Goal: Information Seeking & Learning: Learn about a topic

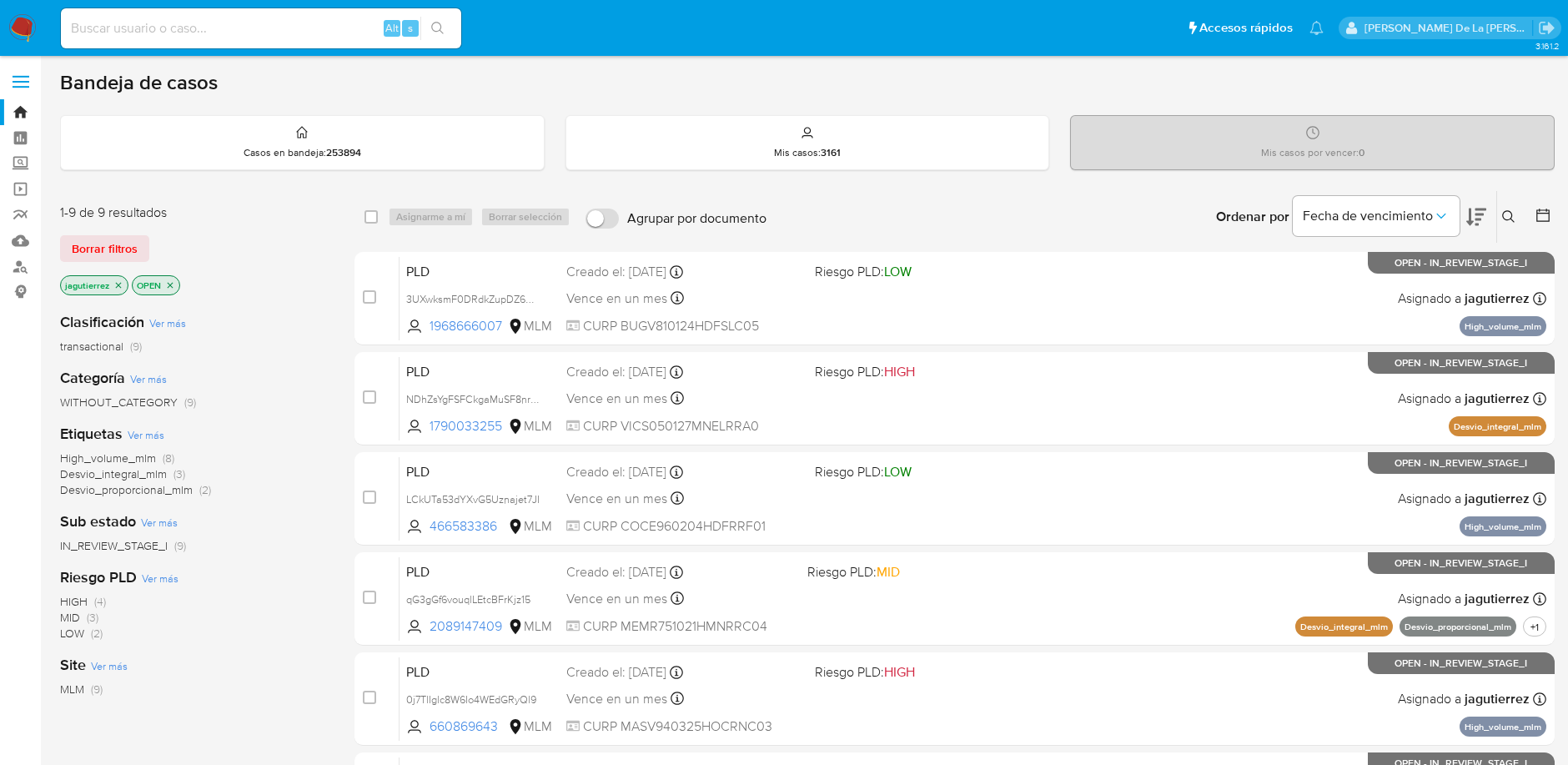
click at [117, 282] on icon "close-filter" at bounding box center [119, 286] width 10 height 10
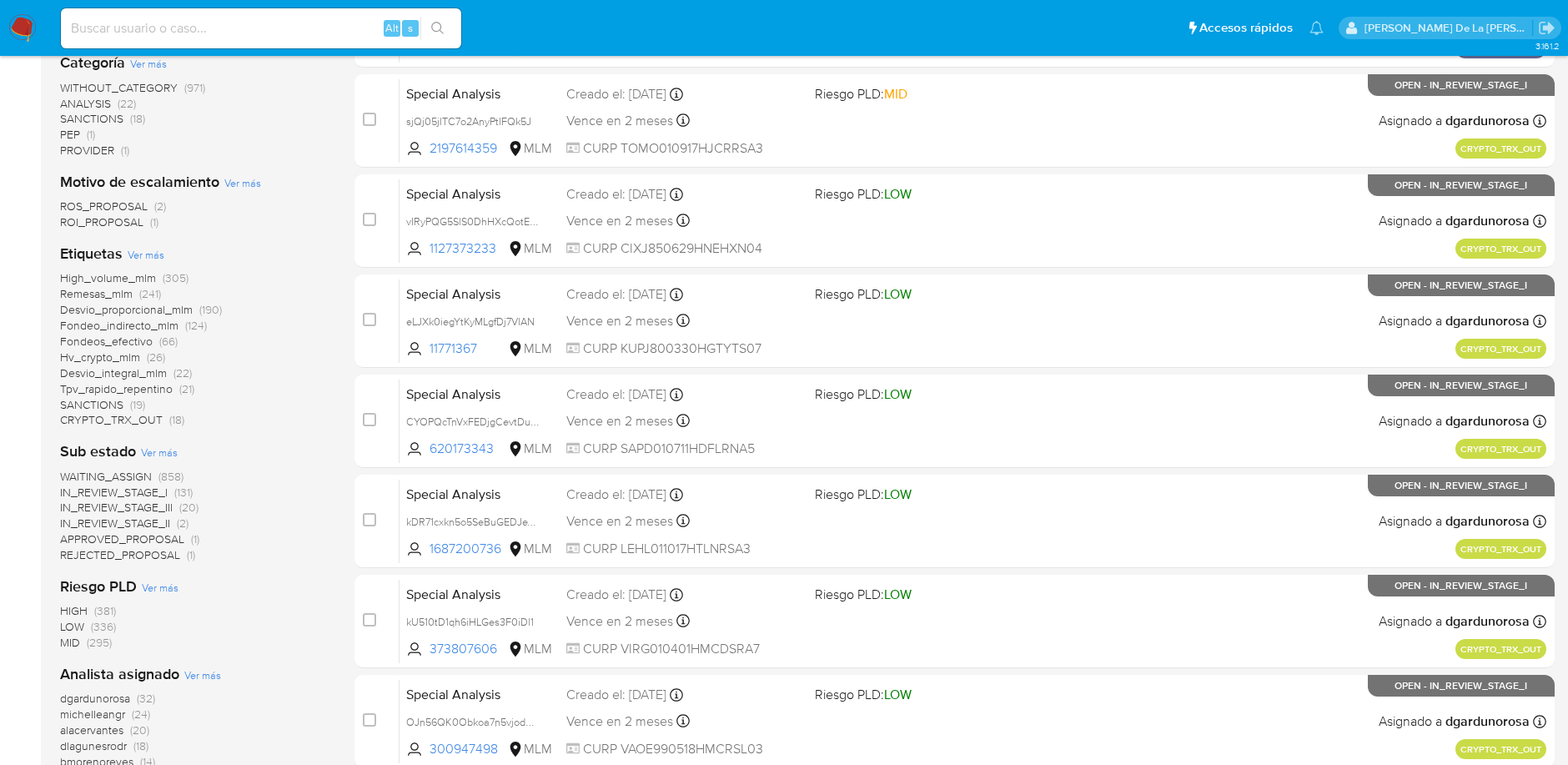
scroll to position [419, 0]
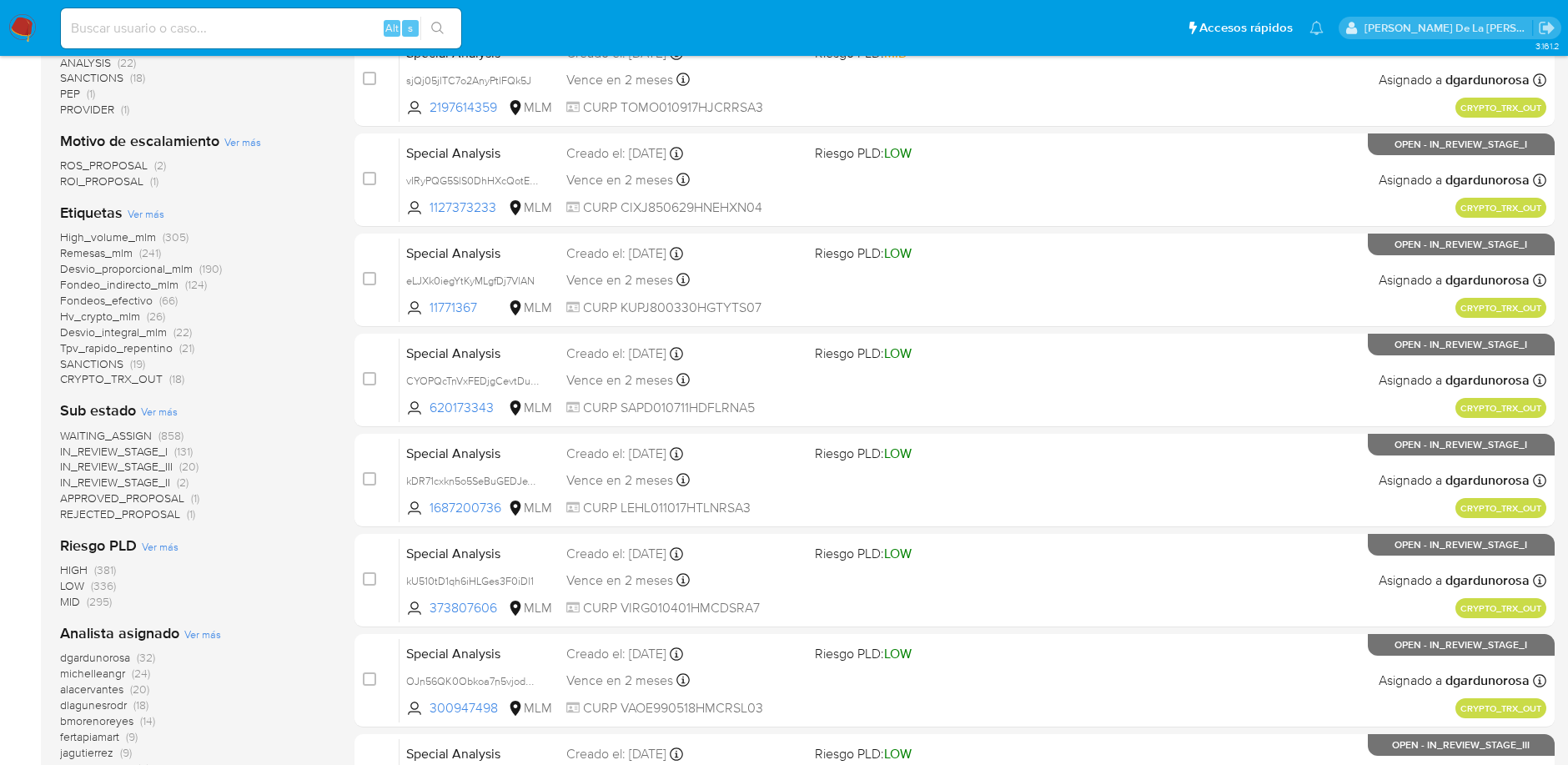
click at [135, 462] on span "IN_REVIEW_STAGE_III" at bounding box center [116, 466] width 113 height 17
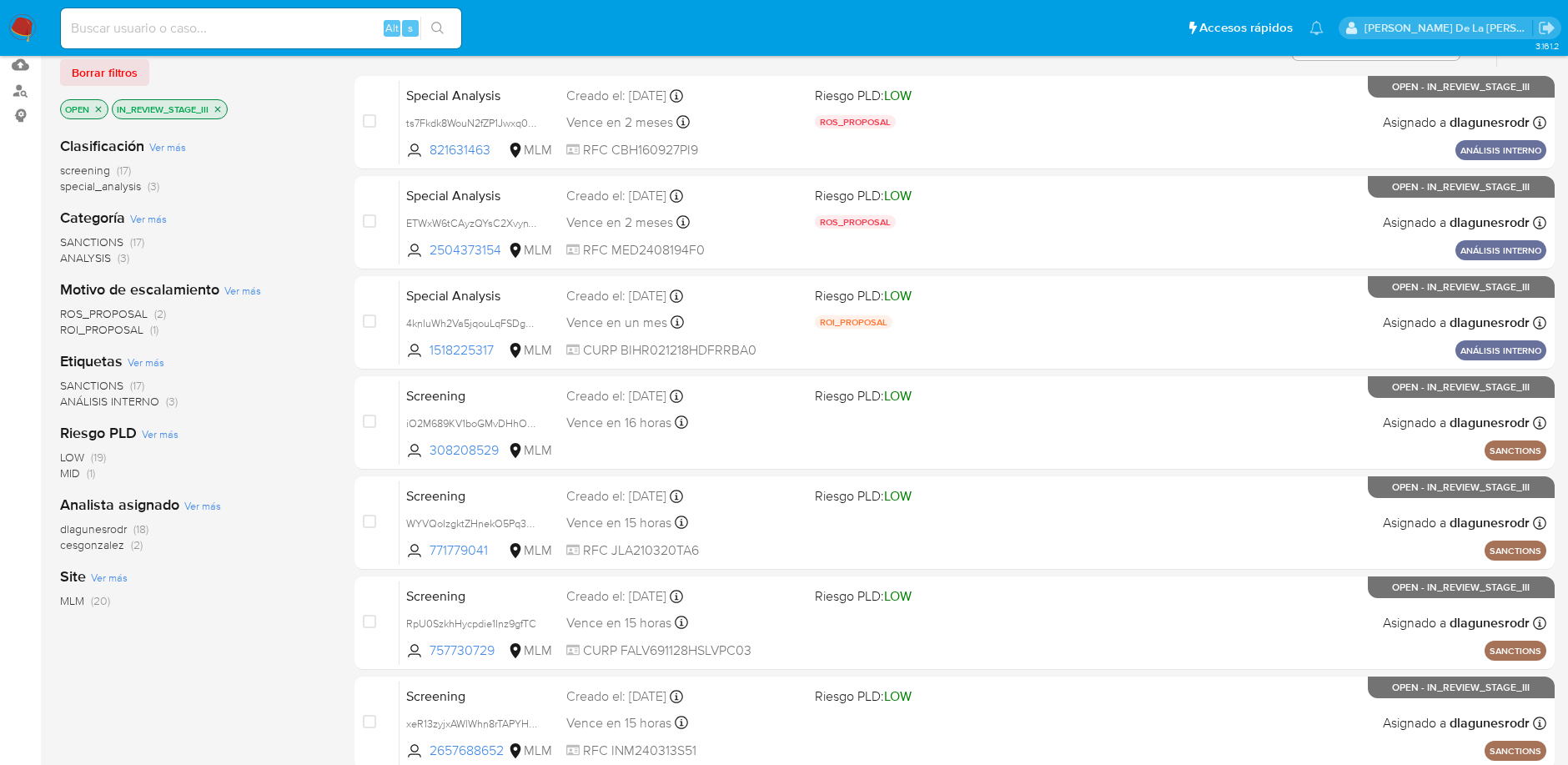
scroll to position [173, 0]
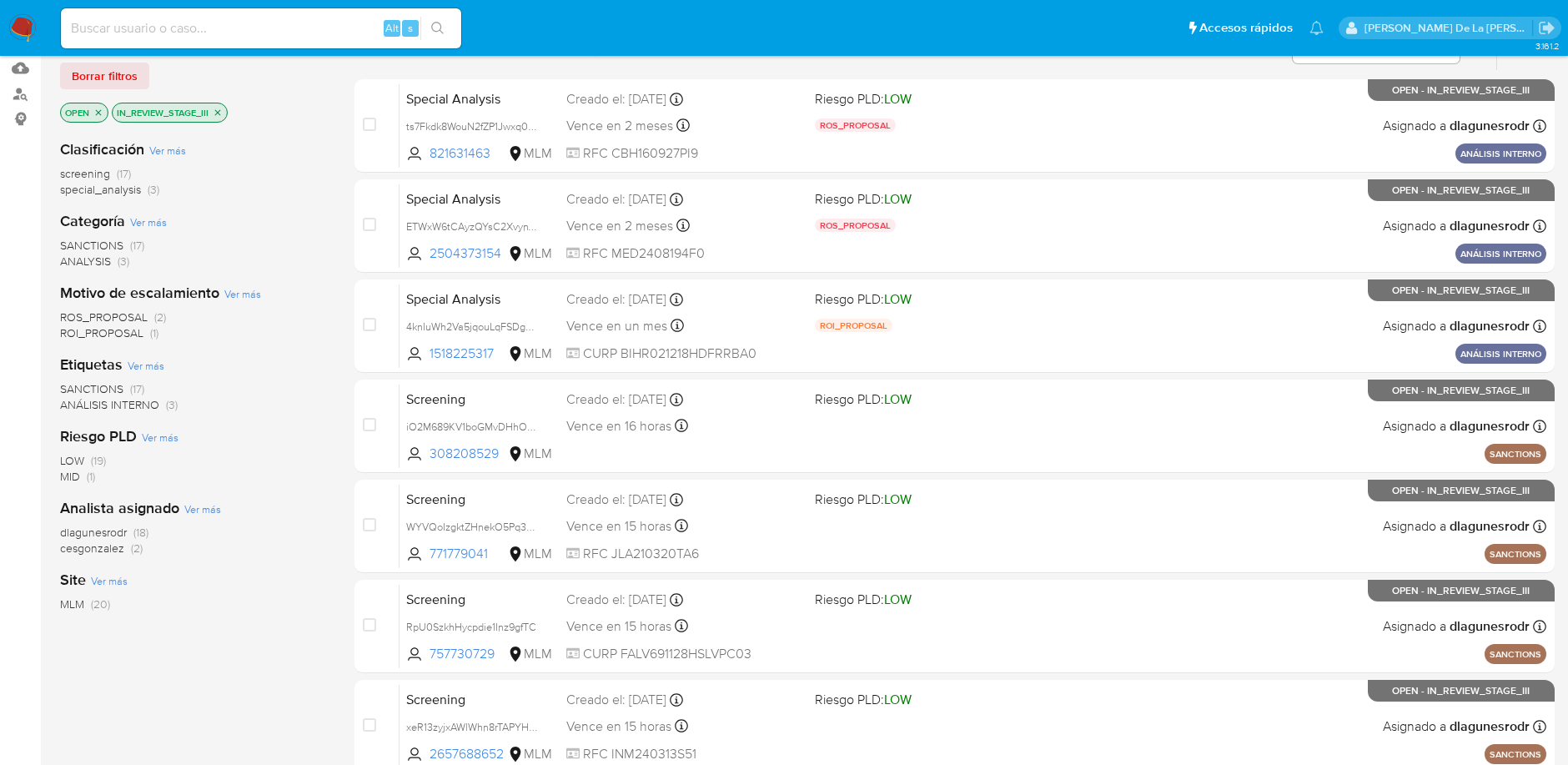
click at [215, 108] on icon "close-filter" at bounding box center [218, 113] width 10 height 10
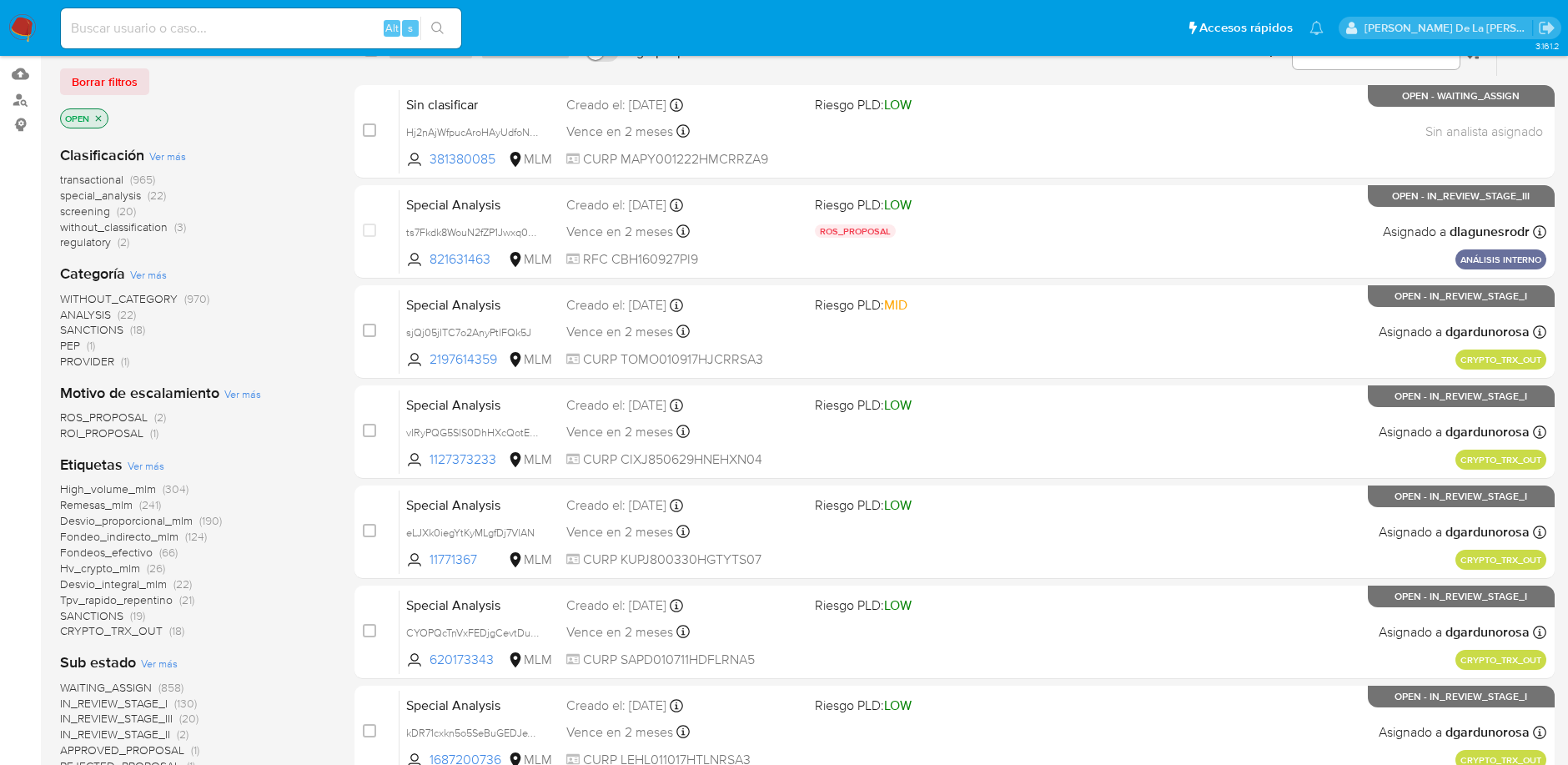
scroll to position [152, 0]
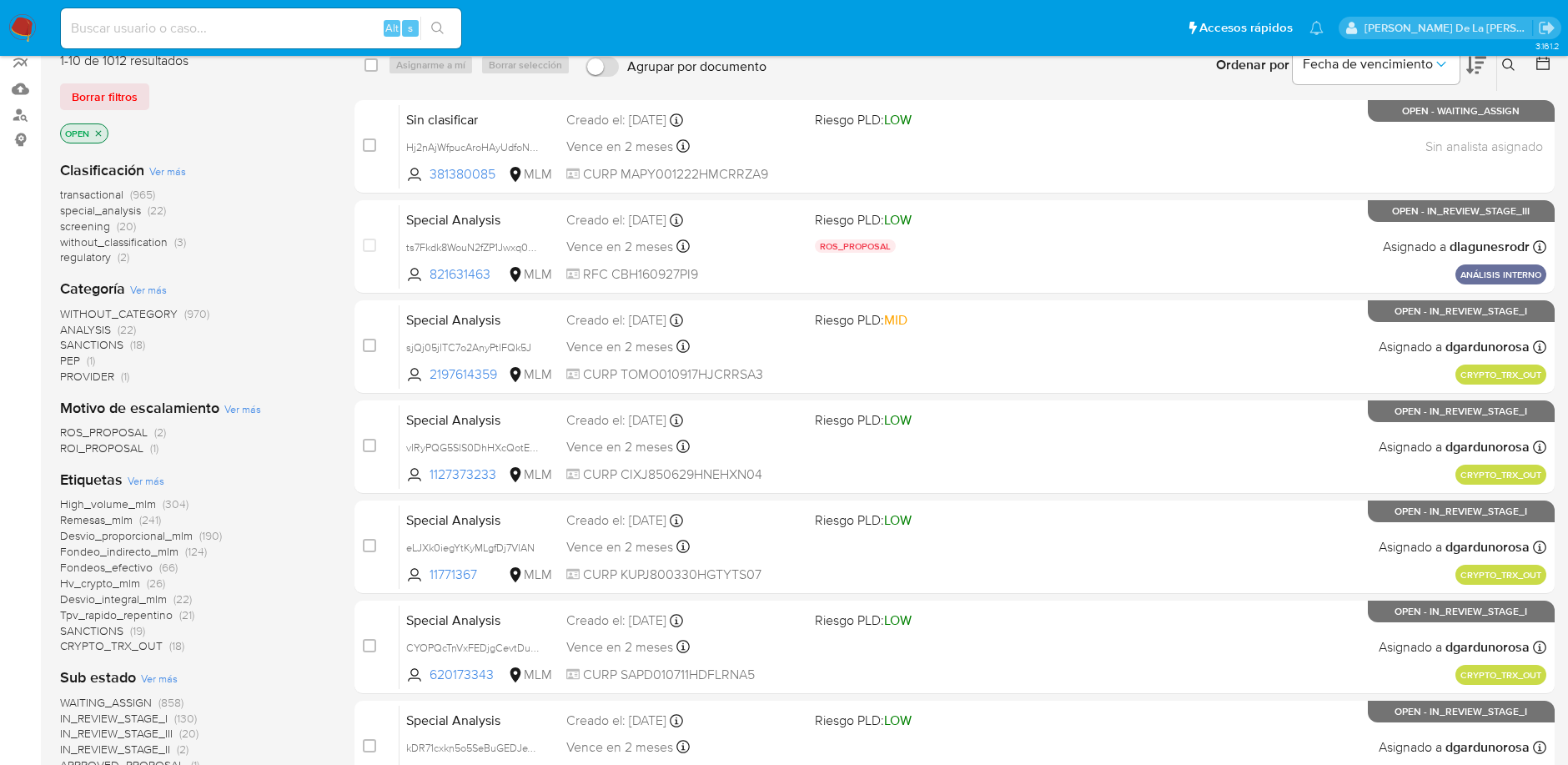
click at [97, 129] on icon "close-filter" at bounding box center [98, 134] width 10 height 10
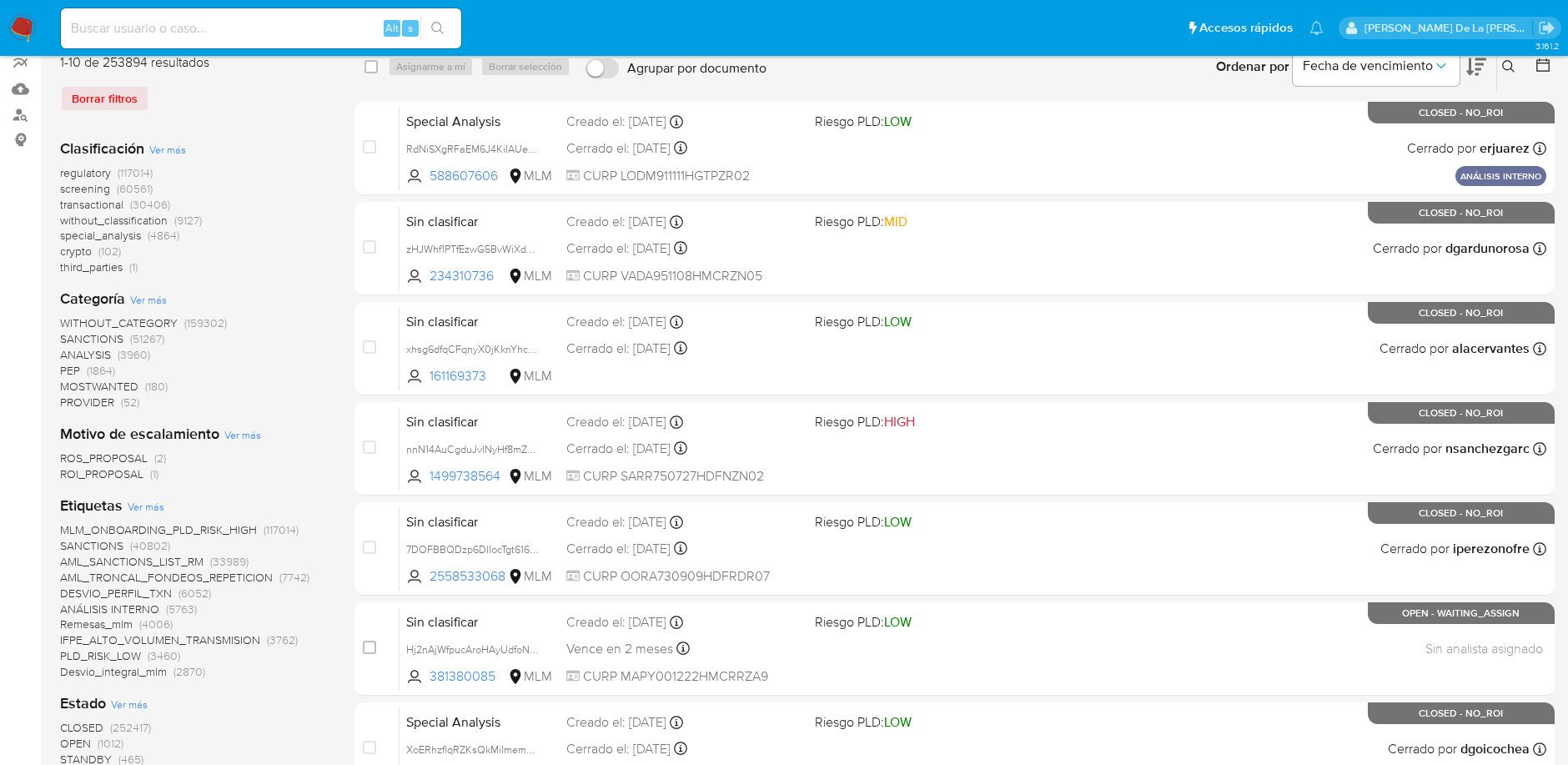
click at [97, 202] on span "transactional" at bounding box center [92, 204] width 64 height 17
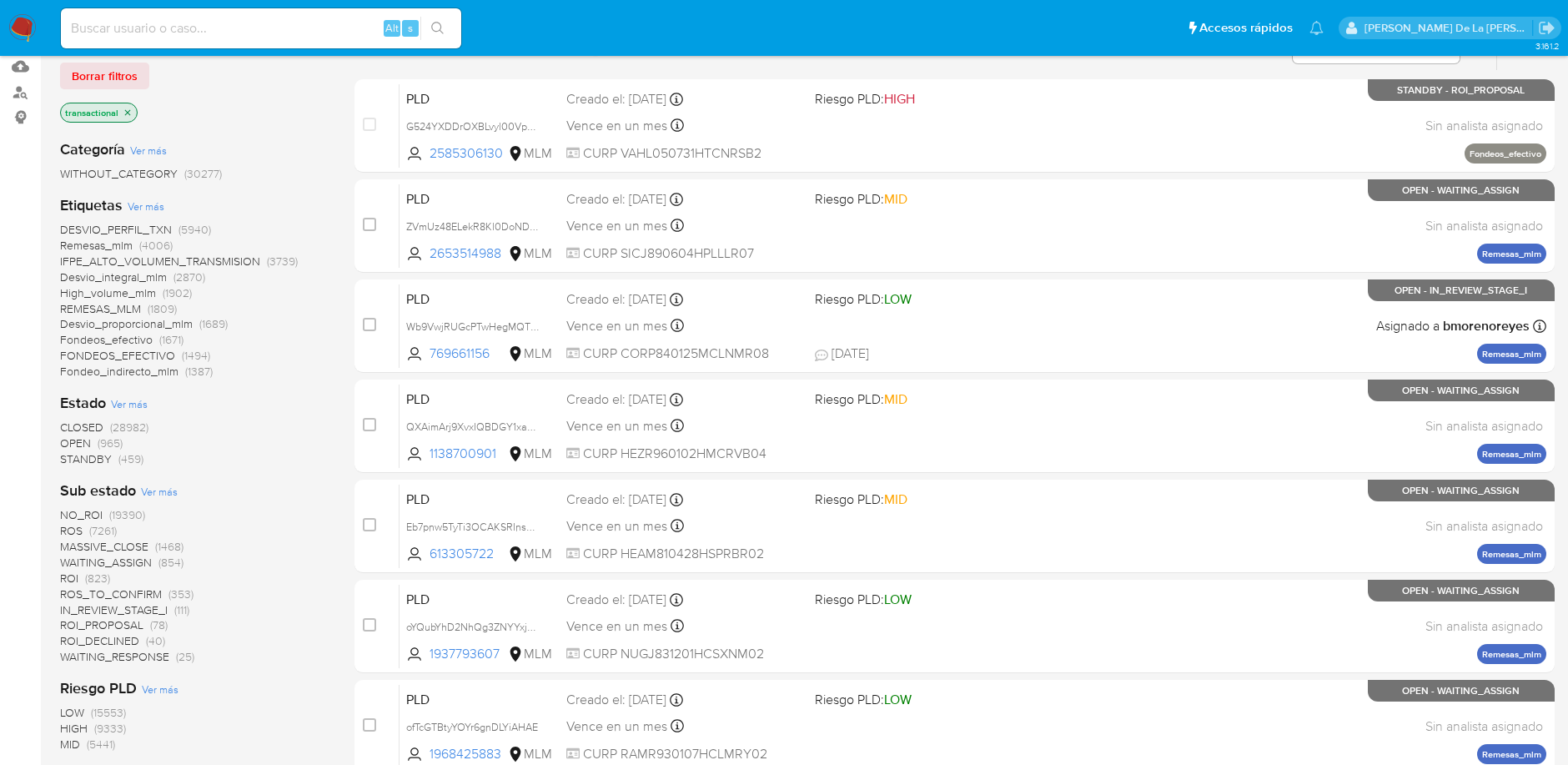
scroll to position [176, 0]
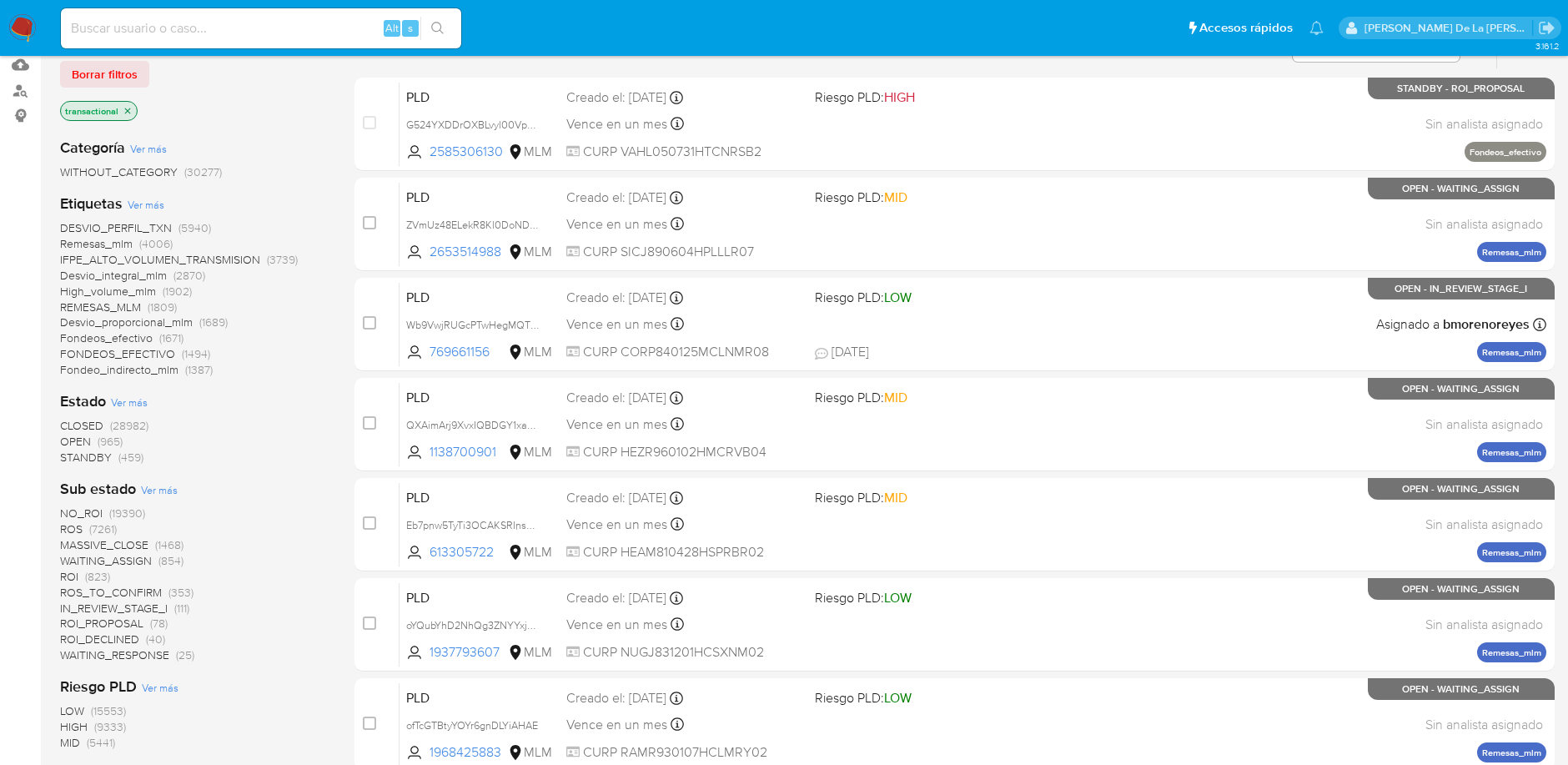
click at [69, 454] on span "STANDBY" at bounding box center [86, 457] width 52 height 17
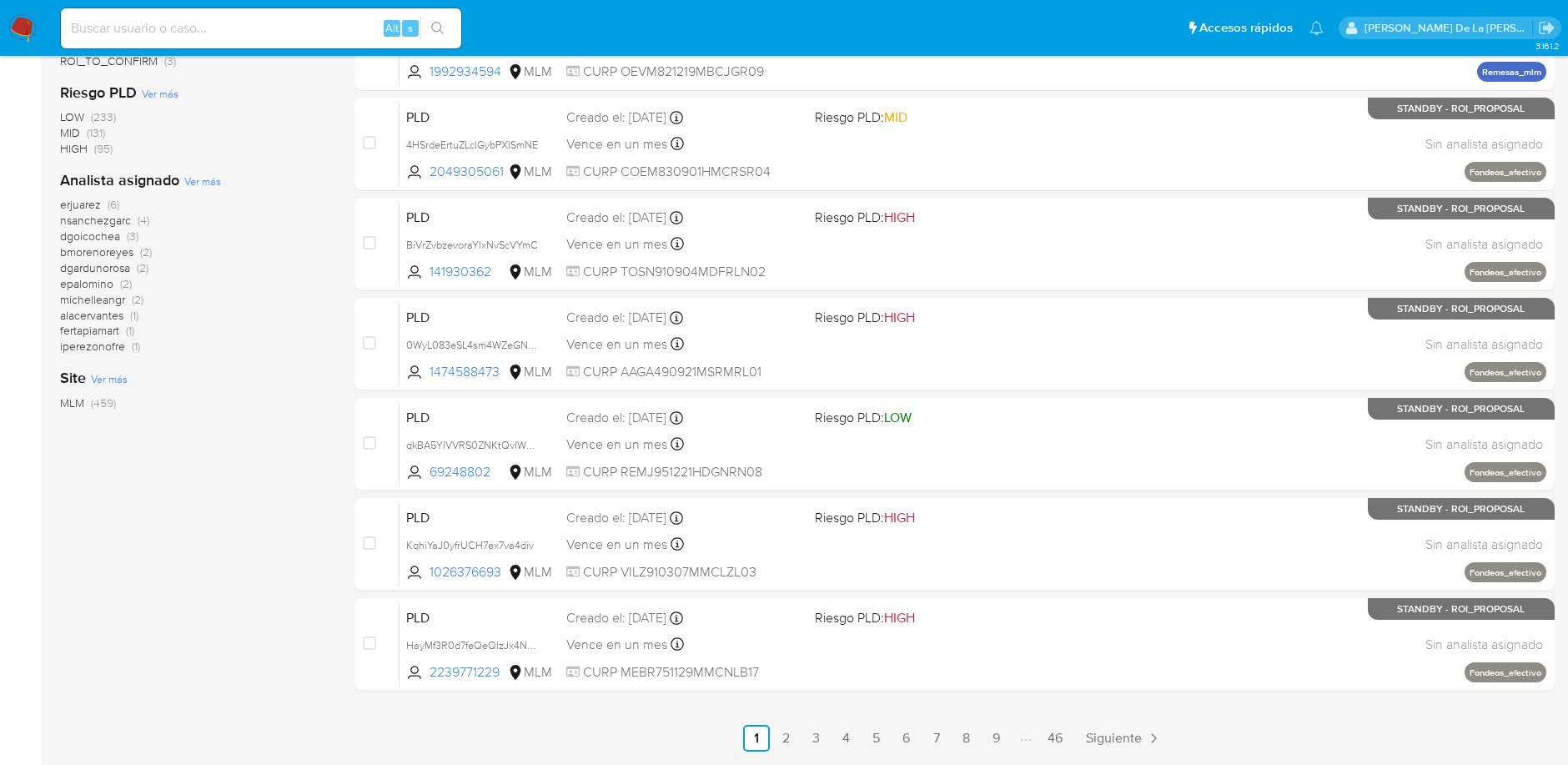
scroll to position [611, 0]
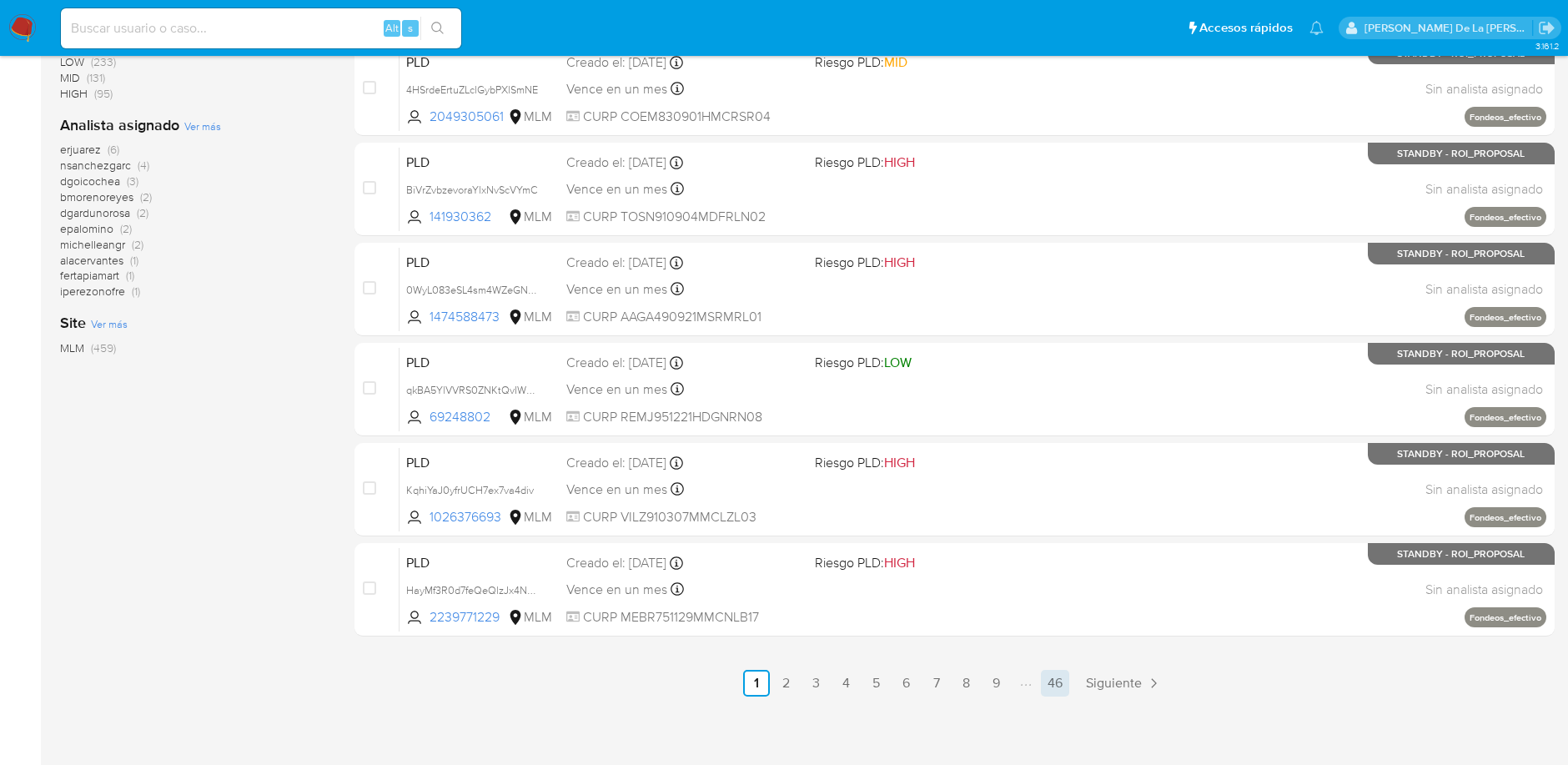
click at [1048, 686] on link "46" at bounding box center [1054, 683] width 28 height 26
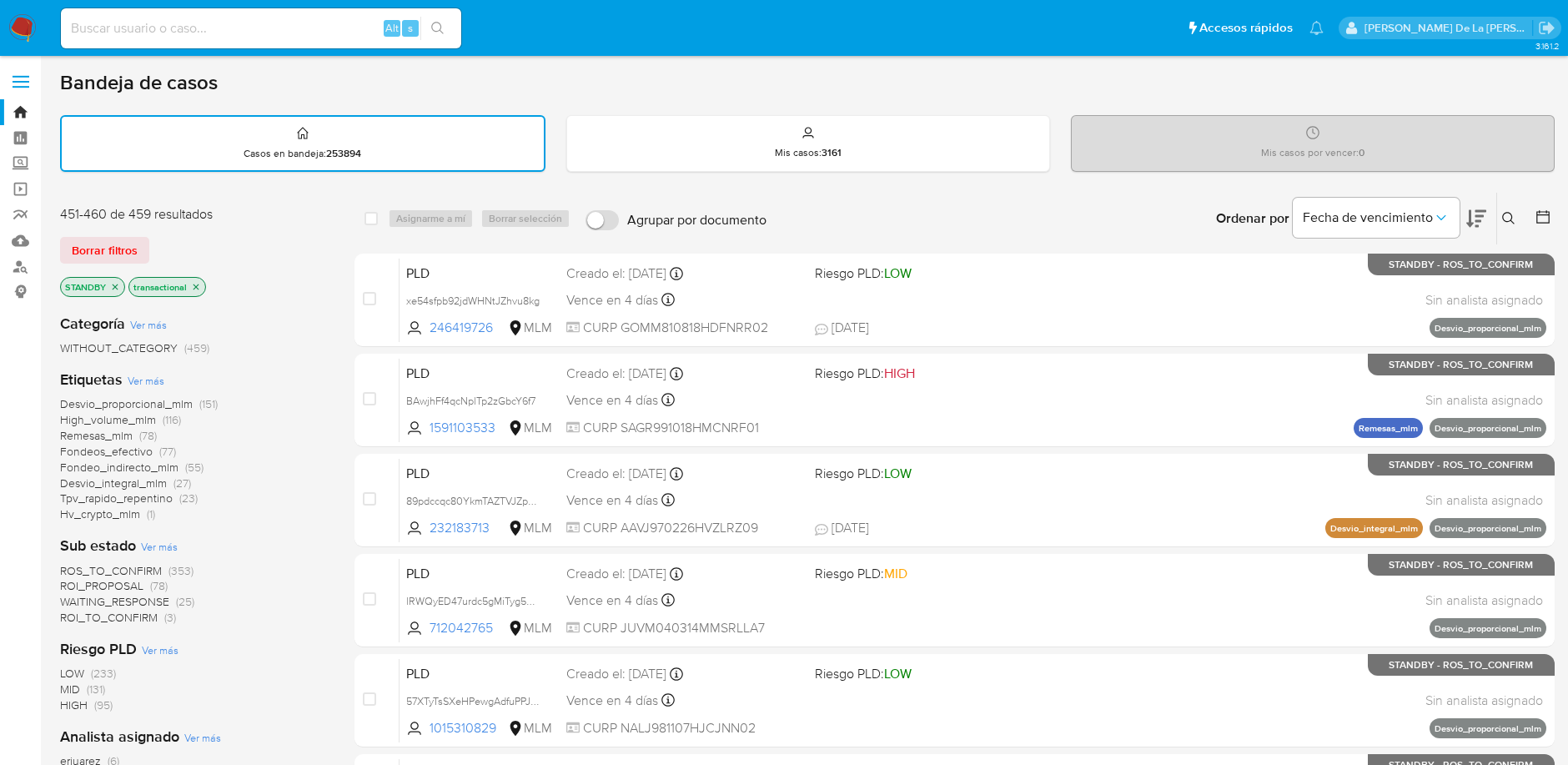
scroll to position [511, 0]
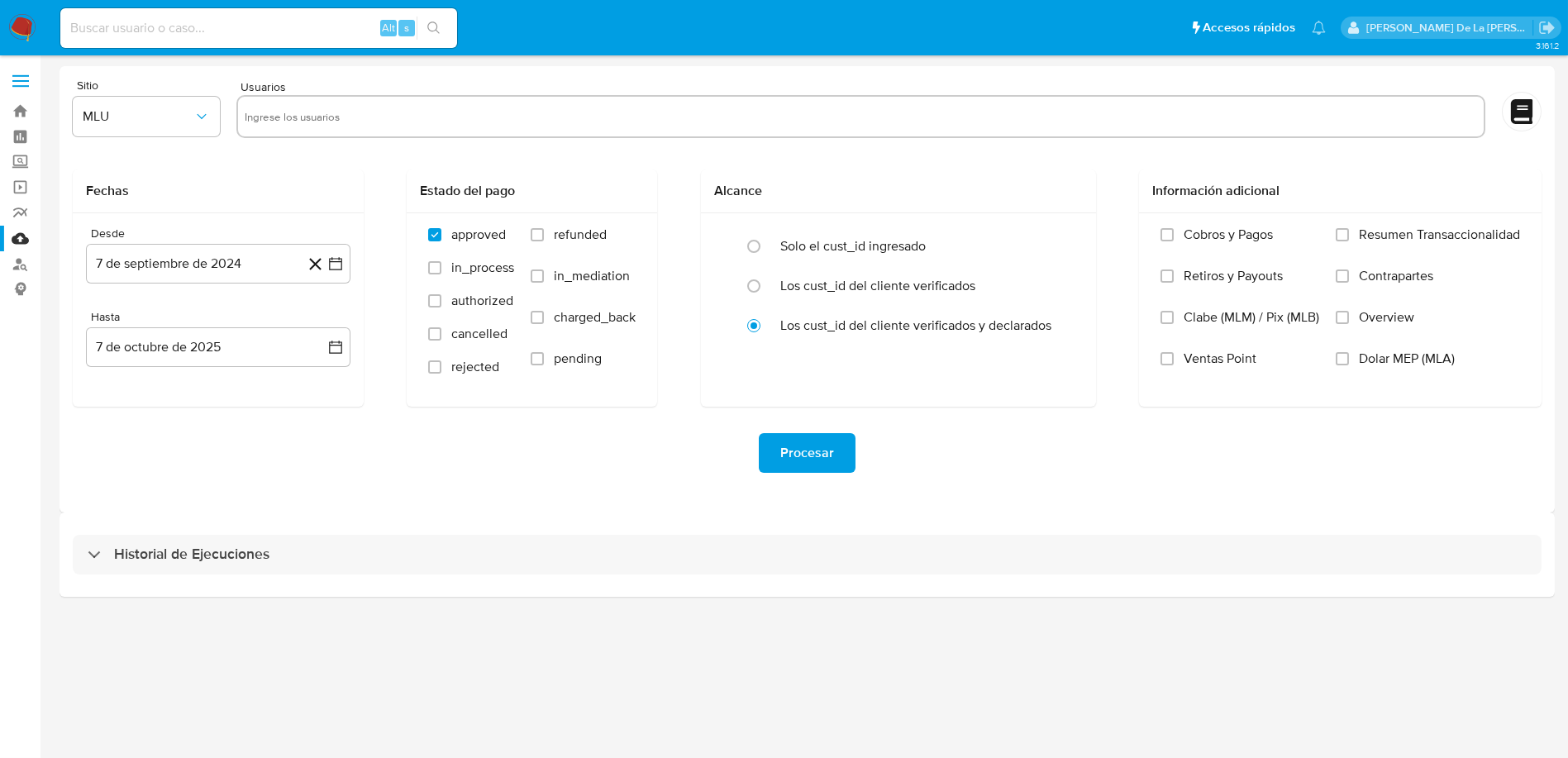
drag, startPoint x: 0, startPoint y: 0, endPoint x: 28, endPoint y: 20, distance: 34.4
click at [28, 20] on img at bounding box center [22, 28] width 28 height 28
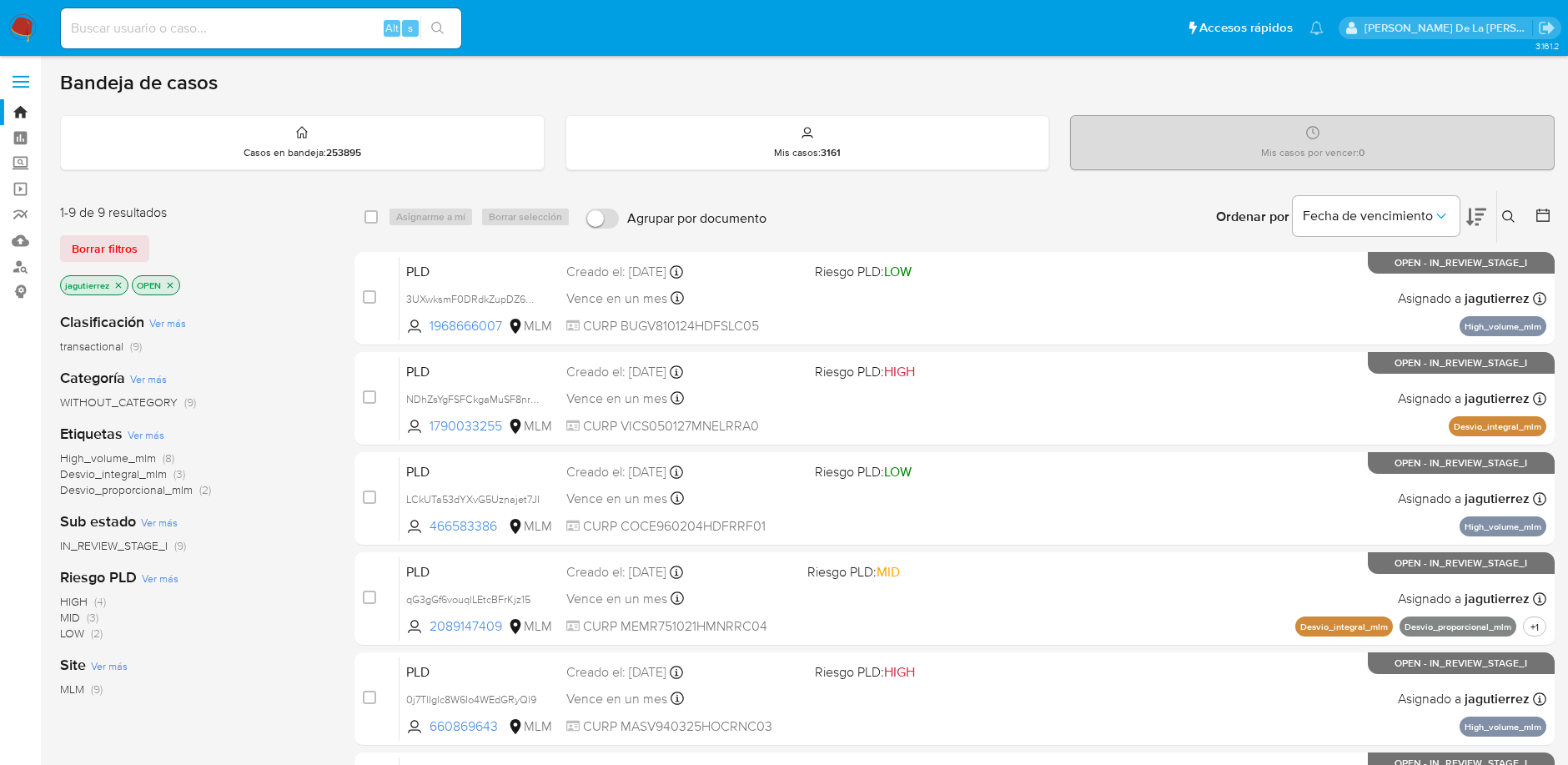
click at [107, 458] on span "High_volume_mlm" at bounding box center [108, 458] width 96 height 17
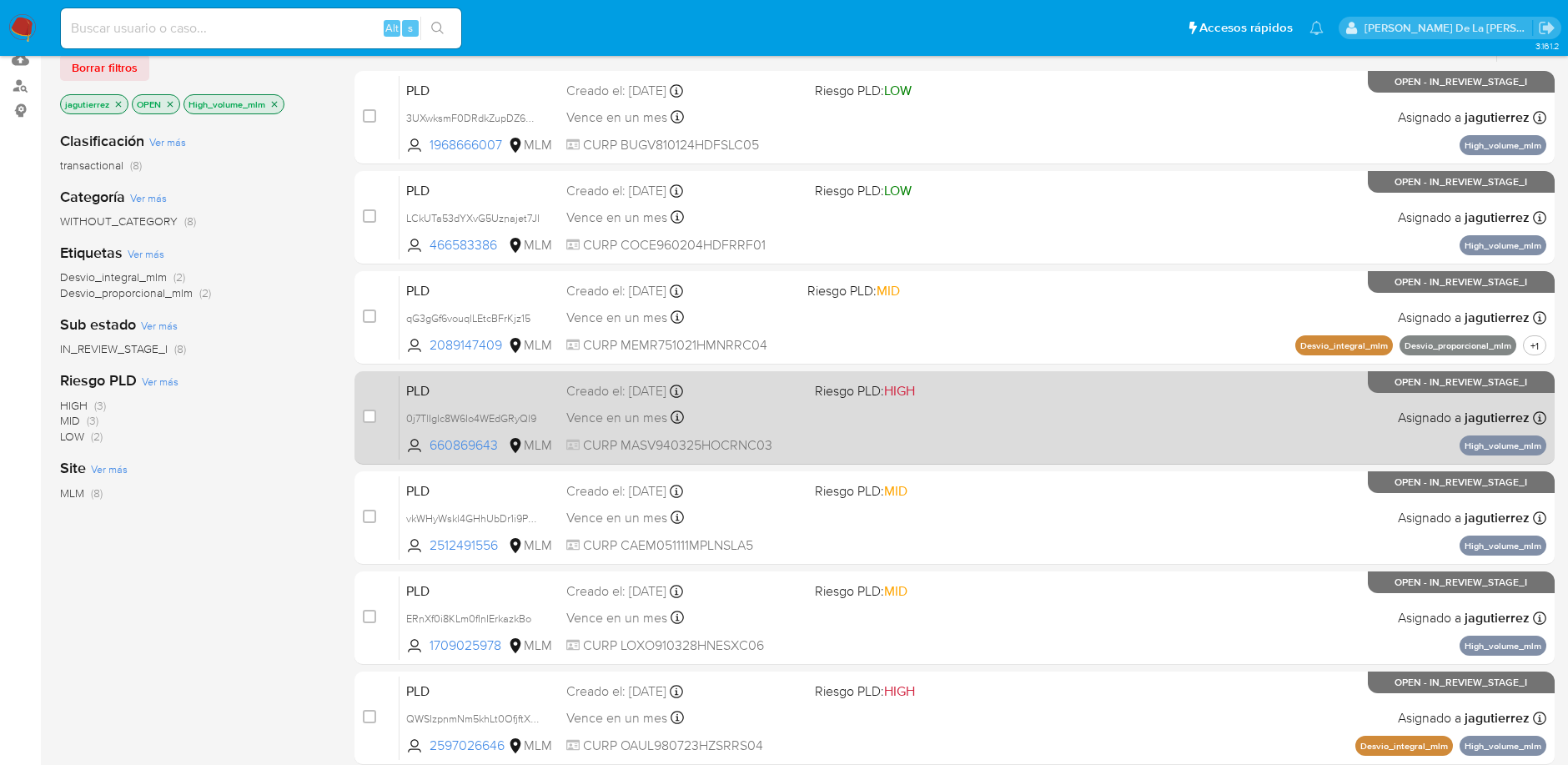
scroll to position [321, 0]
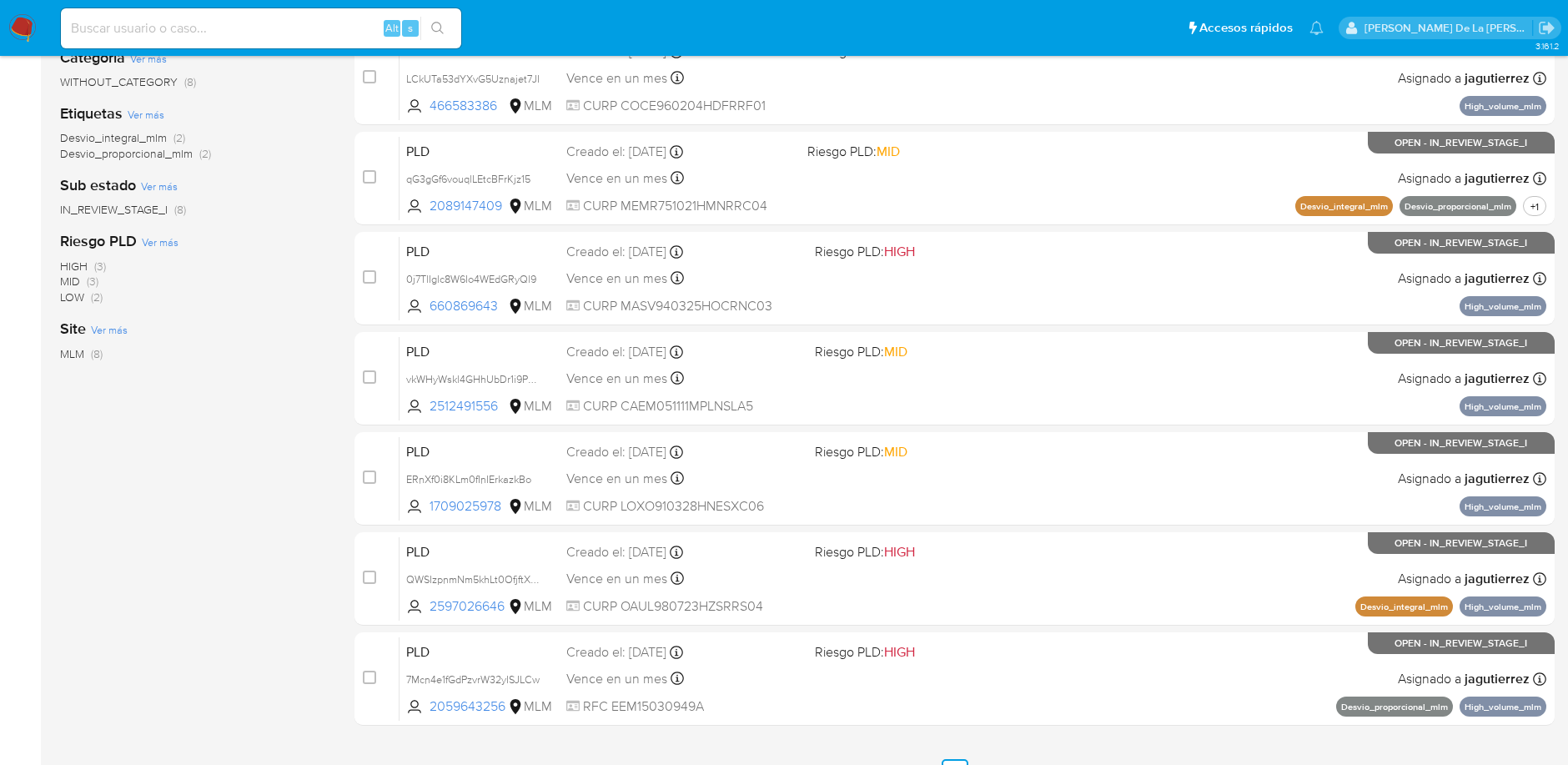
click at [914, 327] on div "case-item-checkbox No es posible asignar el caso PLD 3UXwksmF0DRdkZupDZ69I9Sx 1…" at bounding box center [954, 328] width 1200 height 795
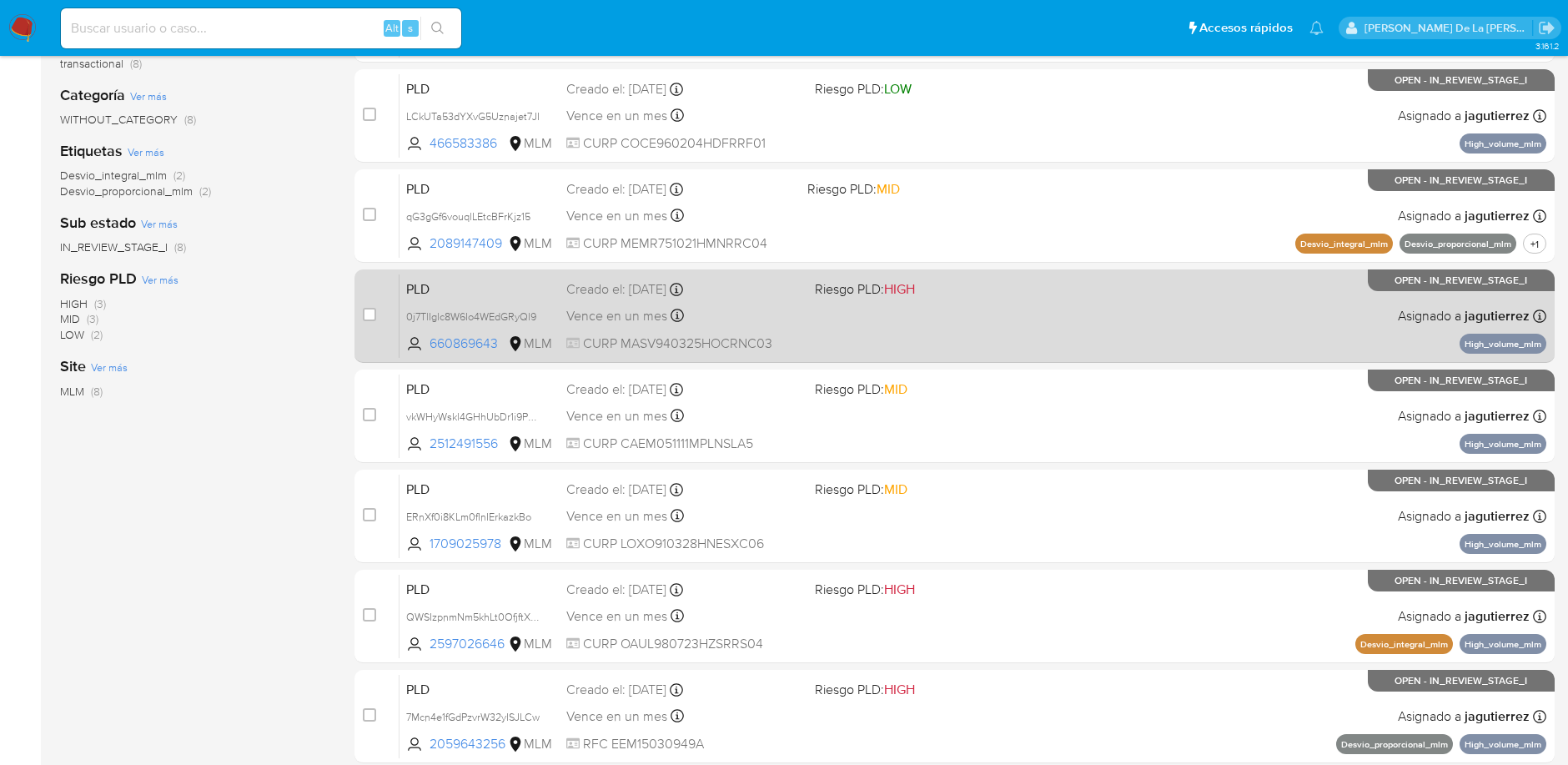
scroll to position [283, 0]
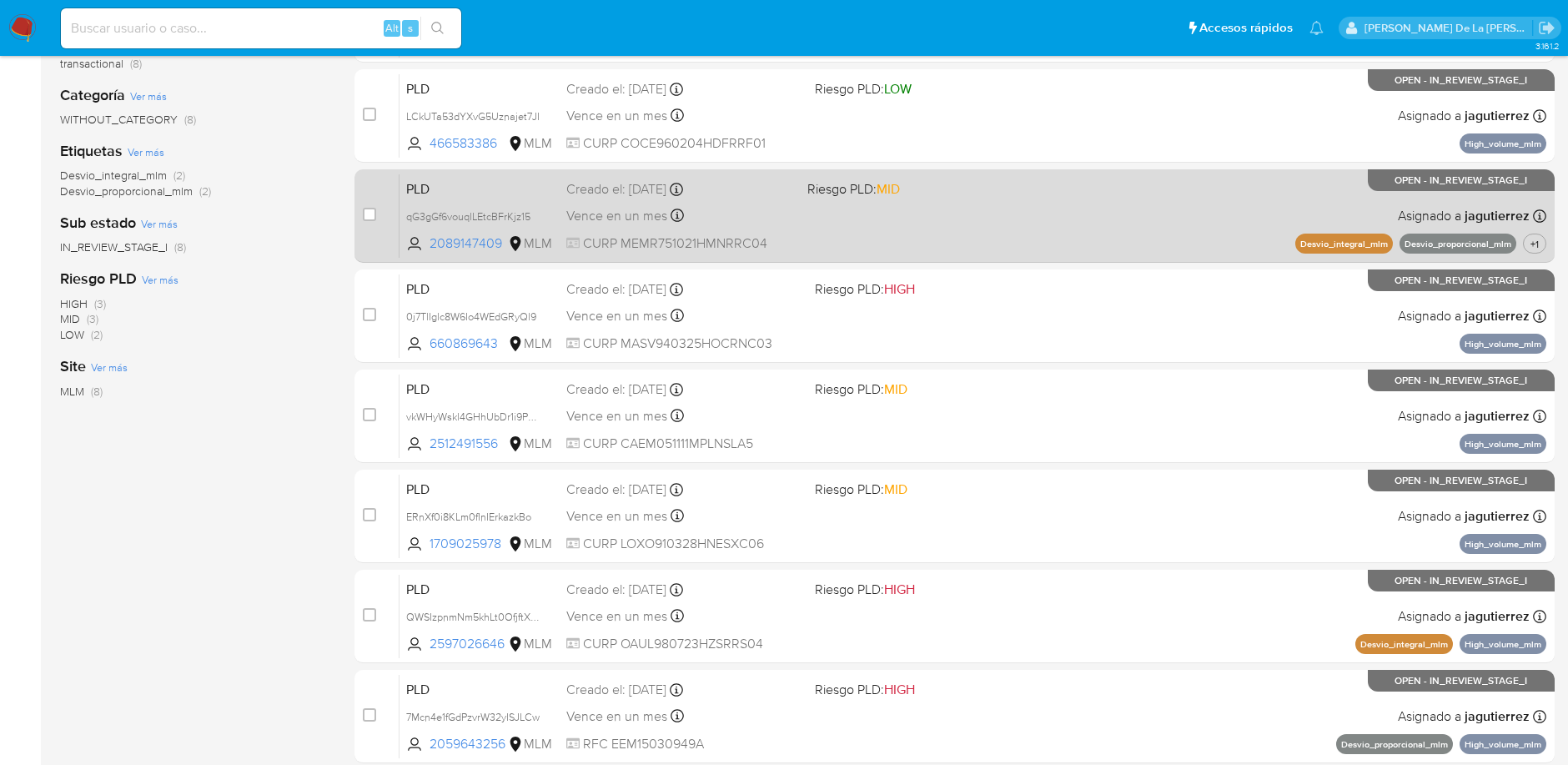
drag, startPoint x: 986, startPoint y: 285, endPoint x: 926, endPoint y: 260, distance: 65.0
click at [926, 260] on div "case-item-checkbox No es posible asignar el caso PLD 3UXwksmF0DRdkZupDZ69I9Sx 1…" at bounding box center [954, 366] width 1200 height 795
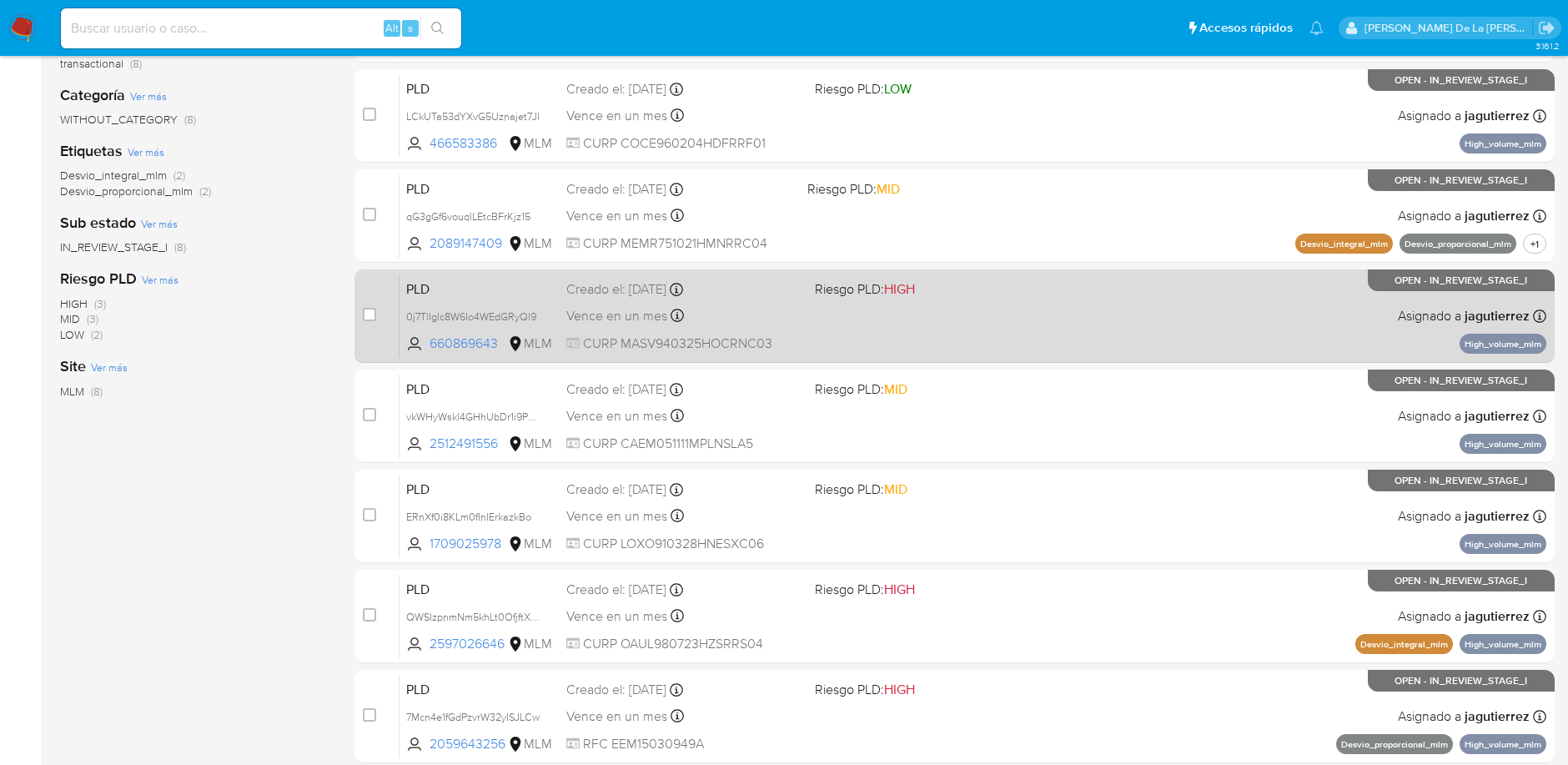
click at [920, 306] on div "PLD 0j7TlIglc8W6Io4WEdGRyQl9 660869643 MLM Riesgo PLD: HIGH Creado el: 12/09/20…" at bounding box center [972, 315] width 1147 height 84
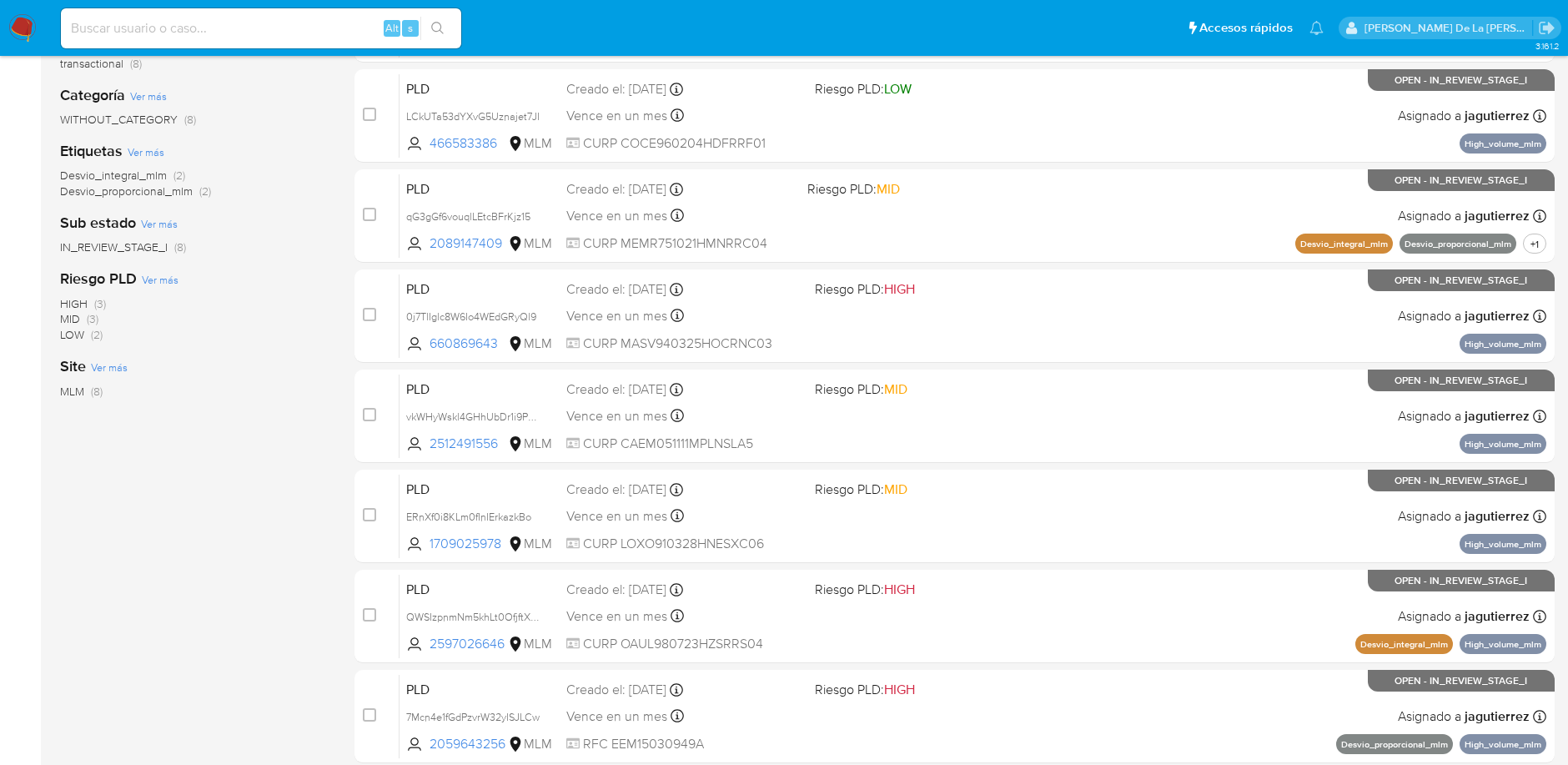
scroll to position [0, 0]
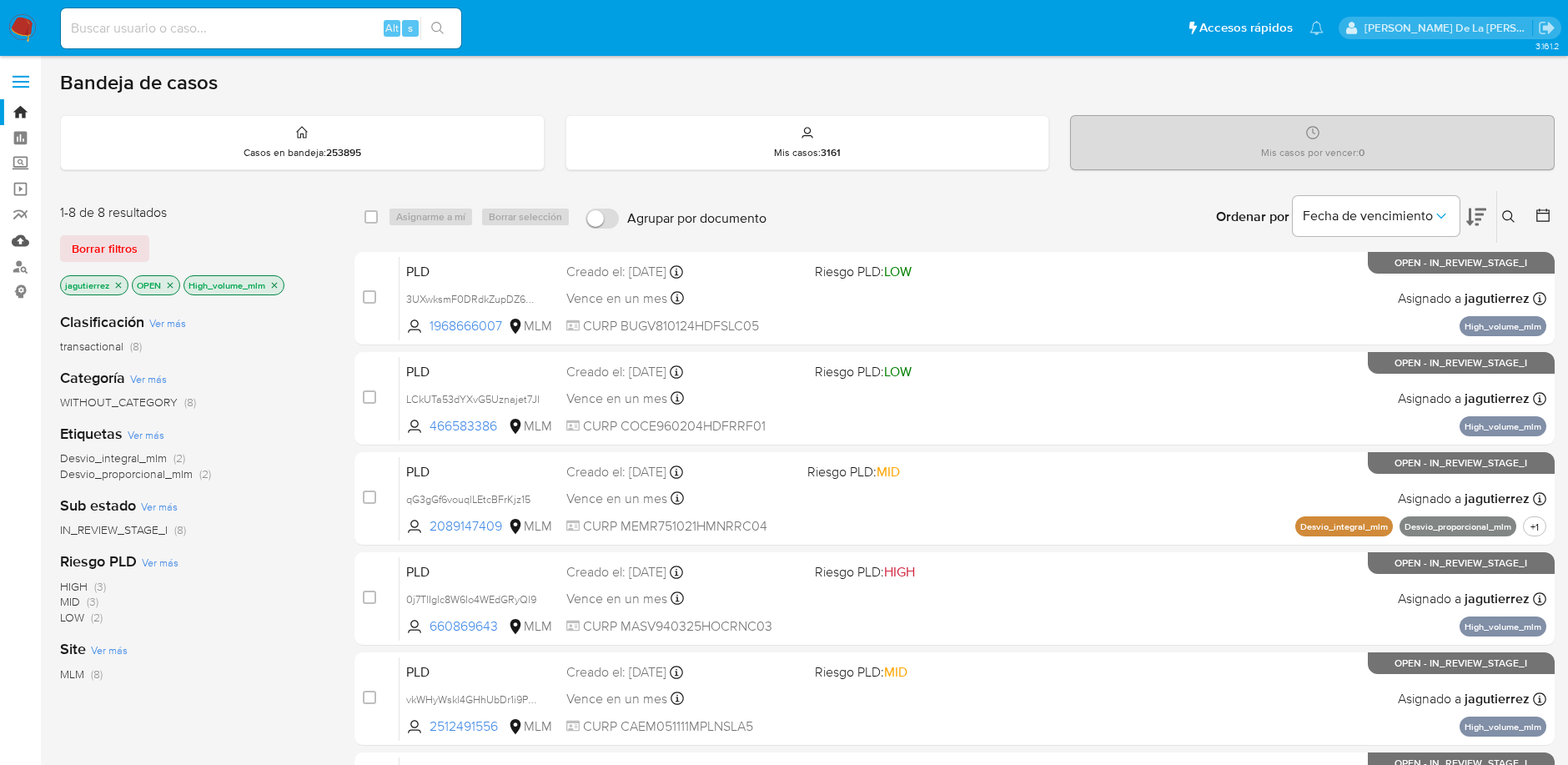
click at [19, 239] on link "Mulan" at bounding box center [99, 241] width 198 height 26
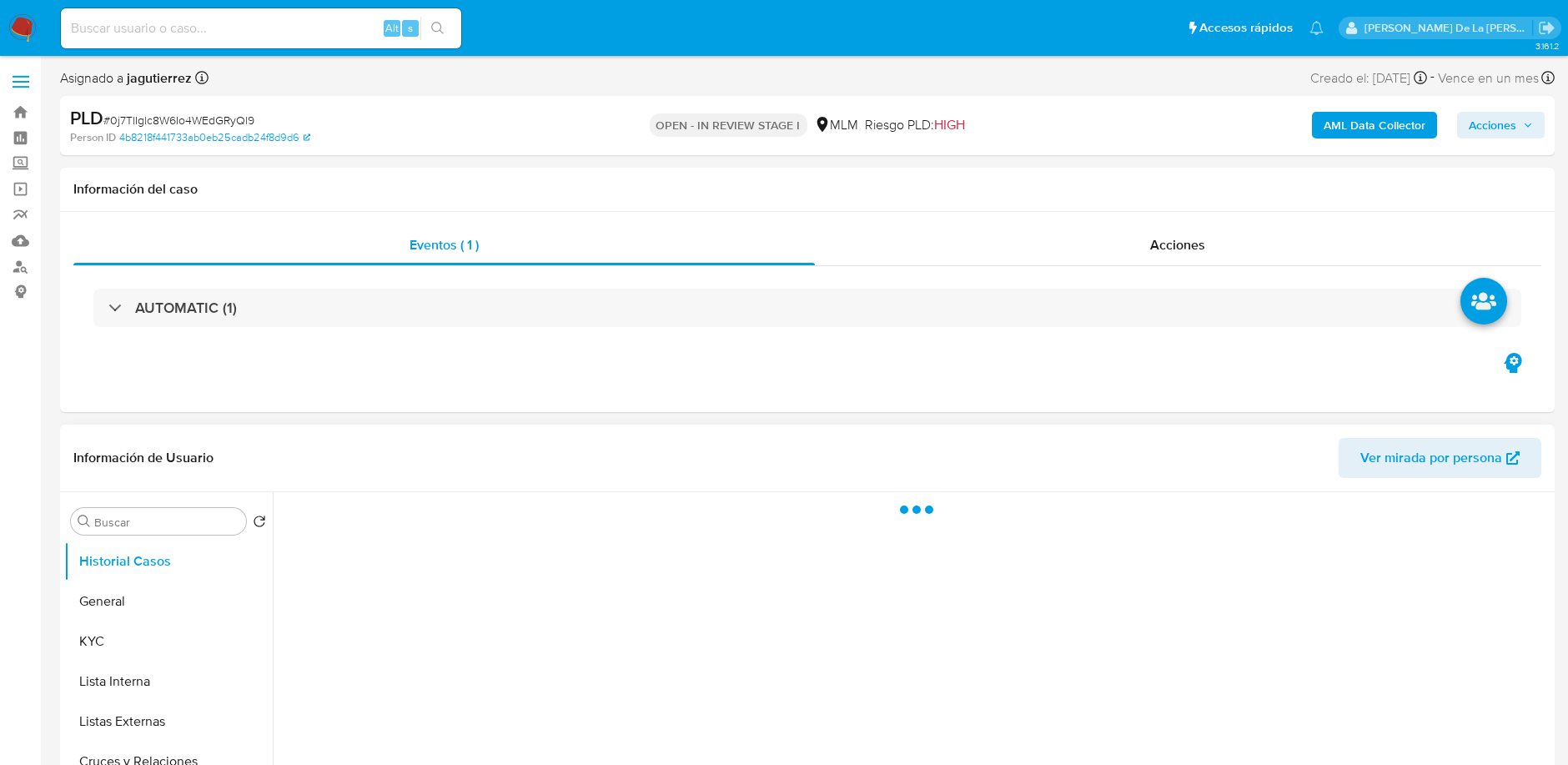
select select "10"
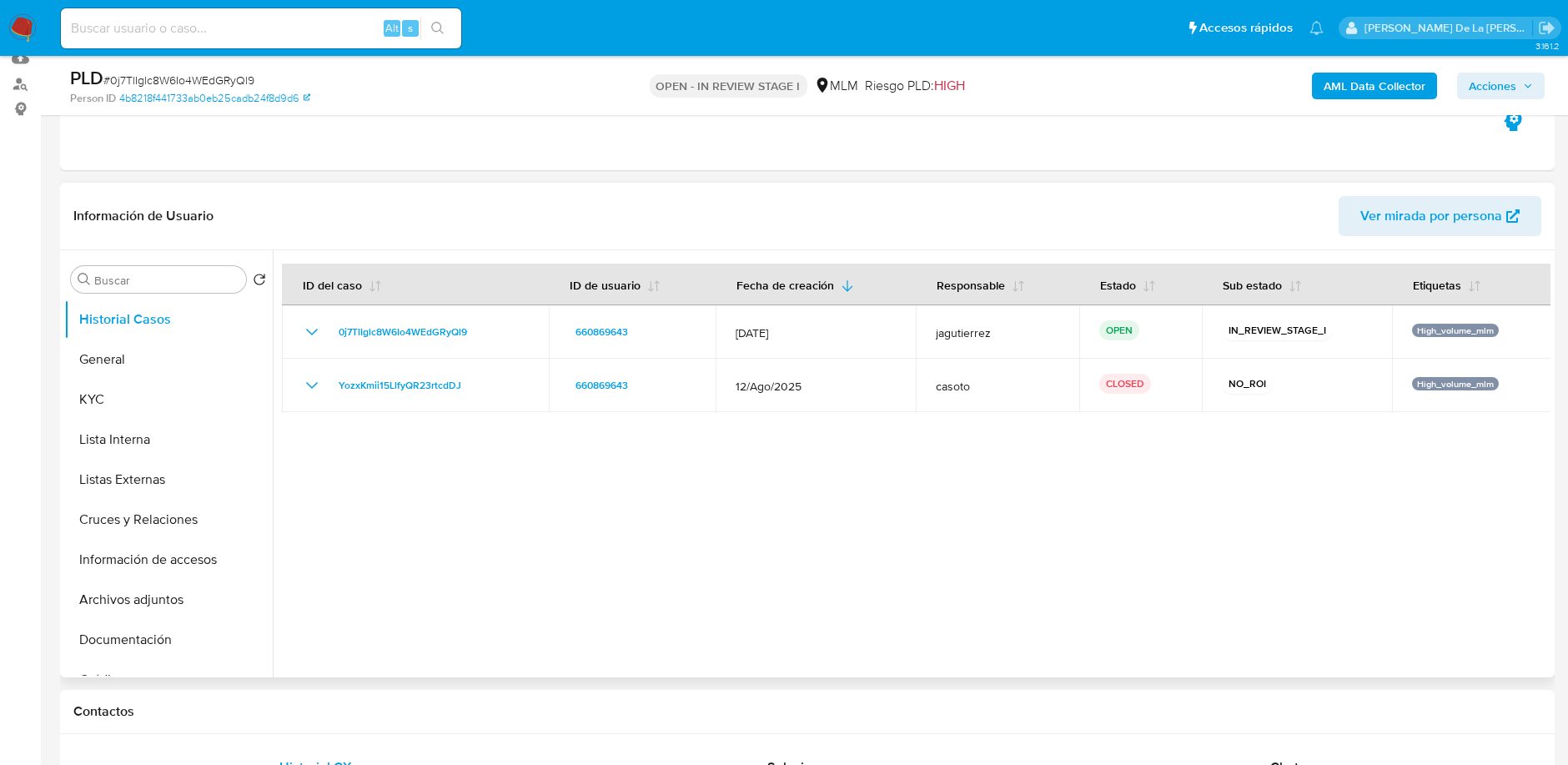
scroll to position [185, 0]
click at [117, 358] on button "General" at bounding box center [162, 356] width 195 height 40
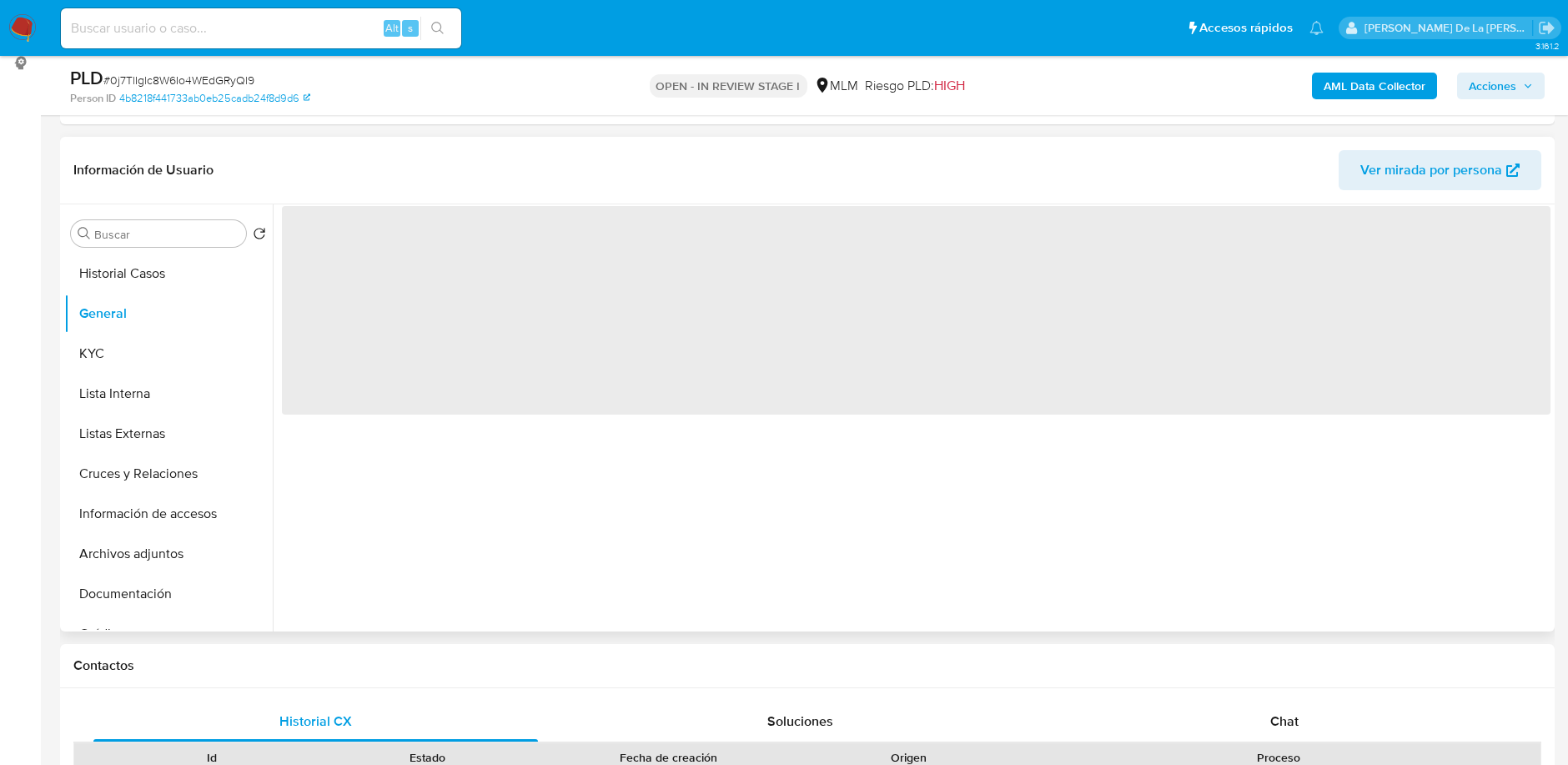
scroll to position [232, 0]
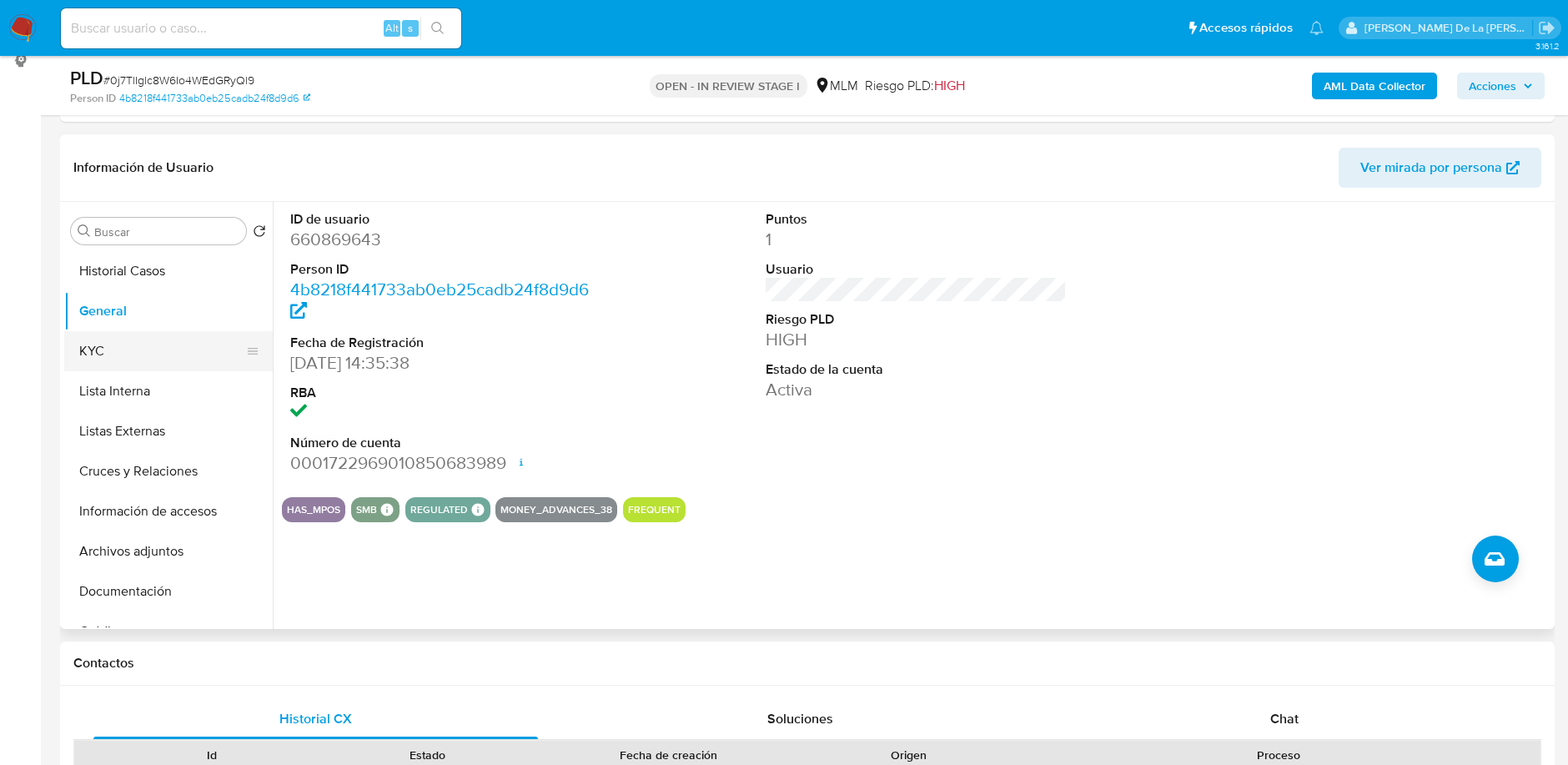
click at [157, 344] on button "KYC" at bounding box center [162, 351] width 195 height 40
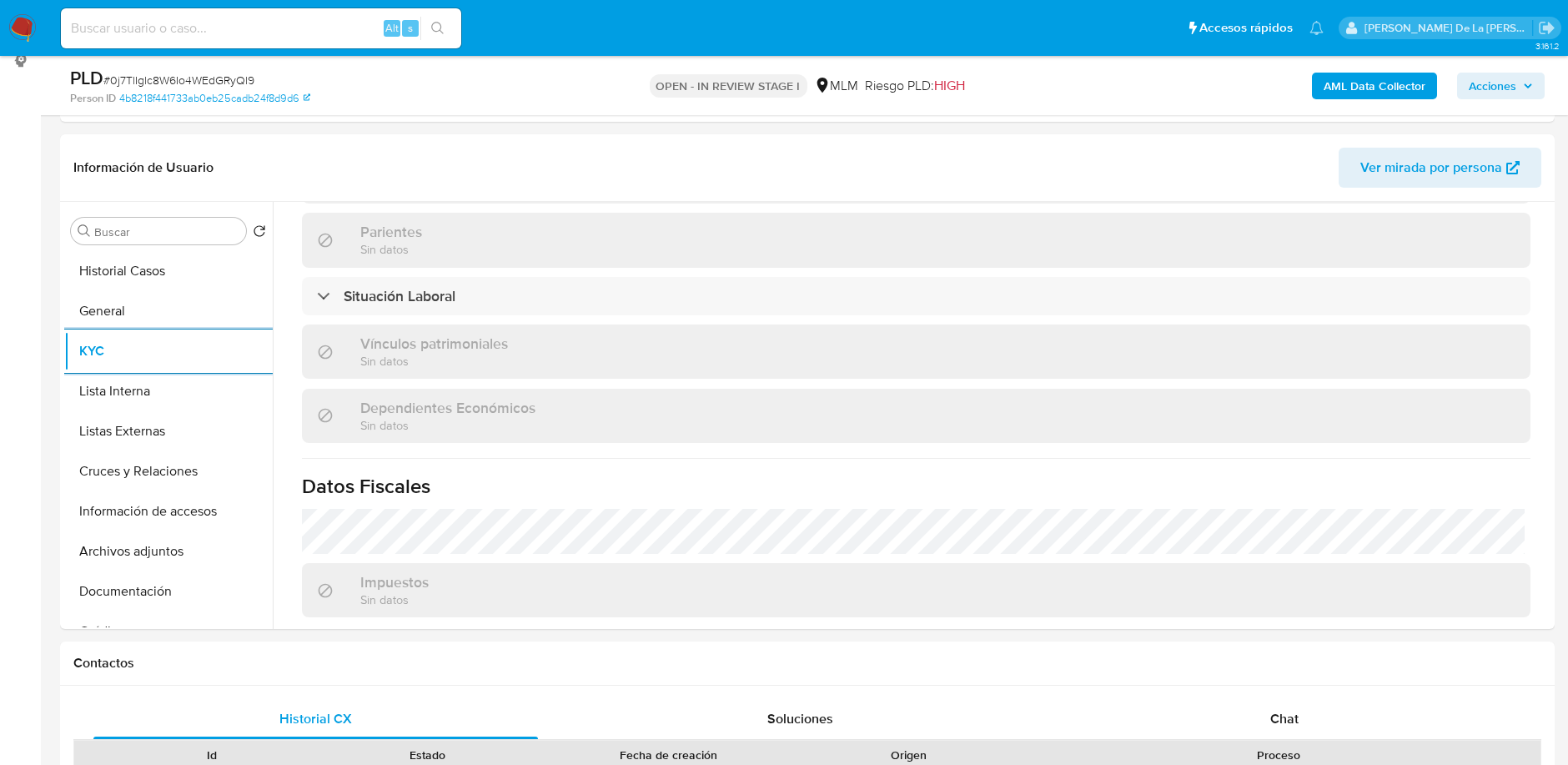
scroll to position [1030, 0]
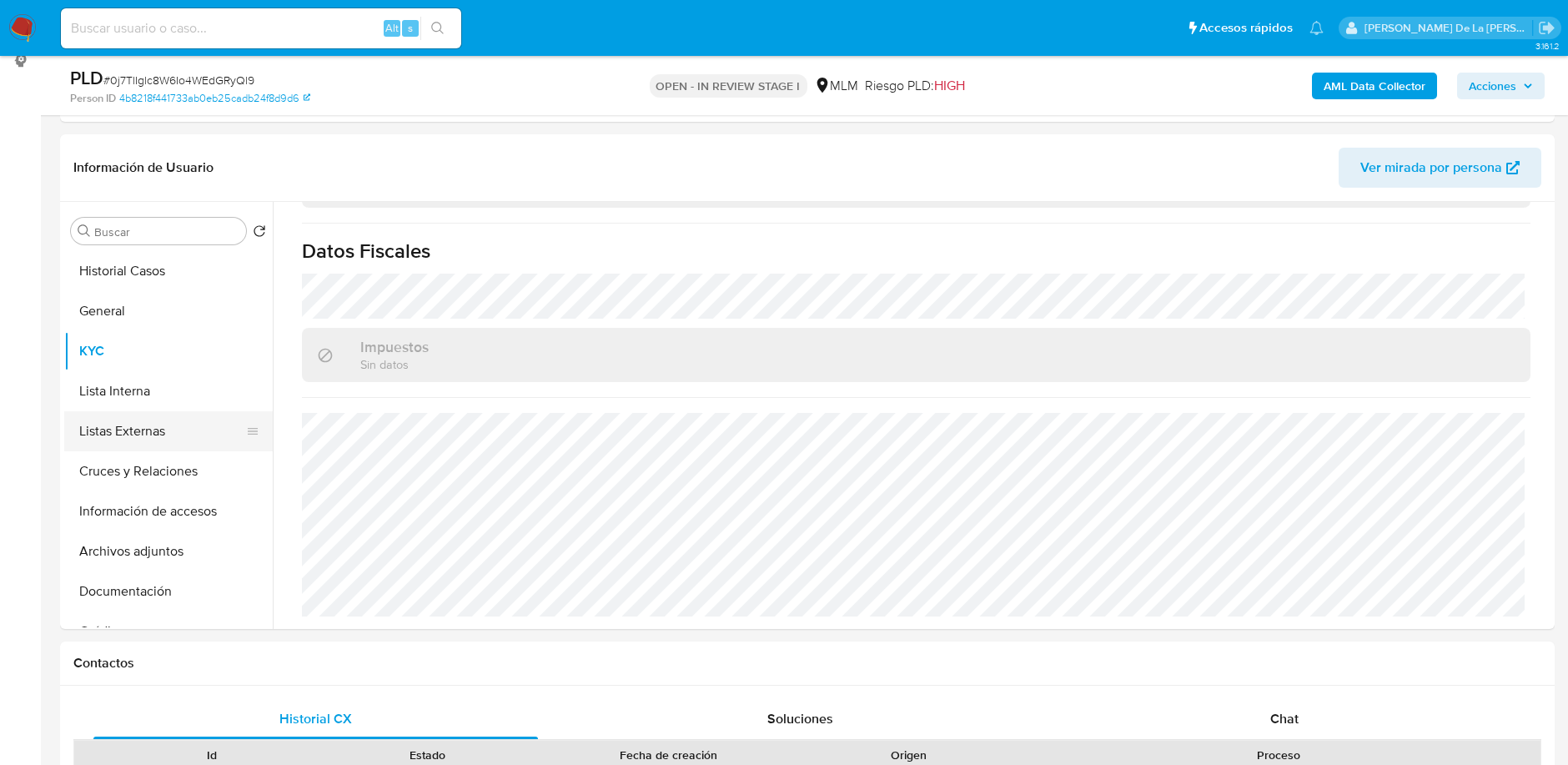
click at [150, 420] on button "Listas Externas" at bounding box center [162, 431] width 195 height 40
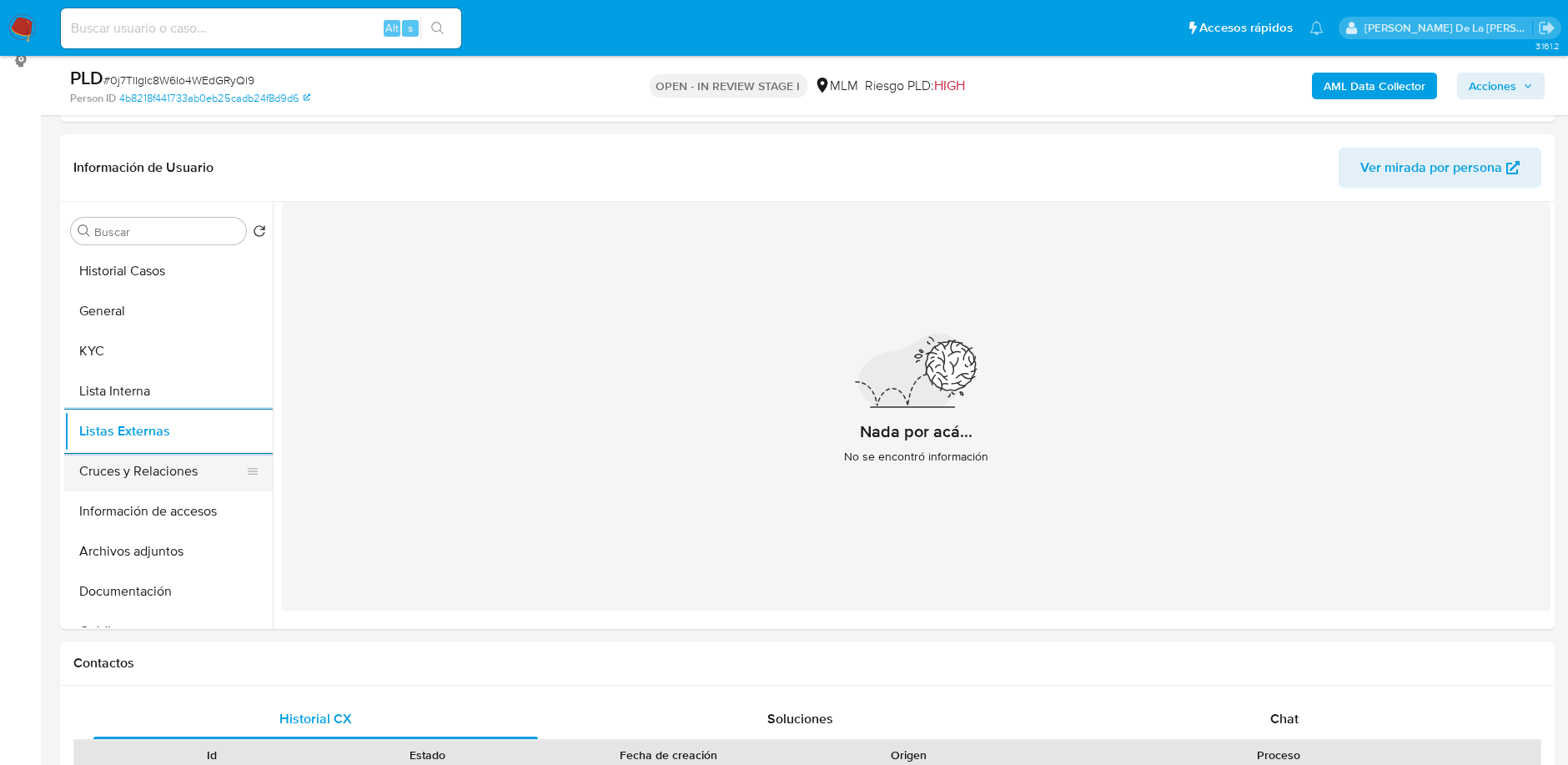
click at [129, 474] on button "Cruces y Relaciones" at bounding box center [162, 471] width 195 height 40
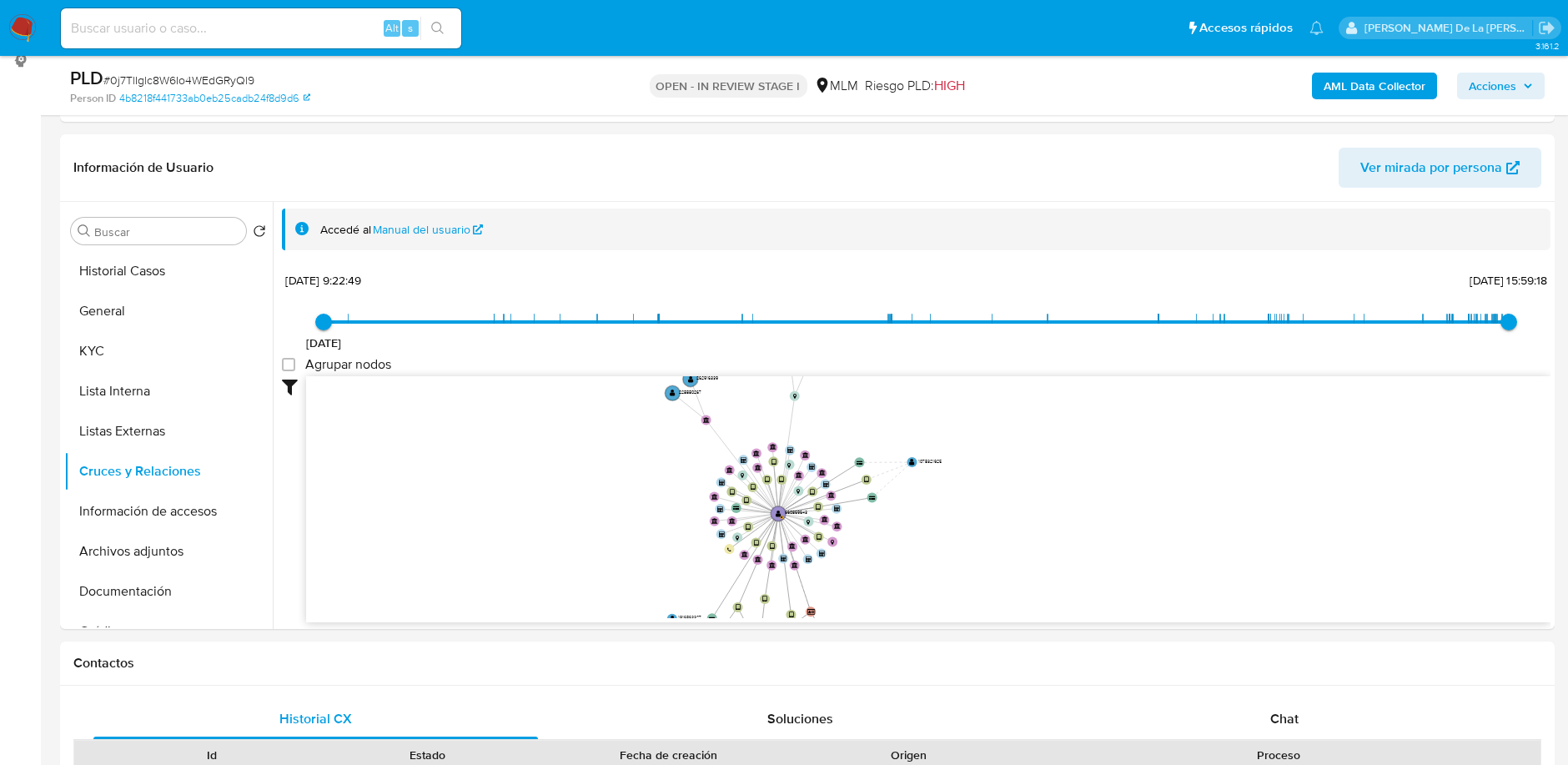
drag, startPoint x: 646, startPoint y: 394, endPoint x: 683, endPoint y: 468, distance: 82.7
click at [683, 468] on icon "device-640f52b408813b00186905de  device-60be688708813b001d4dcaaa  device-608c…" at bounding box center [928, 497] width 1244 height 242
click at [120, 516] on button "Información de accesos" at bounding box center [162, 511] width 195 height 40
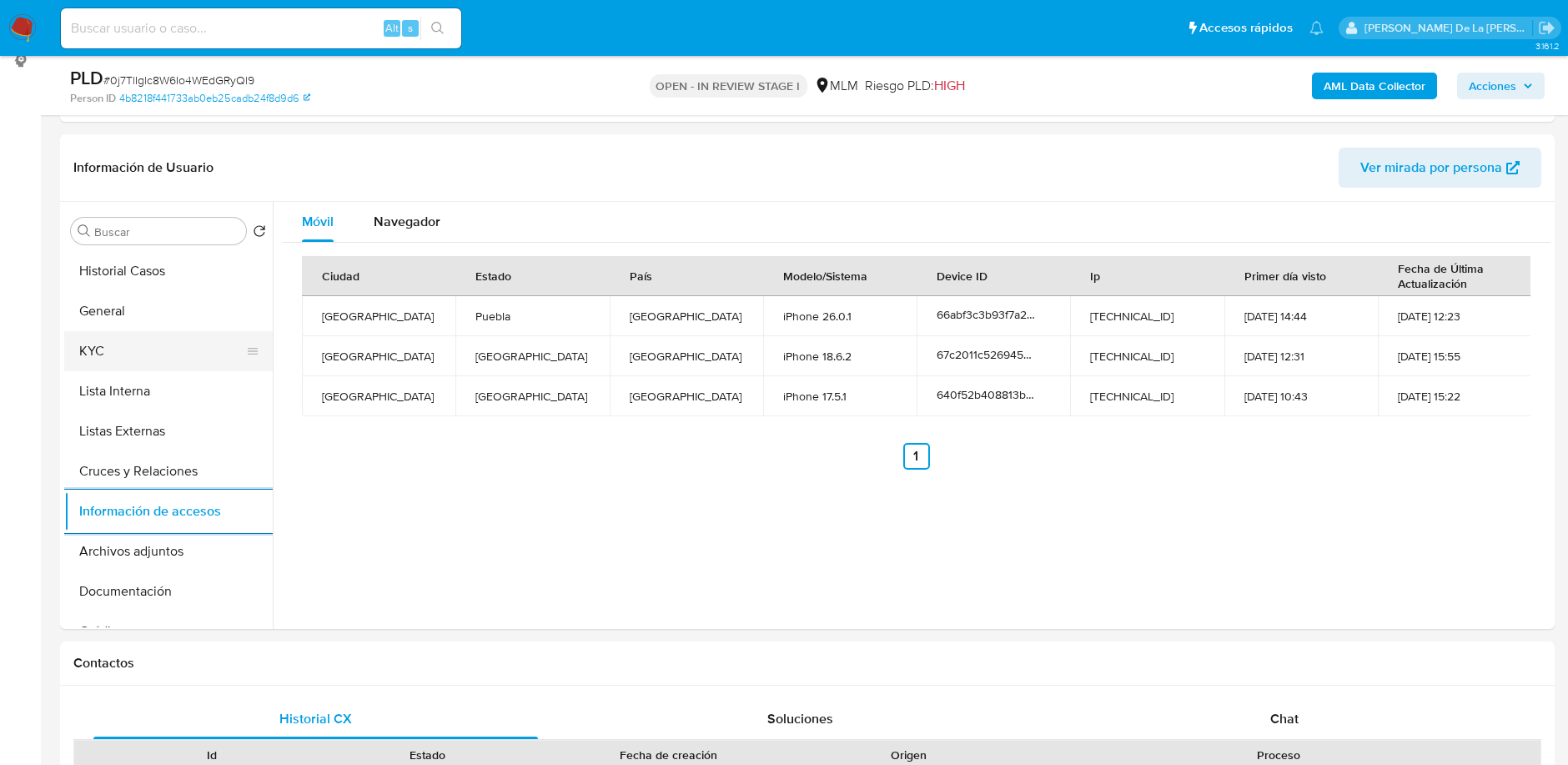
click at [107, 334] on button "KYC" at bounding box center [162, 351] width 195 height 40
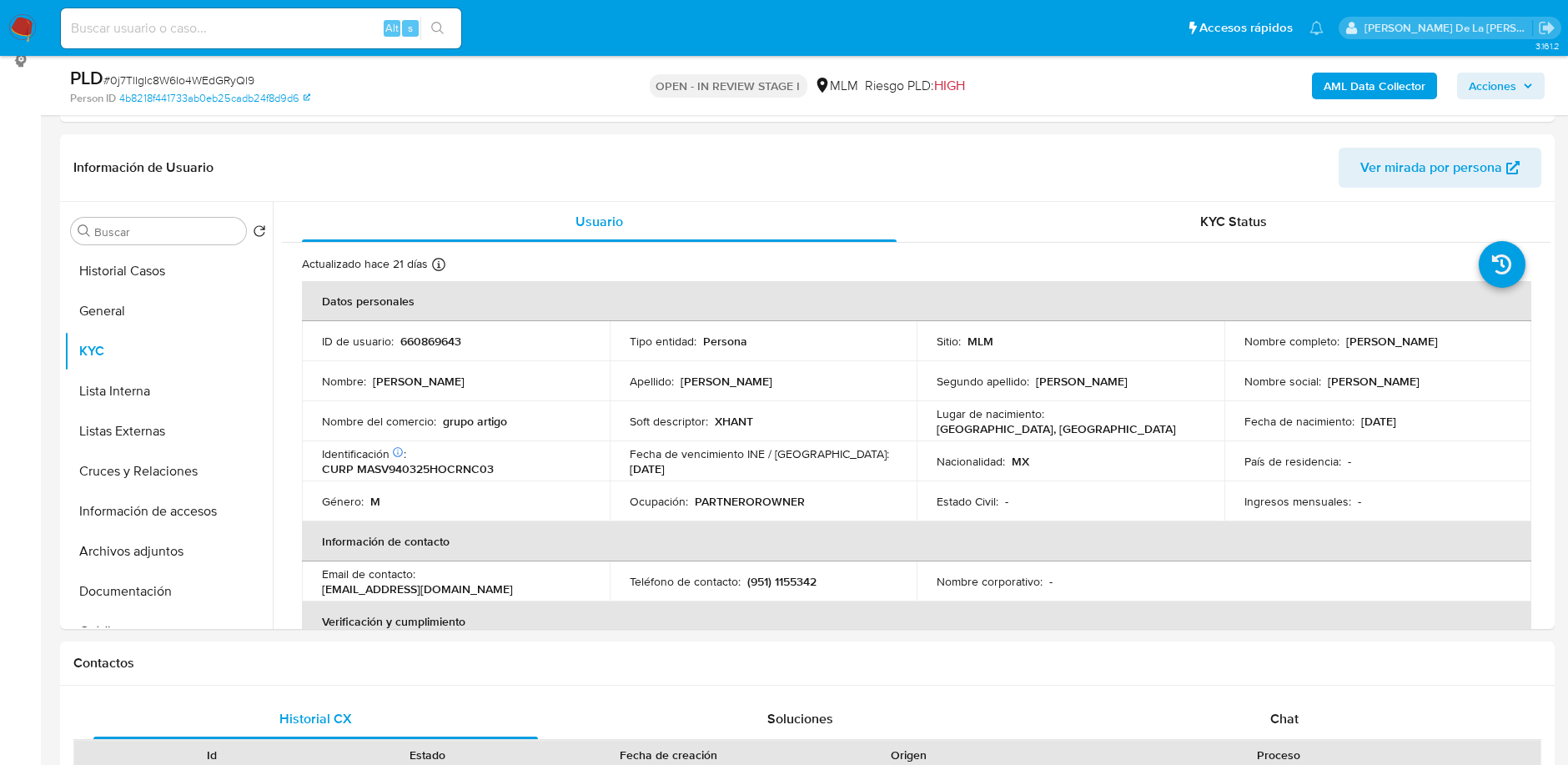
drag, startPoint x: 1486, startPoint y: 339, endPoint x: 1343, endPoint y: 339, distance: 143.0
click at [1343, 339] on div "Nombre completo : Victor Ivan Martinez Santos" at bounding box center [1378, 342] width 268 height 15
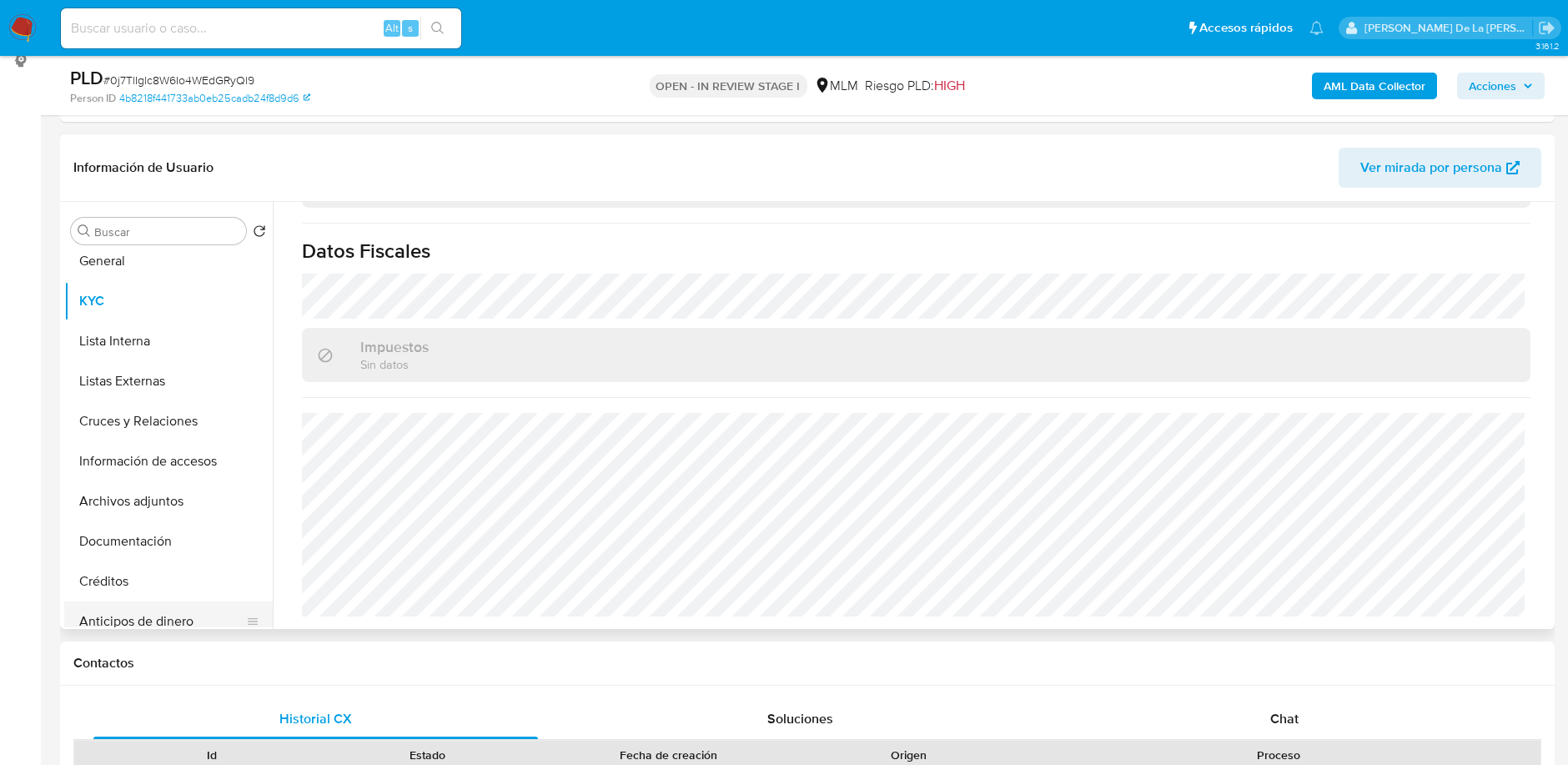
scroll to position [44, 0]
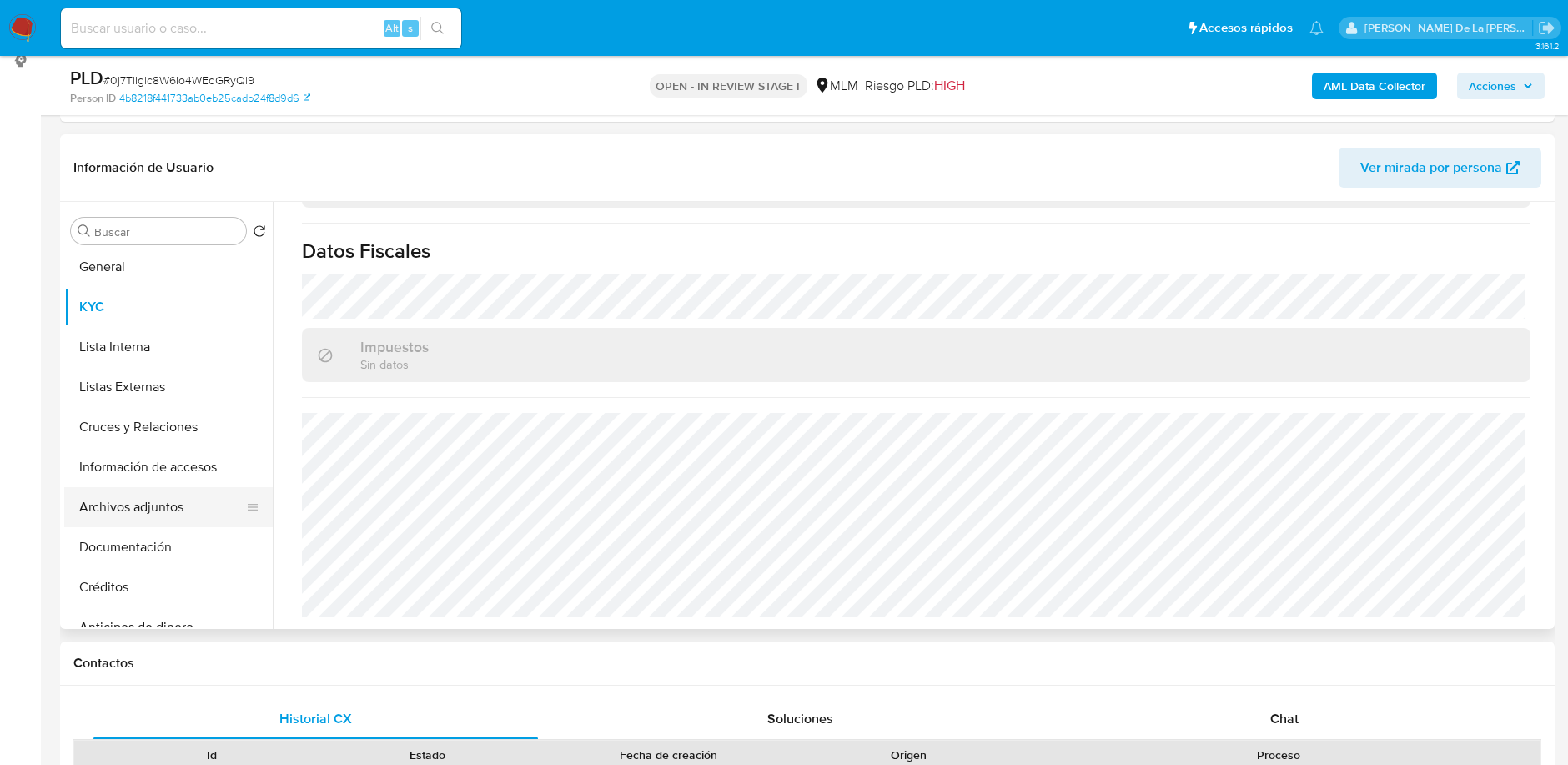
click at [152, 503] on button "Archivos adjuntos" at bounding box center [162, 507] width 195 height 40
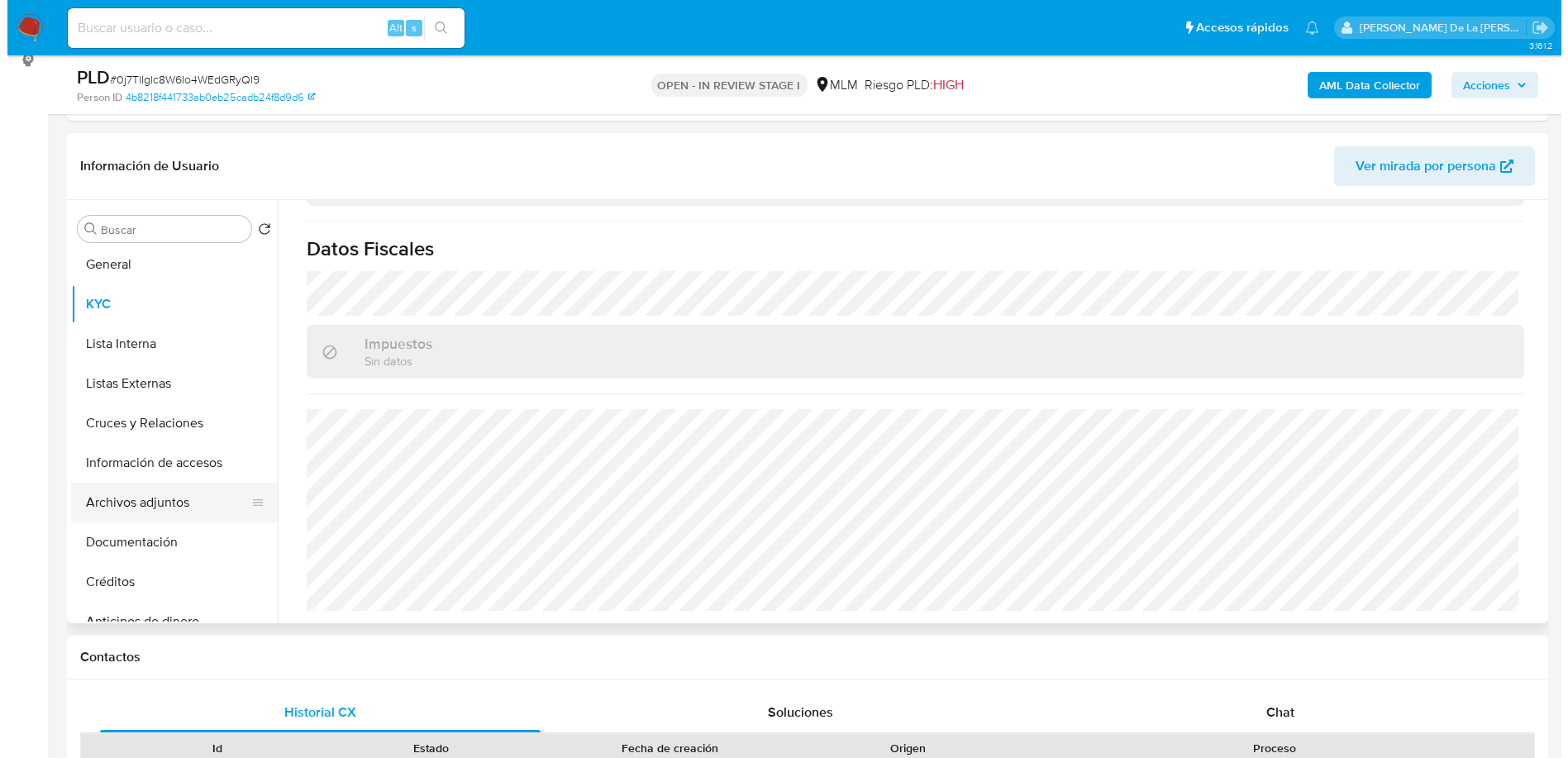
scroll to position [0, 0]
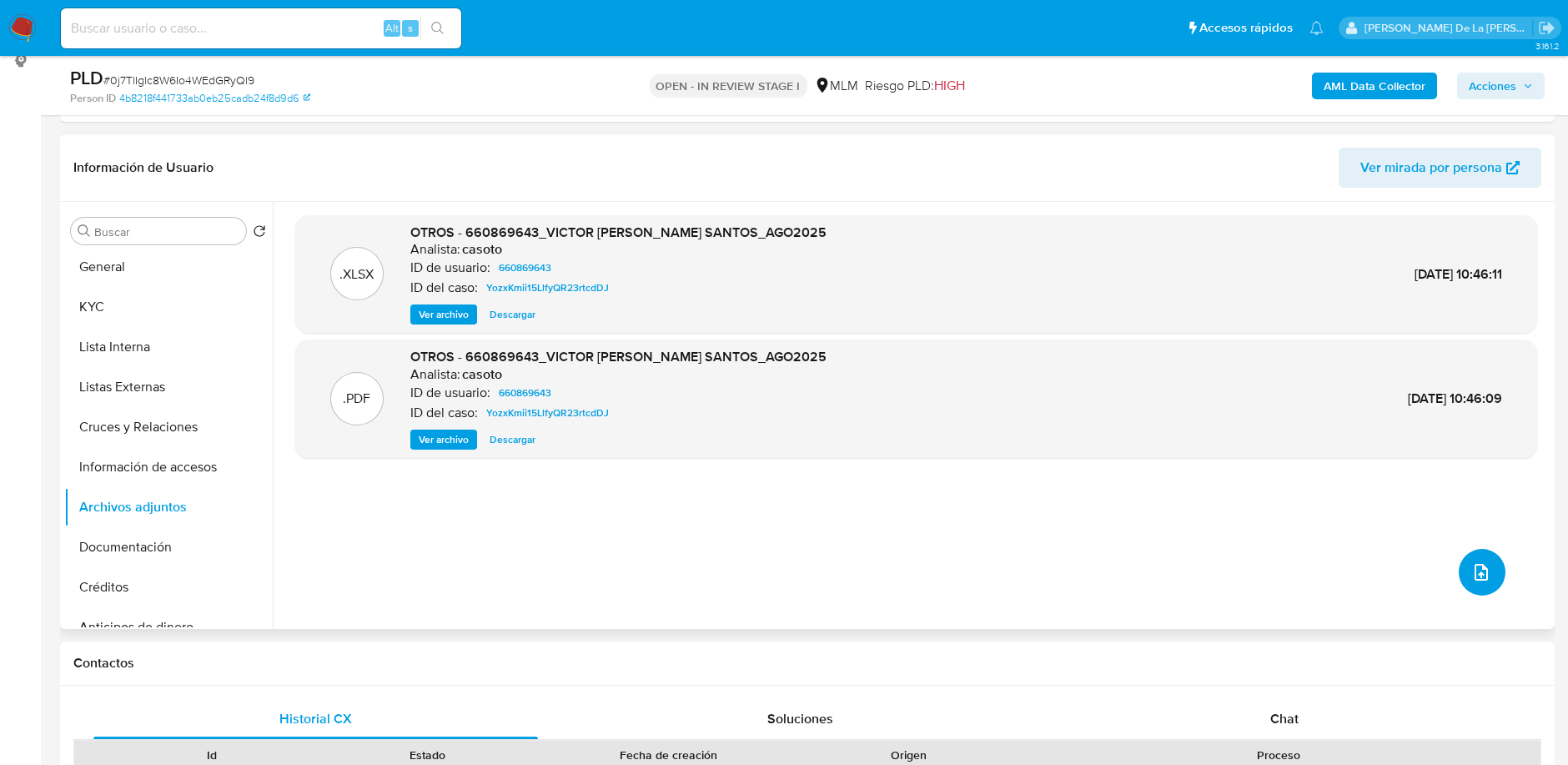
click at [1482, 568] on icon "upload-file" at bounding box center [1482, 572] width 20 height 20
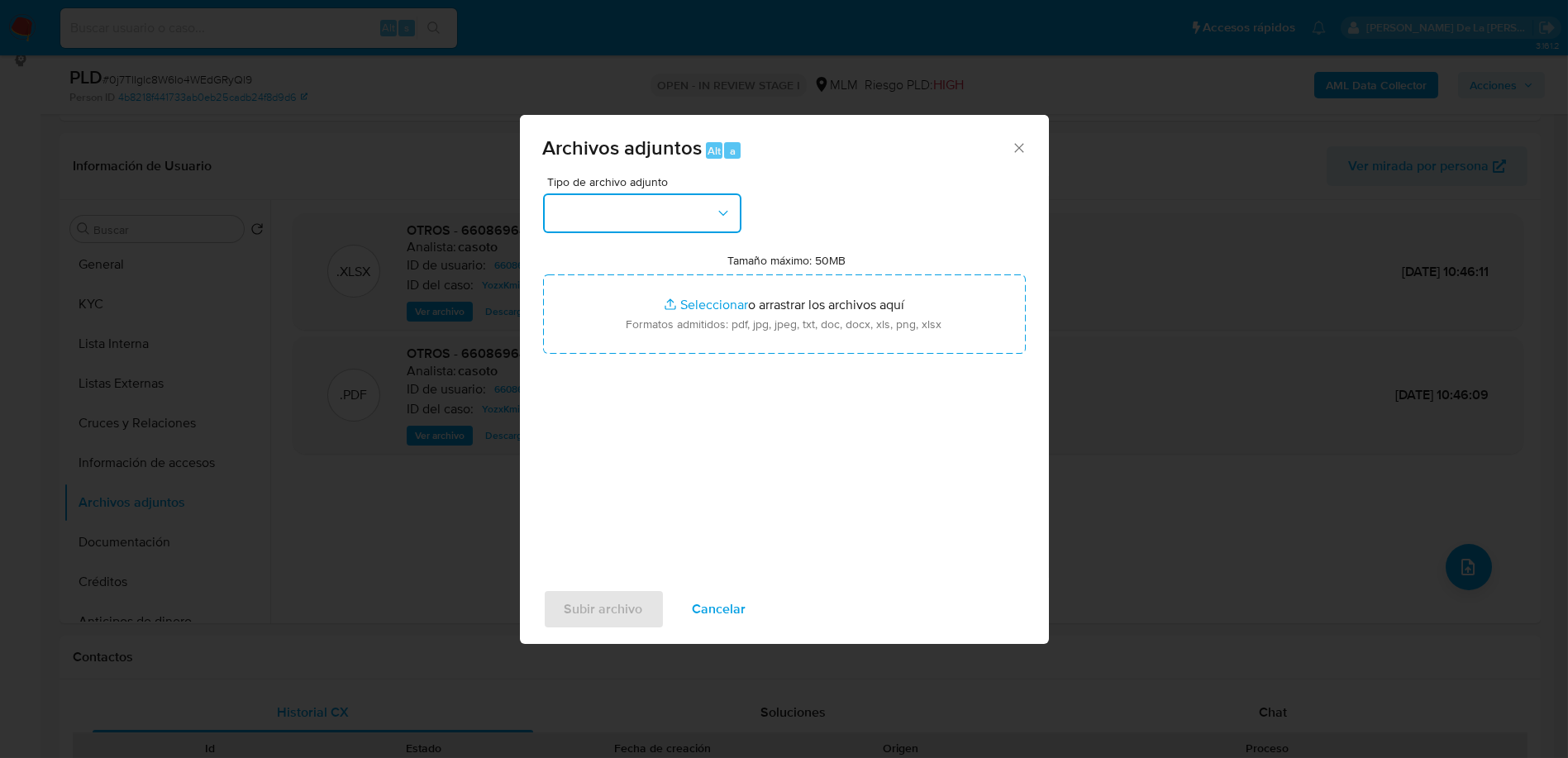
click at [683, 231] on button "button" at bounding box center [642, 213] width 198 height 39
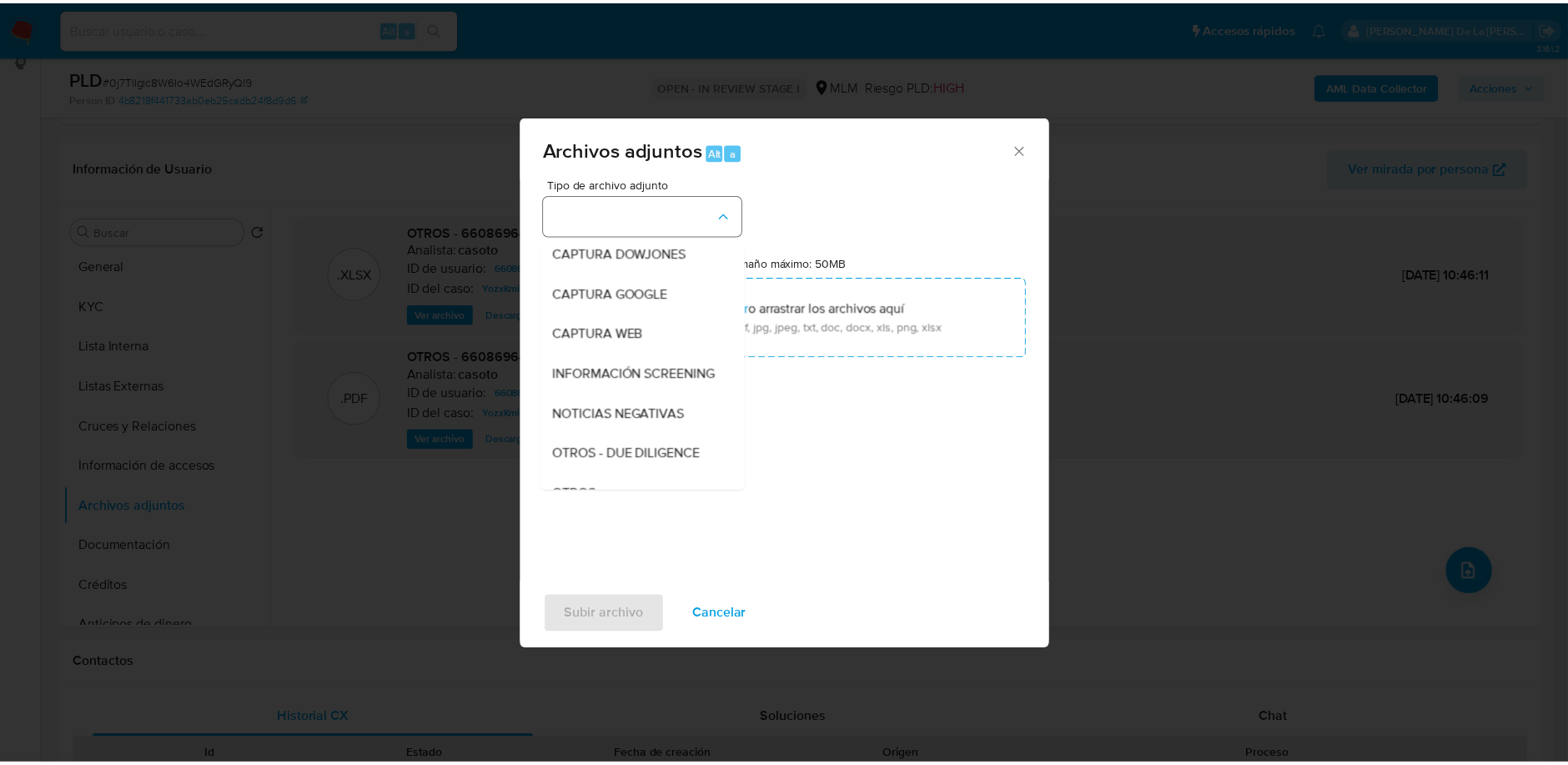
scroll to position [86, 0]
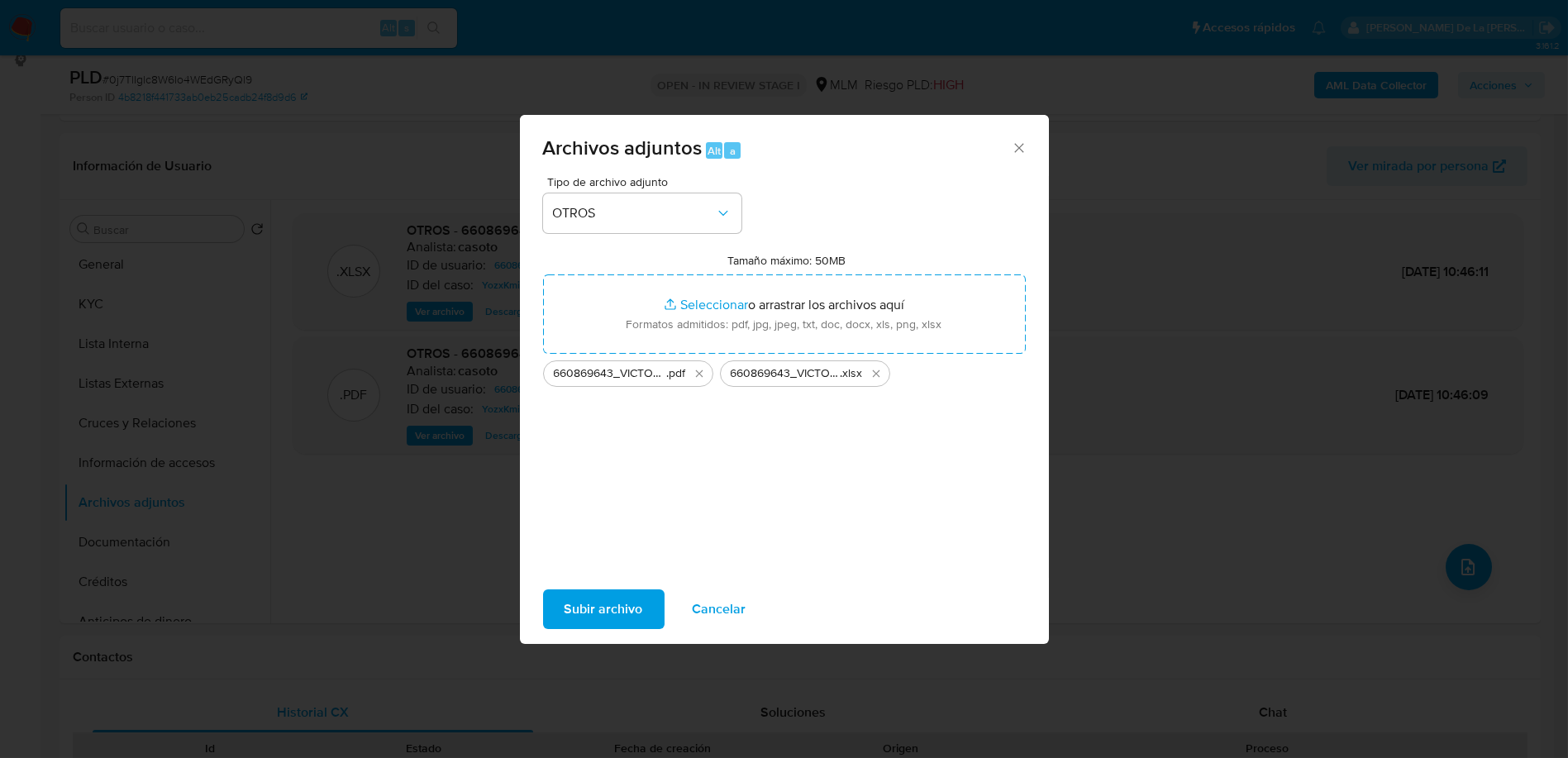
click at [590, 615] on span "Subir archivo" at bounding box center [603, 608] width 78 height 36
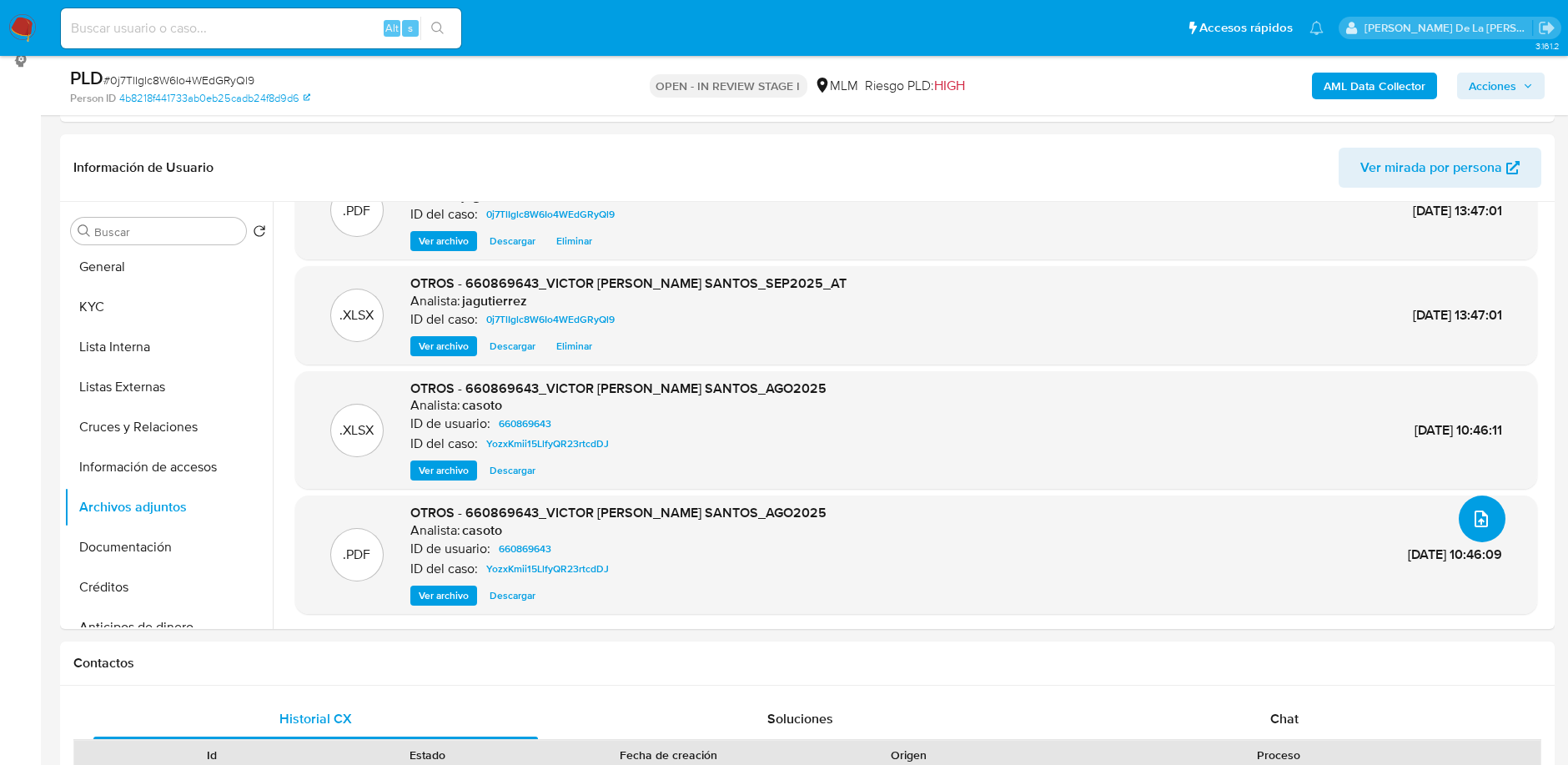
scroll to position [0, 0]
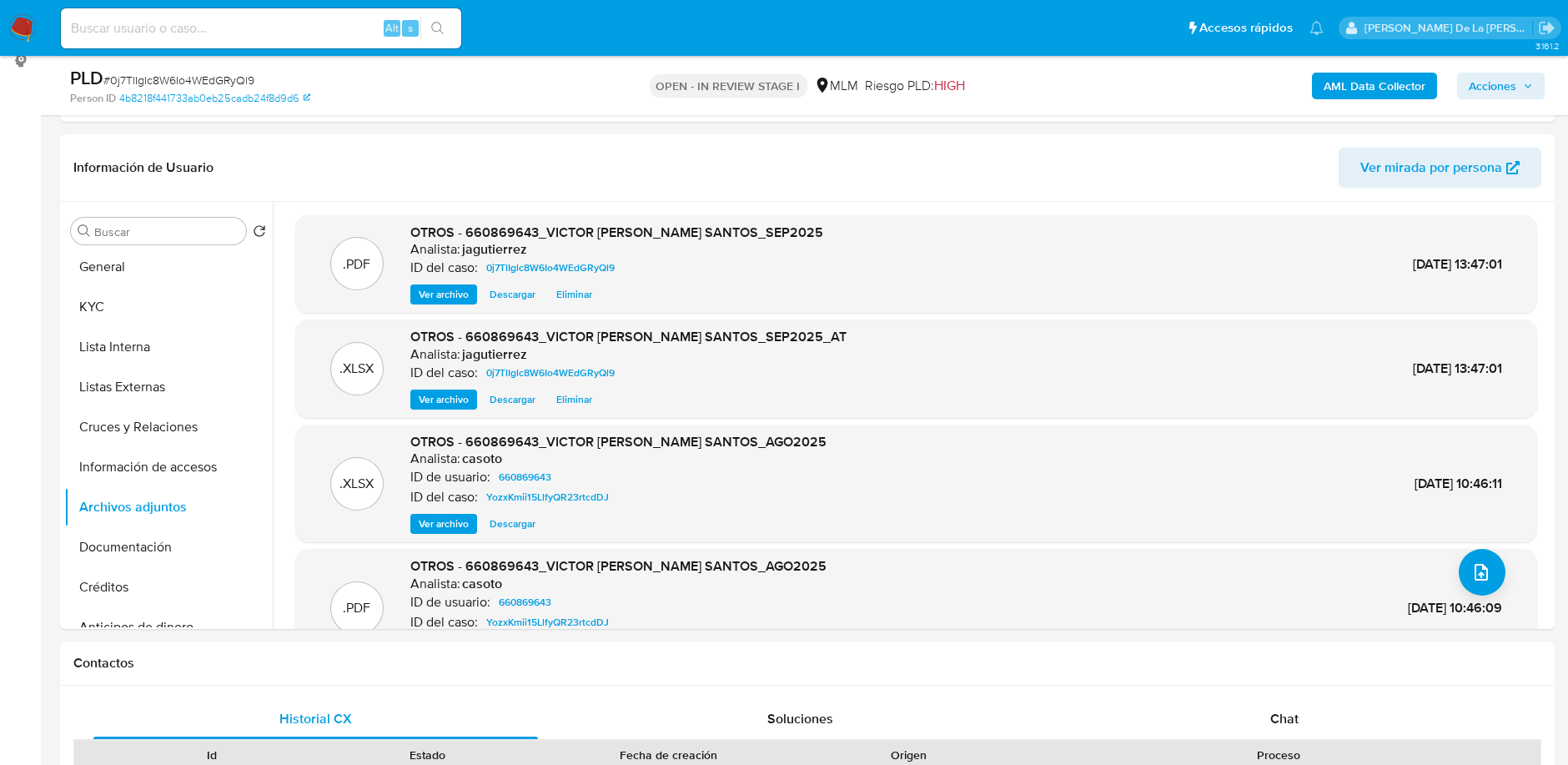
click at [1493, 92] on span "Acciones" at bounding box center [1493, 86] width 47 height 26
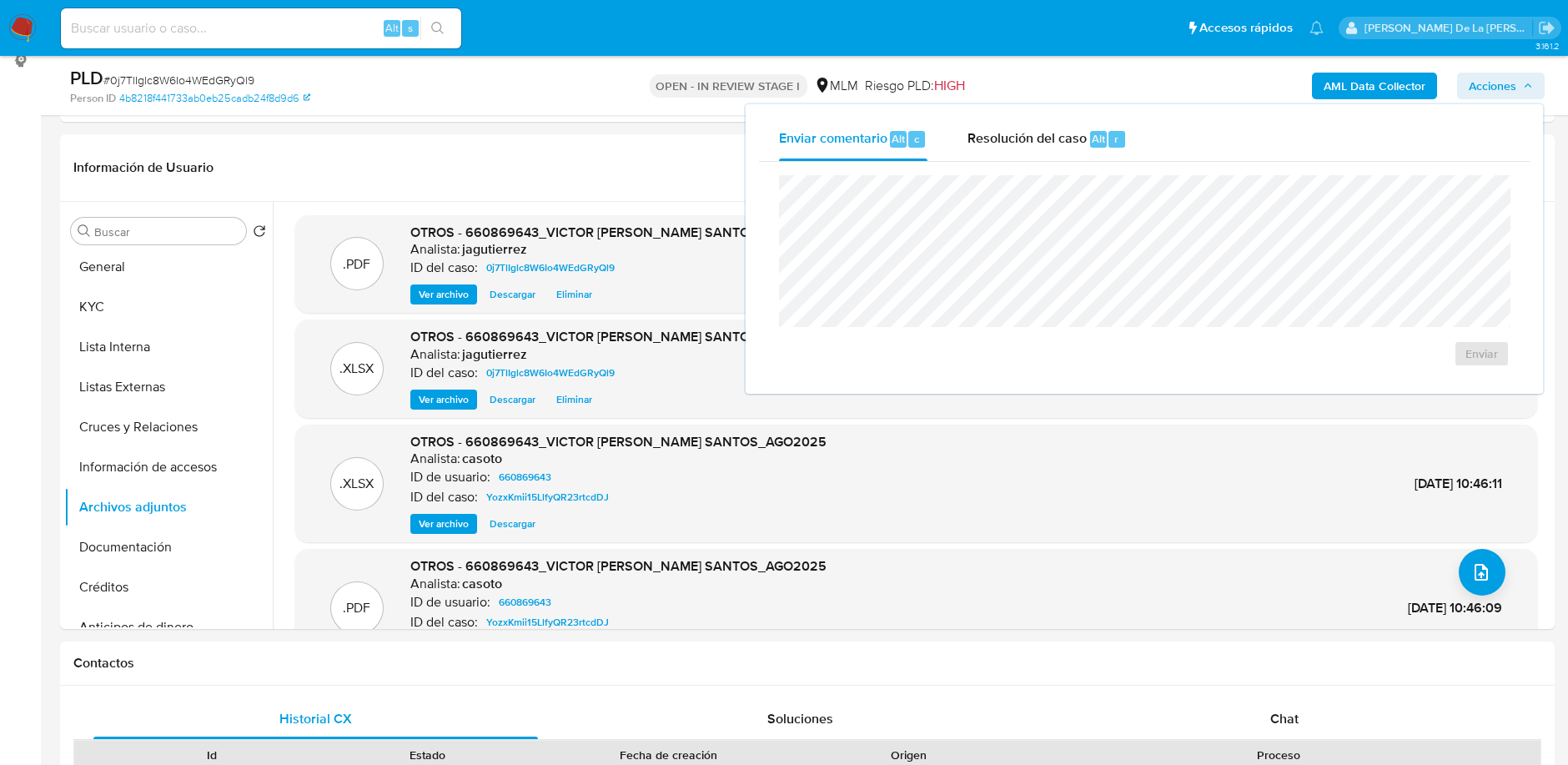
click at [979, 162] on div "Enviar" at bounding box center [1143, 271] width 770 height 219
click at [1017, 139] on span "Resolución del caso" at bounding box center [1026, 138] width 120 height 20
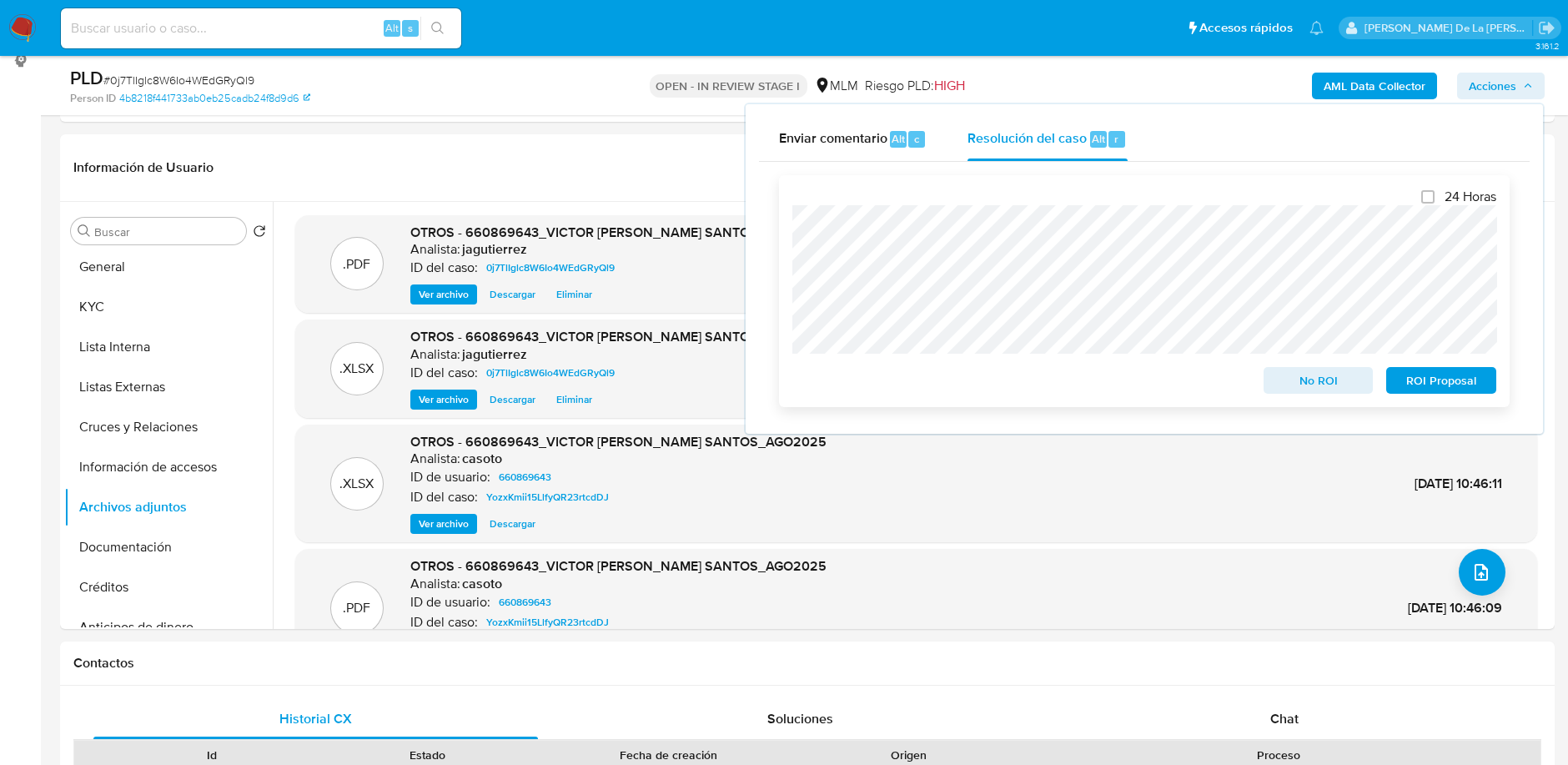
click at [1333, 390] on span "No ROI" at bounding box center [1318, 381] width 86 height 24
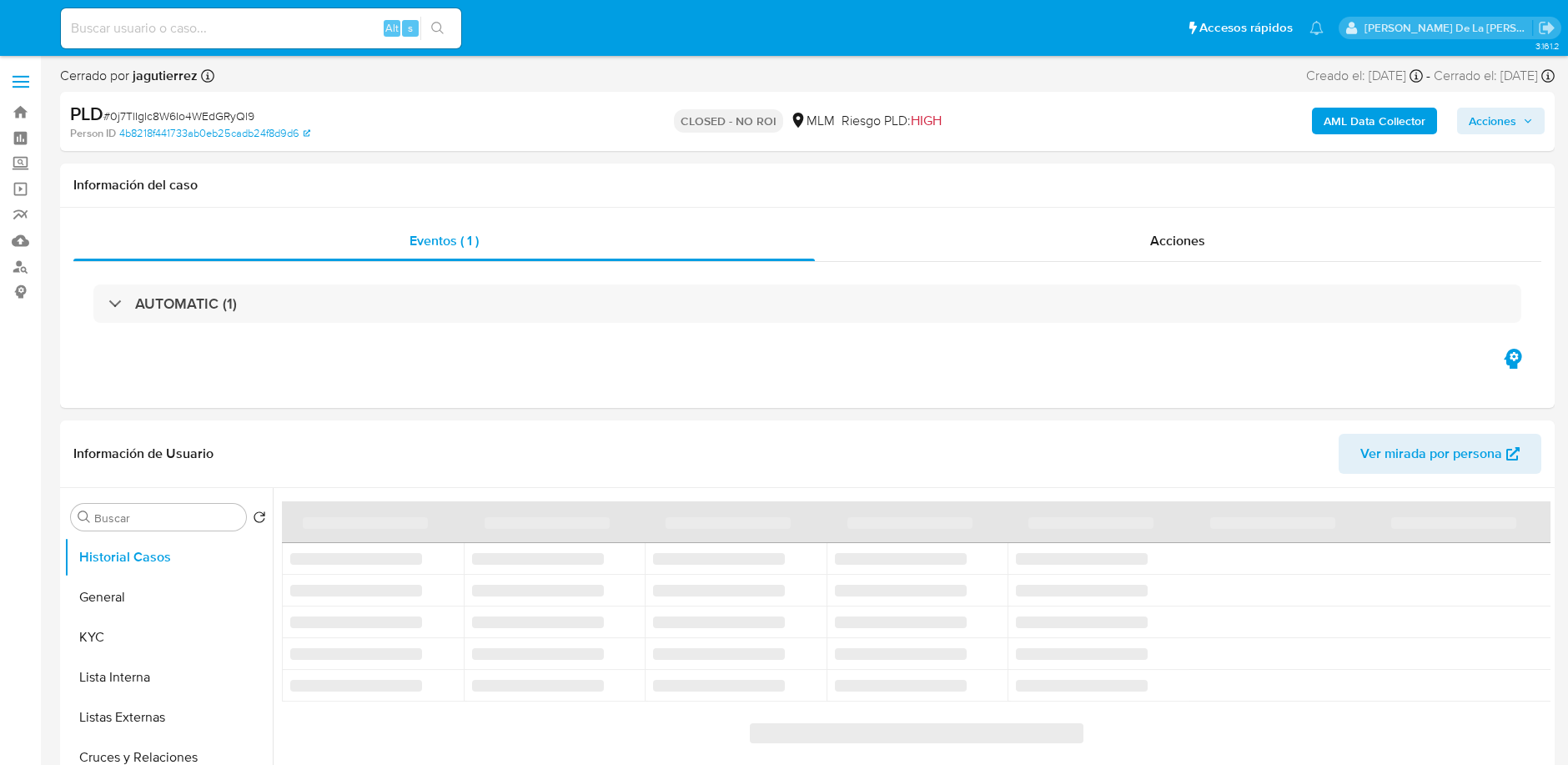
select select "10"
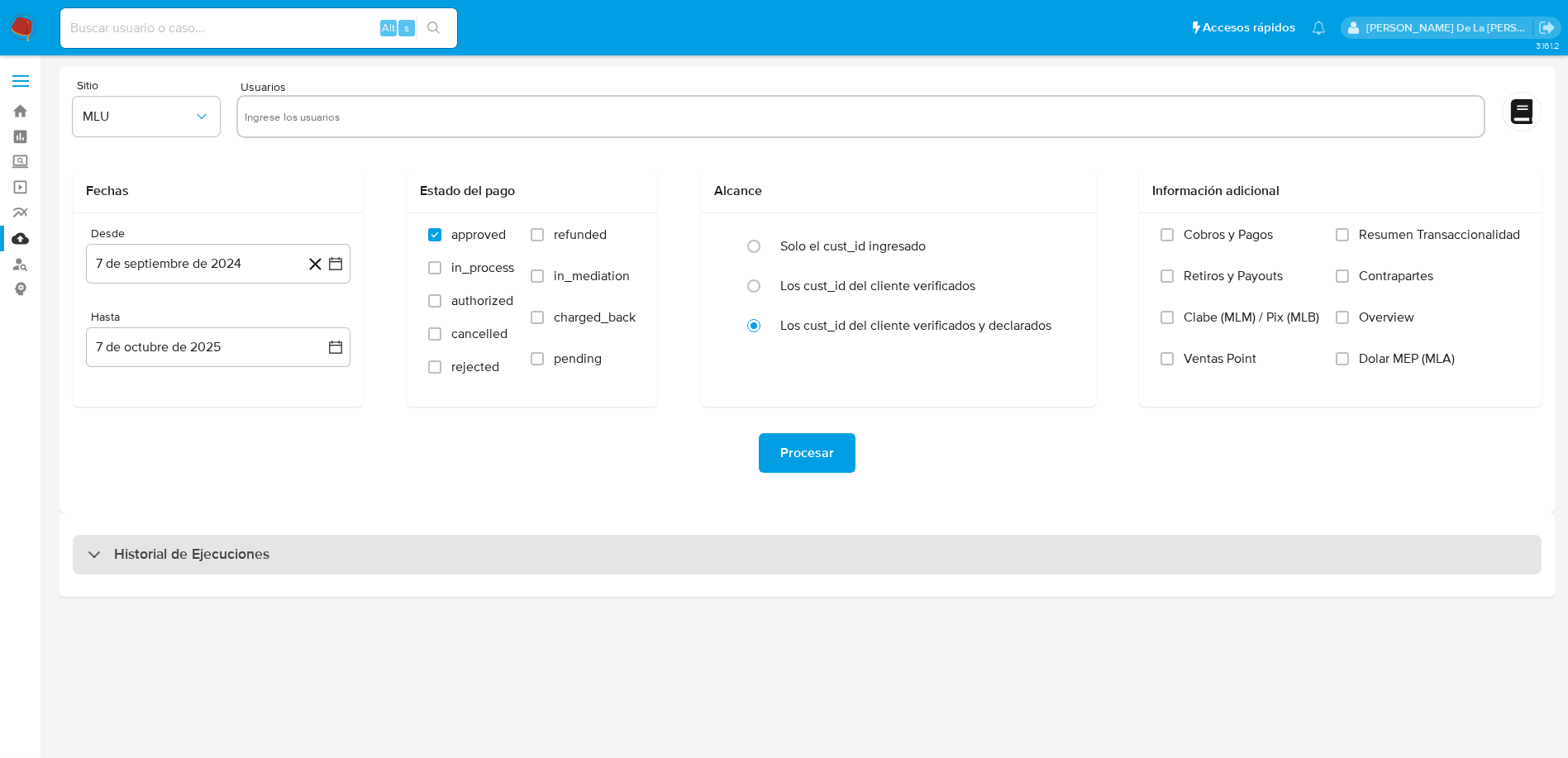
click at [213, 551] on h3 "Historial de Ejecuciones" at bounding box center [192, 555] width 155 height 20
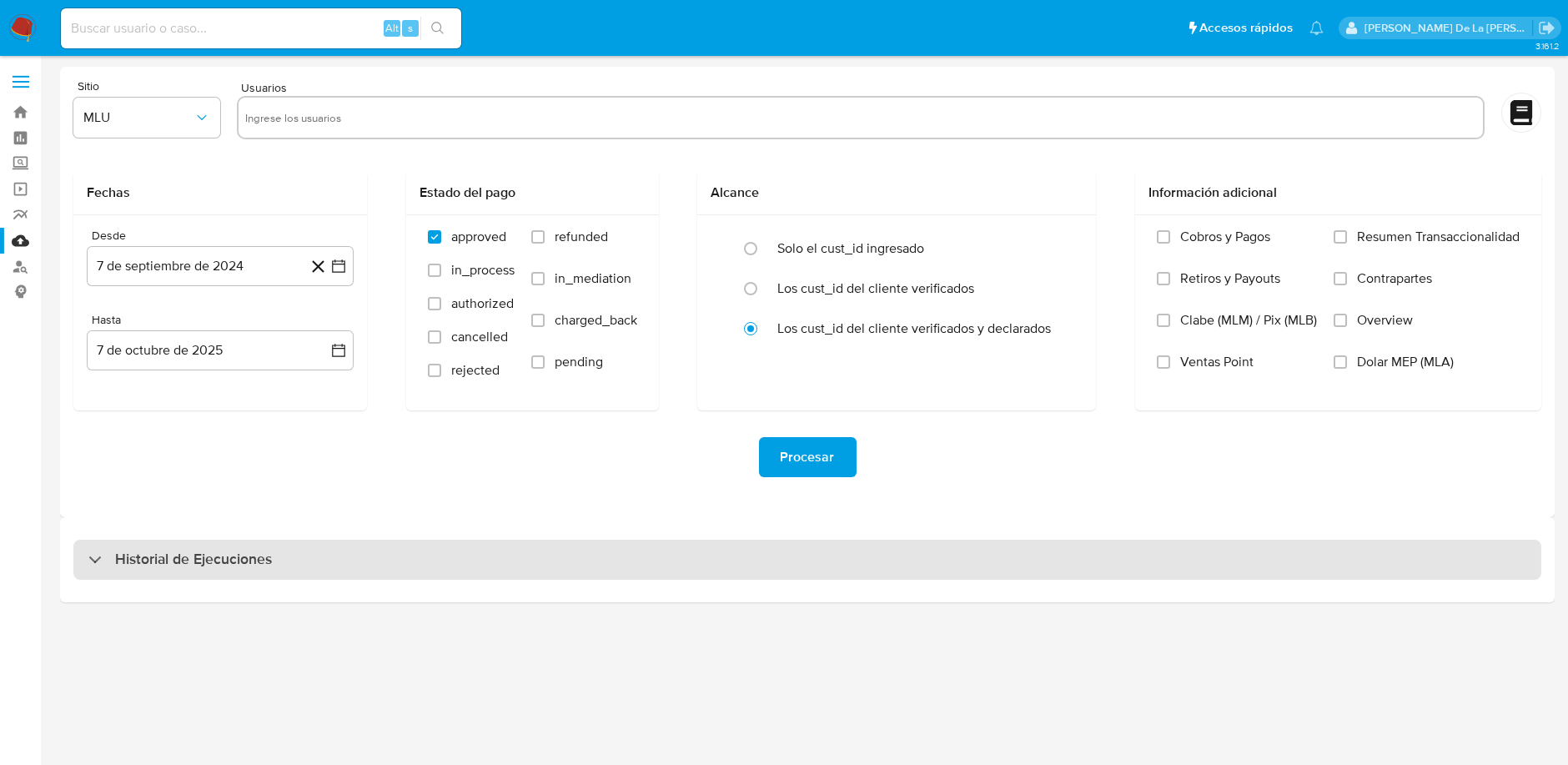
select select "10"
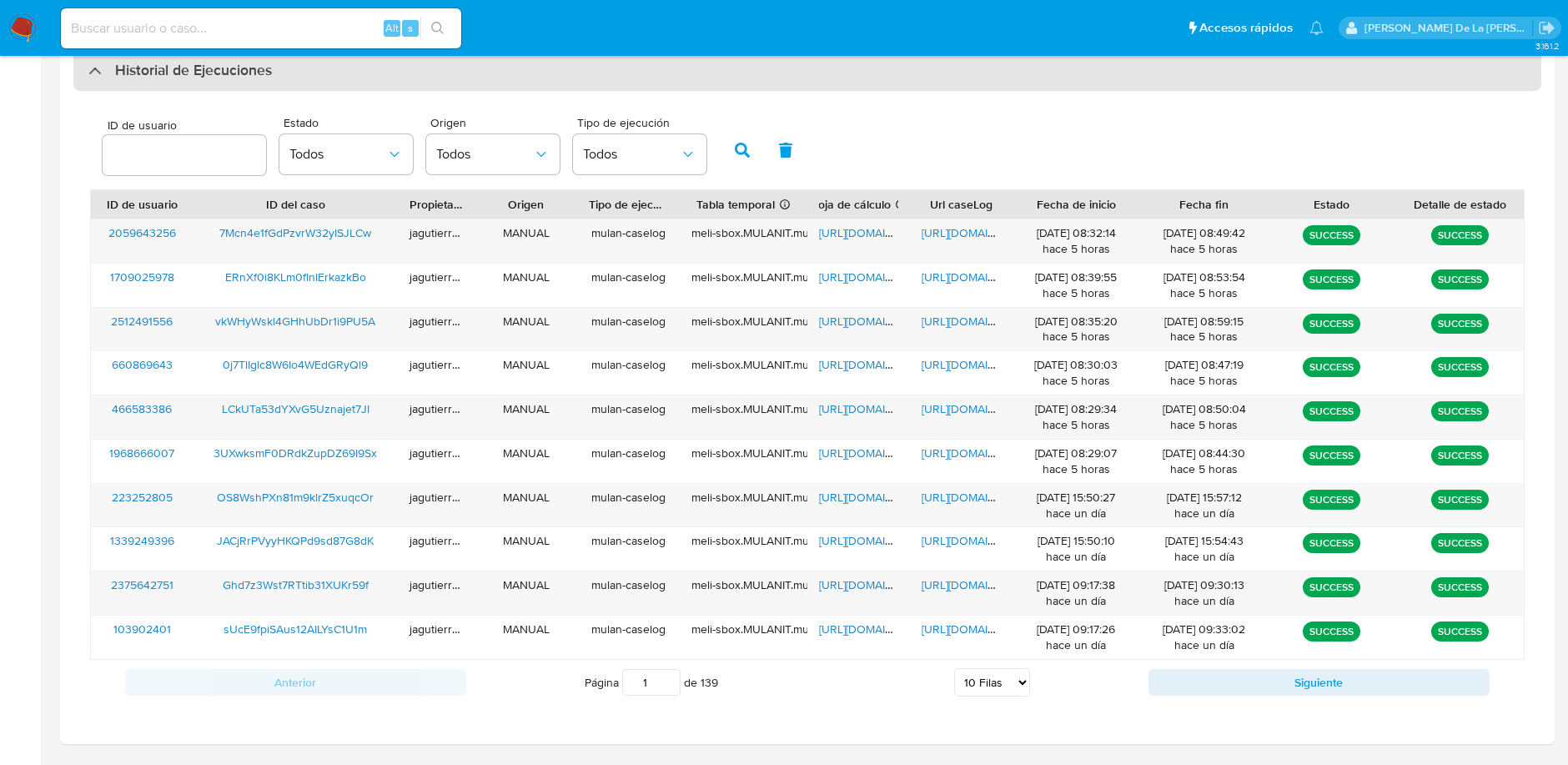
scroll to position [535, 0]
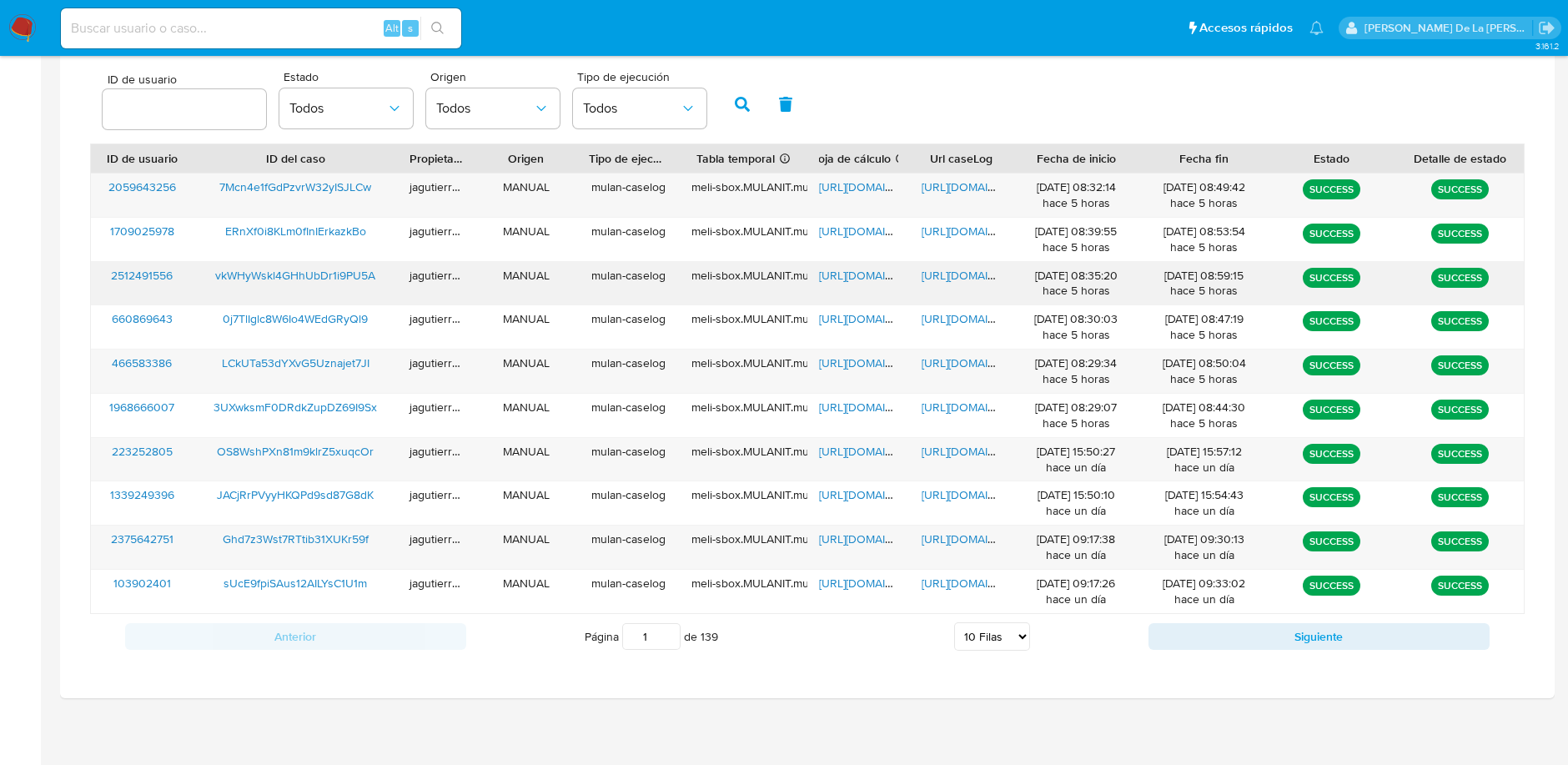
click at [321, 267] on span "vkWHyWskl4GHhUbDr1i9PU5A" at bounding box center [295, 276] width 160 height 17
click at [862, 279] on span "[URL][DOMAIN_NAME]" at bounding box center [876, 276] width 115 height 17
click at [962, 282] on div "https://docs.google.com/document/d/12oYf3xN7cVSs-MiO9_UCTs0-kESEj7m2QmtVUiro9tg…" at bounding box center [960, 283] width 103 height 43
click at [965, 278] on span "https://docs.google.com/document/d/12oYf3xN7cVSs-MiO9_UCTs0-kESEj7m2QmtVUiro9tg…" at bounding box center [979, 276] width 115 height 17
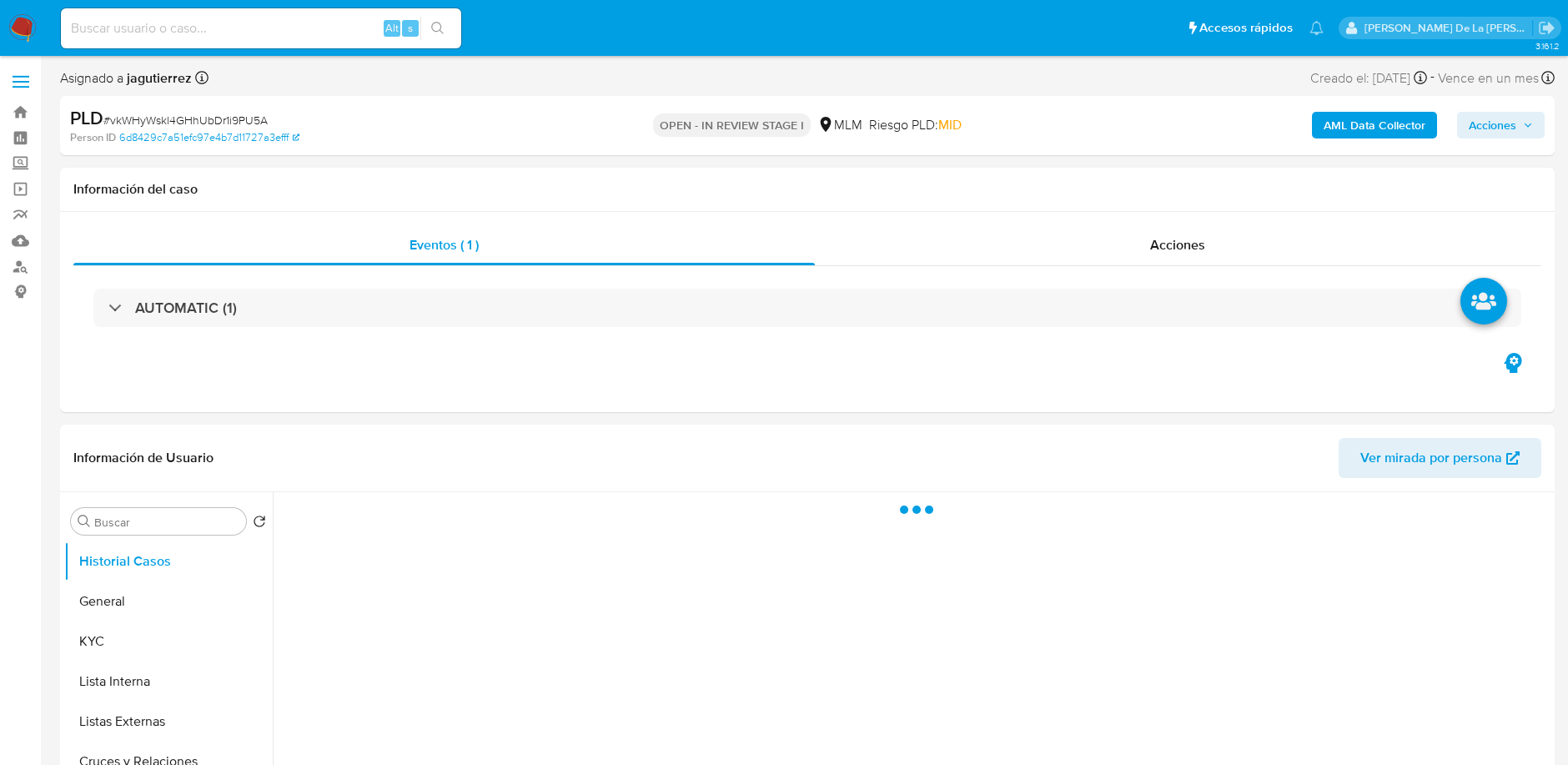
select select "10"
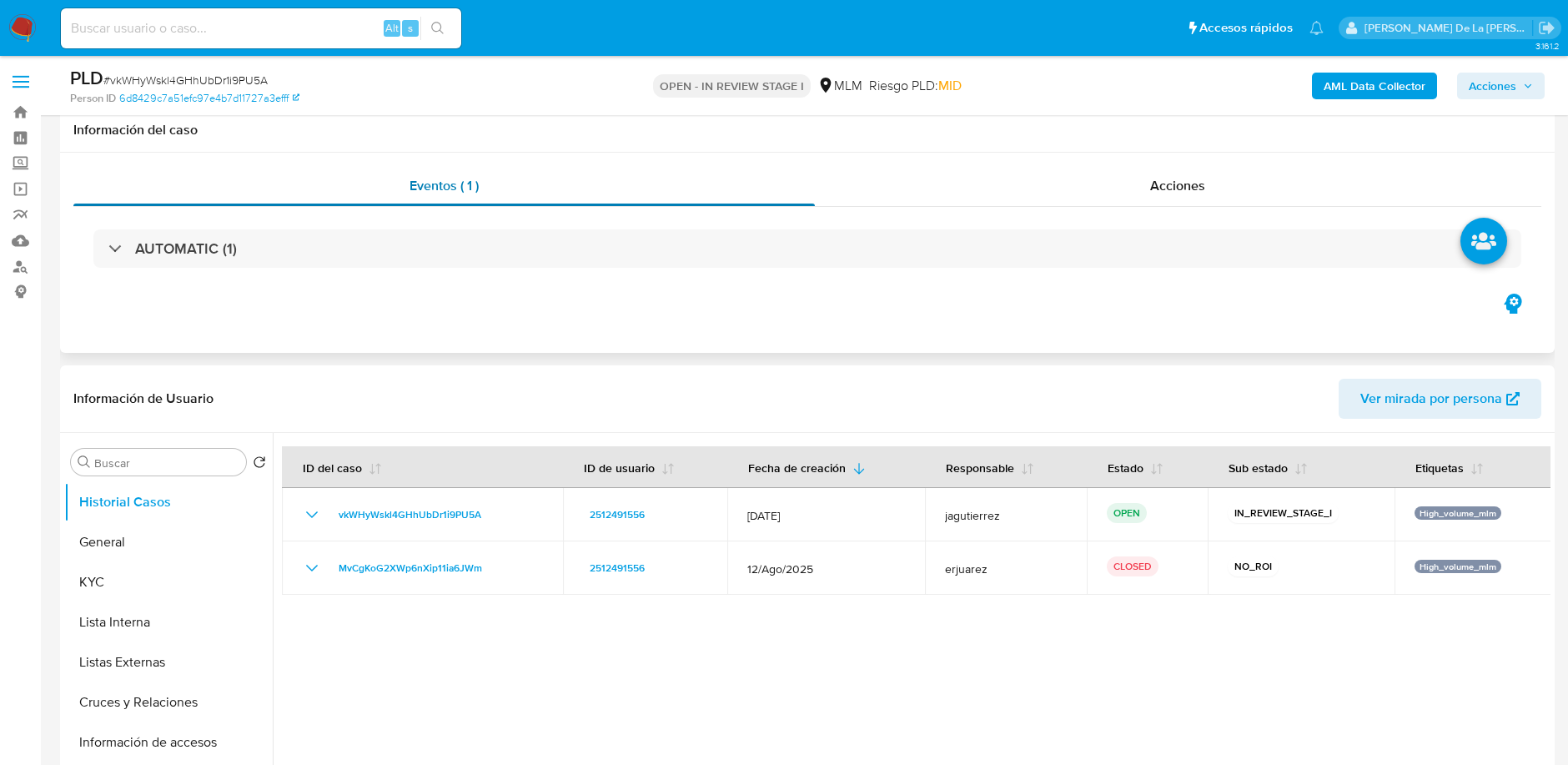
scroll to position [176, 0]
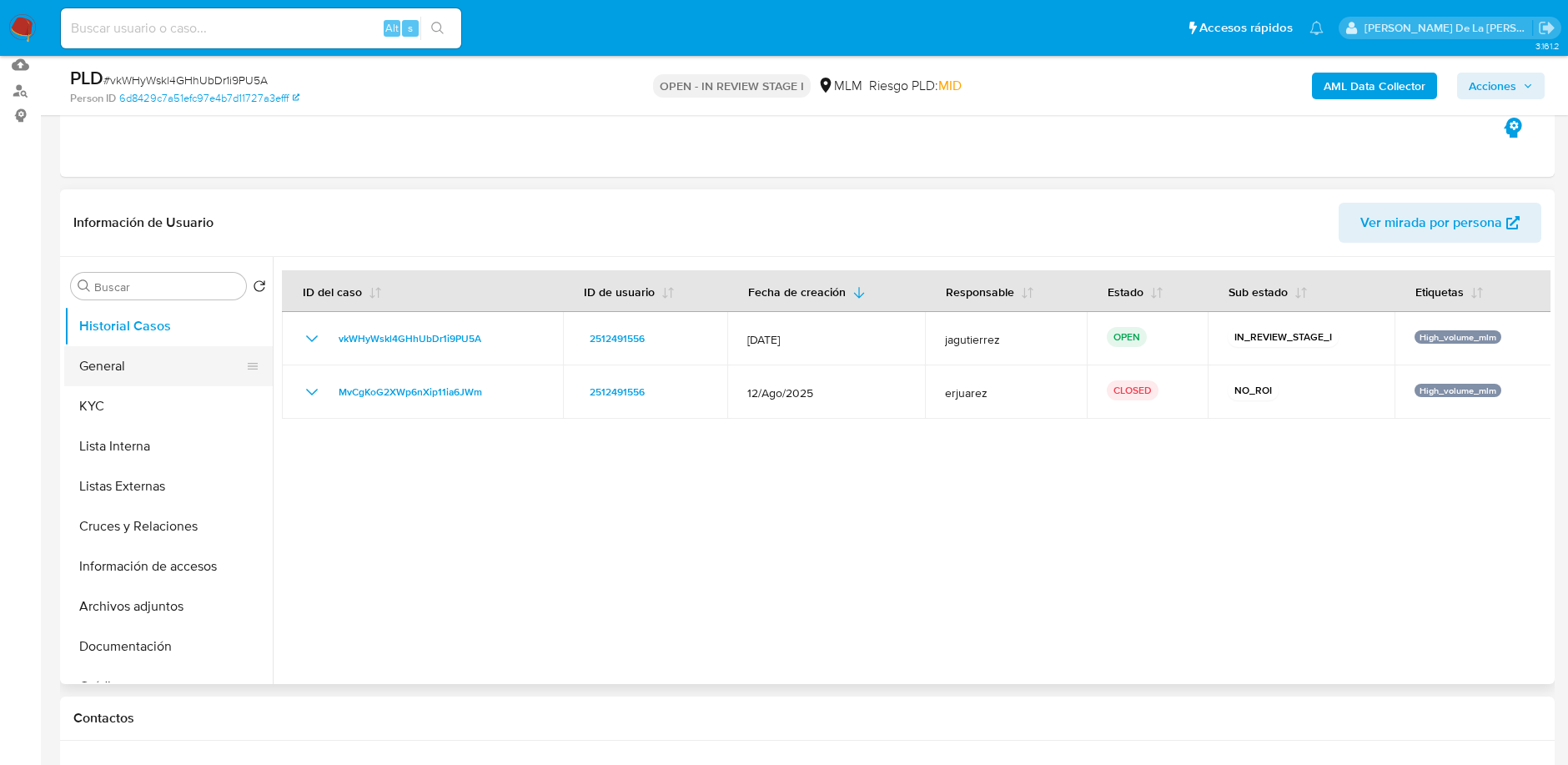
click at [87, 363] on button "General" at bounding box center [162, 366] width 195 height 40
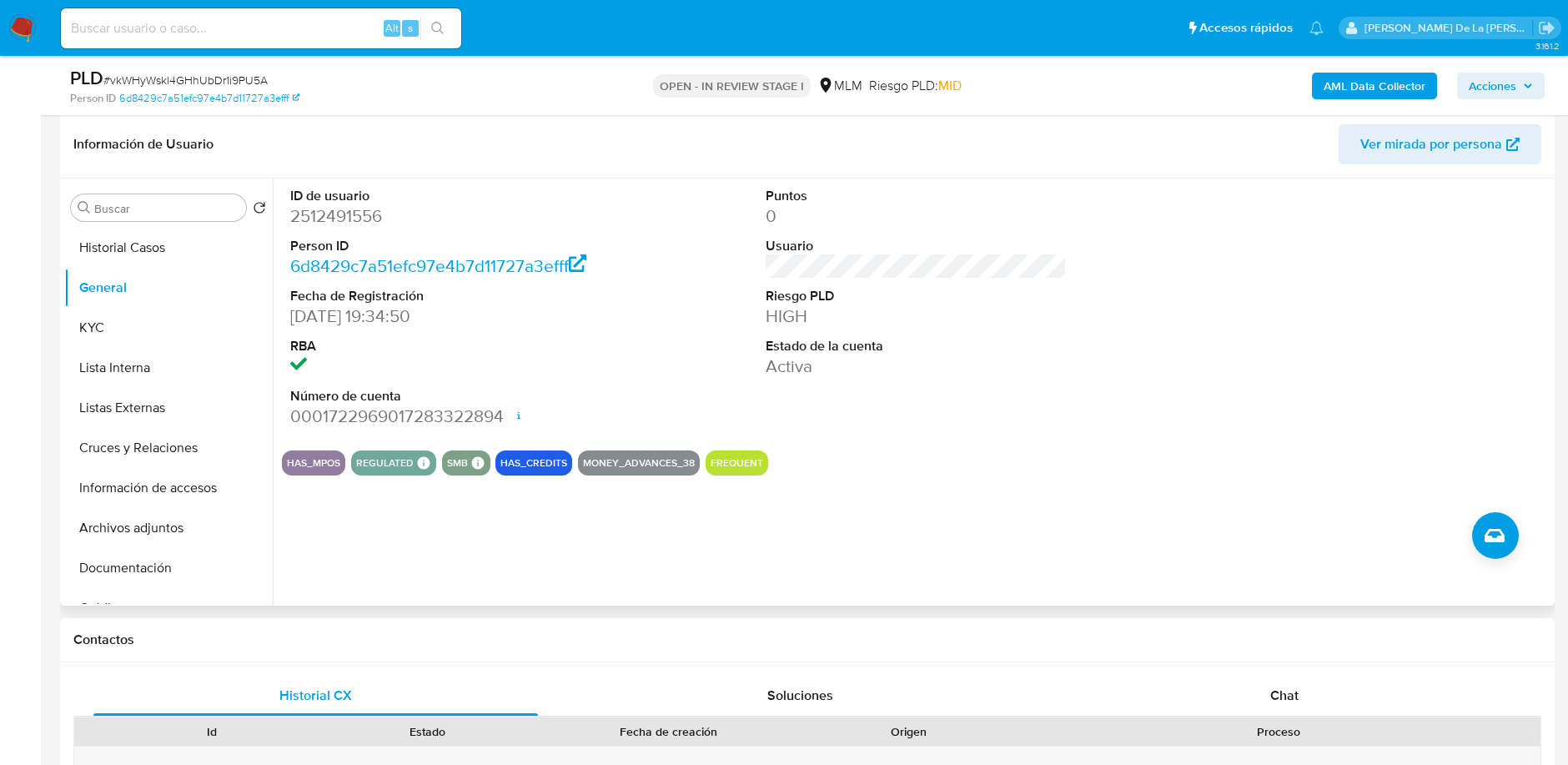
scroll to position [255, 0]
click at [97, 323] on button "KYC" at bounding box center [162, 327] width 195 height 40
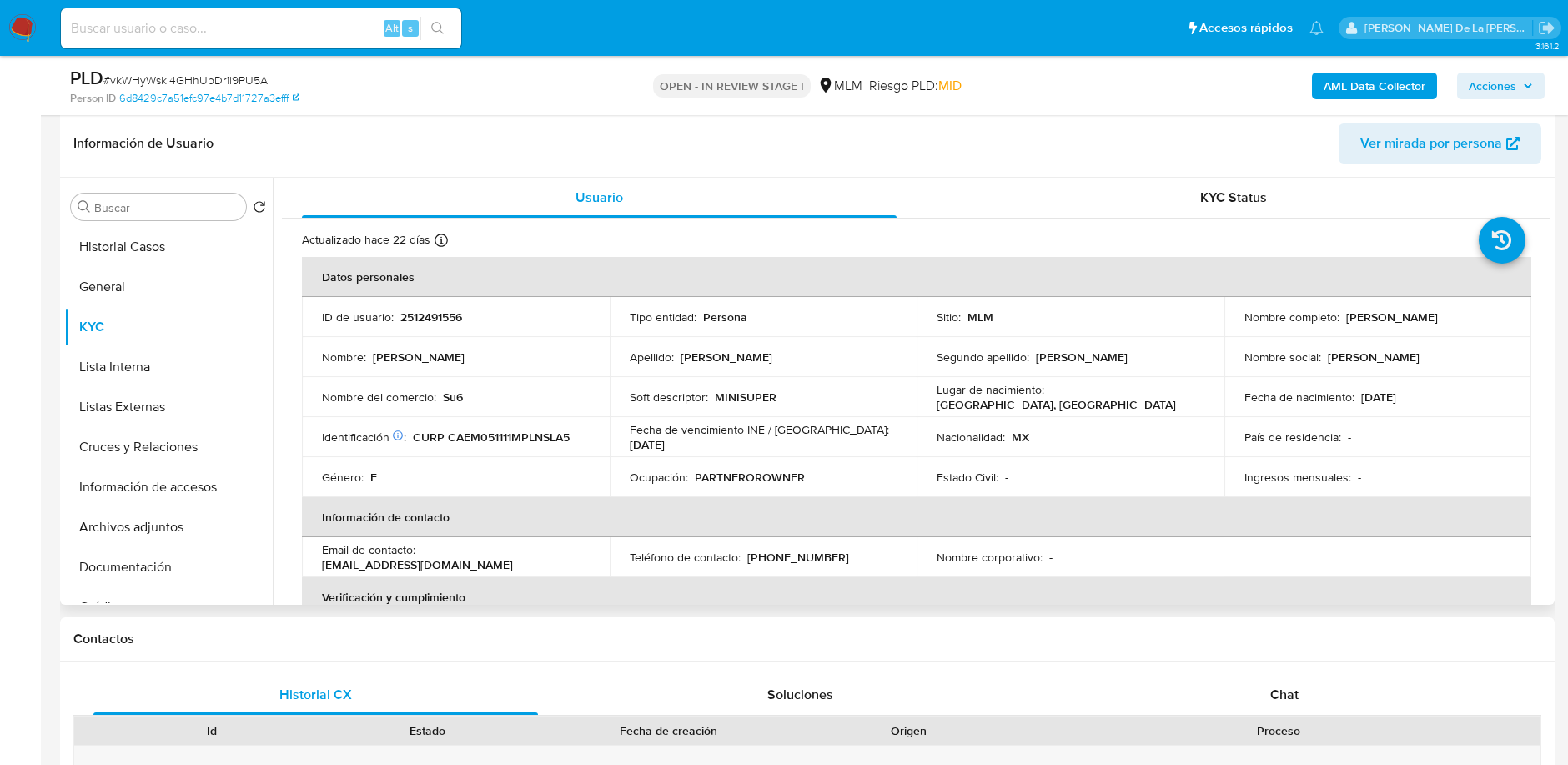
drag, startPoint x: 1338, startPoint y: 313, endPoint x: 1514, endPoint y: 313, distance: 176.0
click at [1514, 313] on td "Nombre completo : Meliza Anahi Cano Estudillo" at bounding box center [1377, 316] width 308 height 40
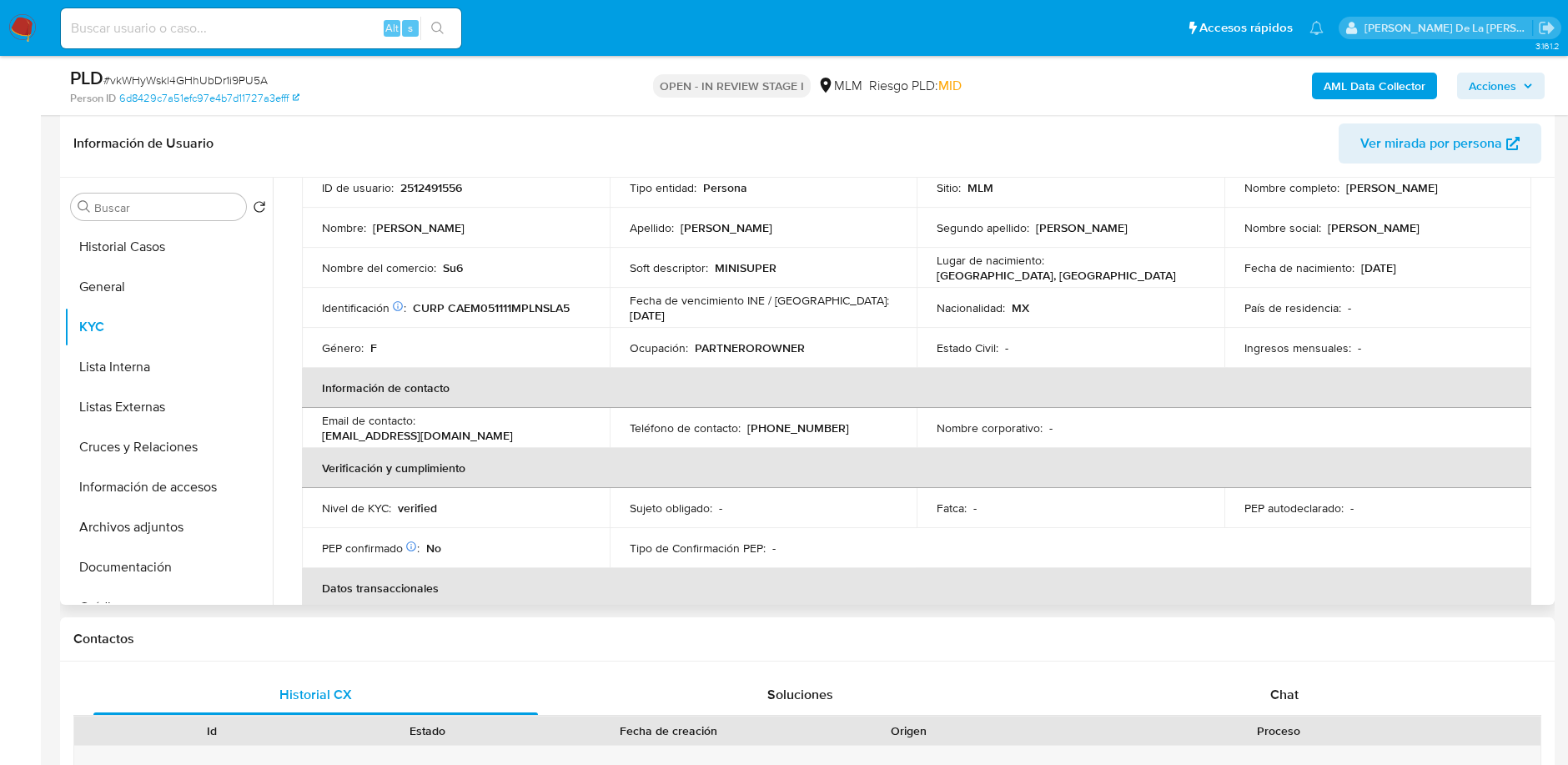
scroll to position [119, 0]
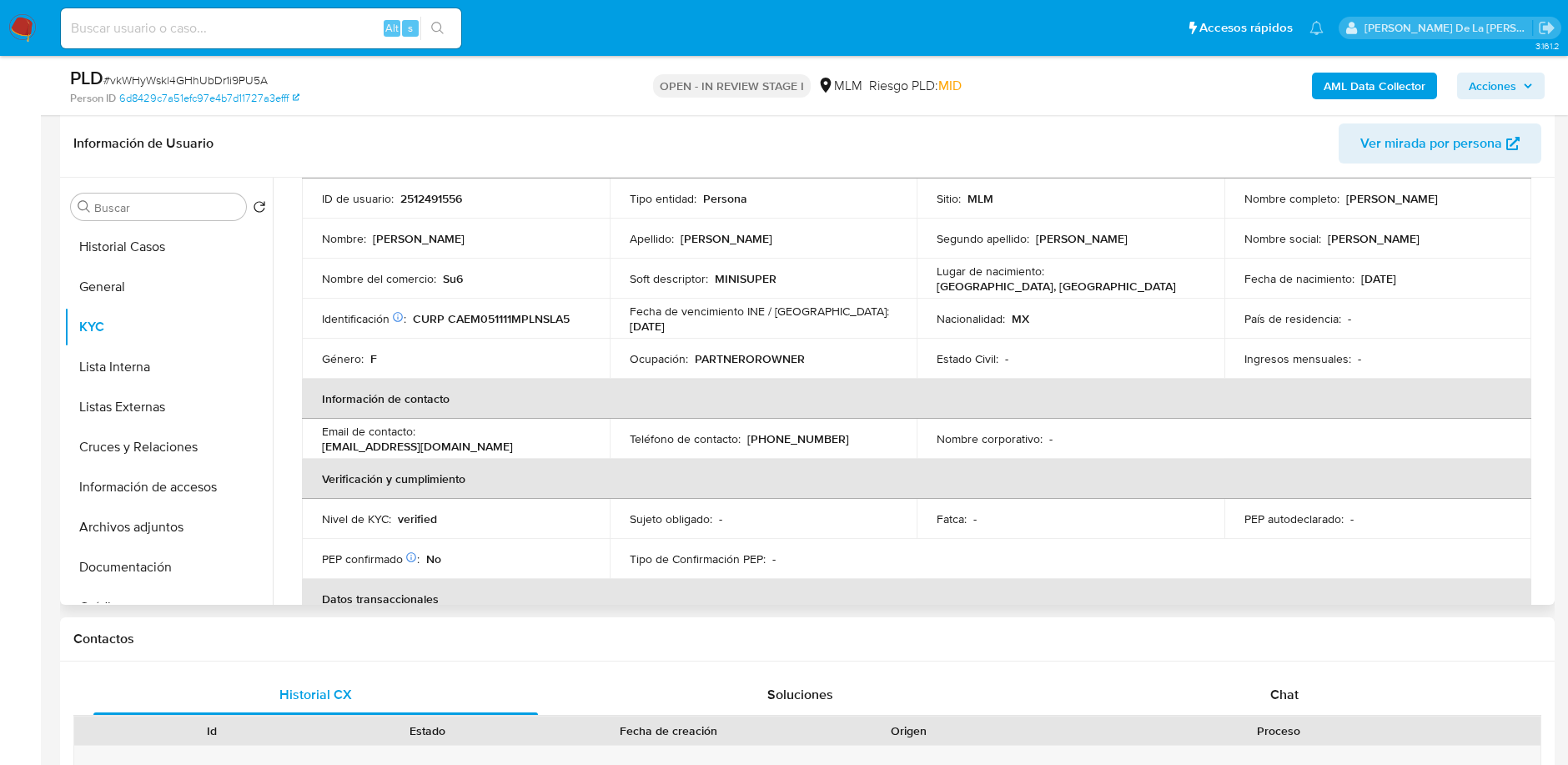
click at [735, 274] on p "MINISUPER" at bounding box center [745, 279] width 62 height 15
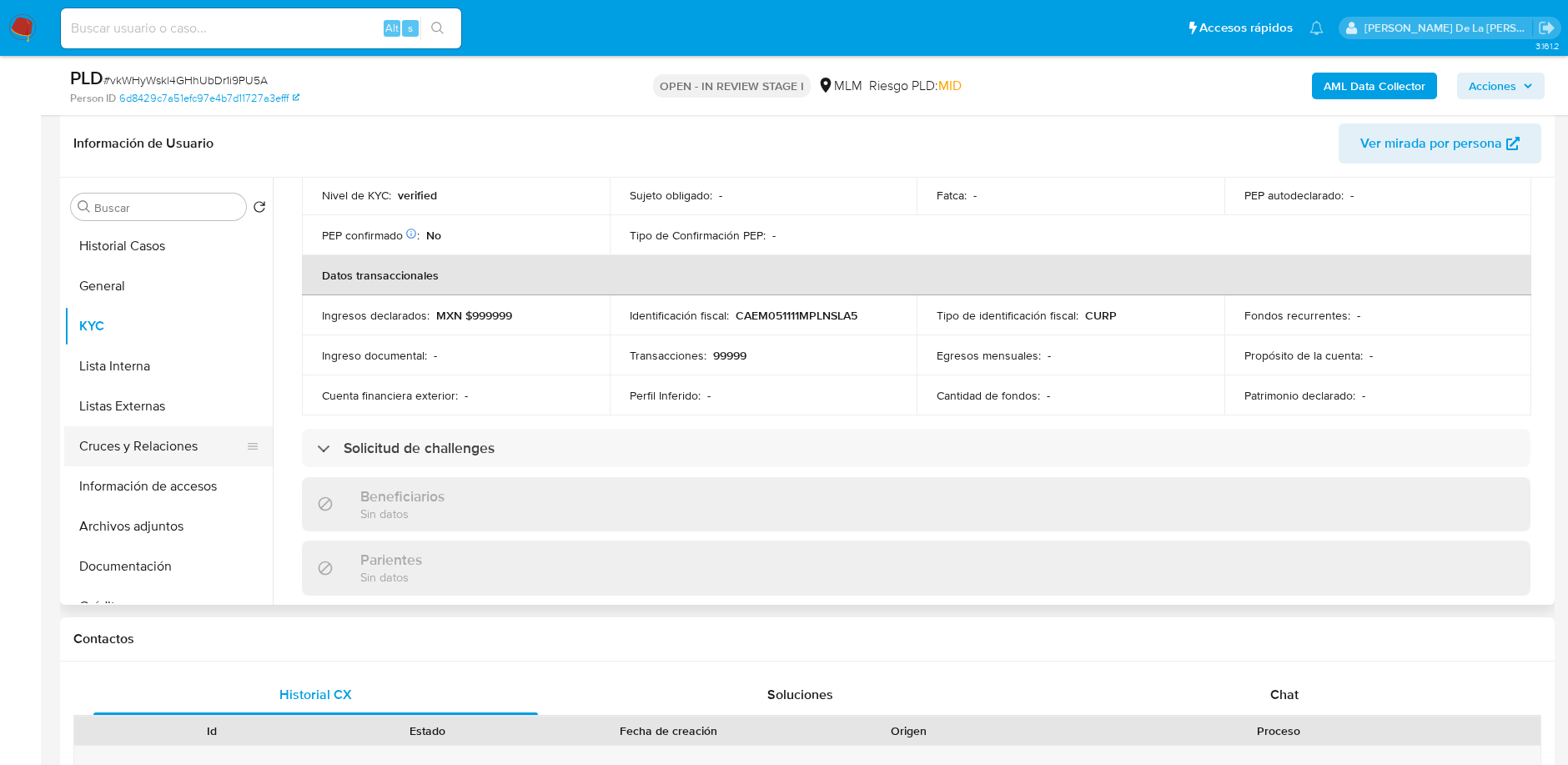
scroll to position [2, 0]
click at [172, 434] on button "Cruces y Relaciones" at bounding box center [162, 445] width 195 height 40
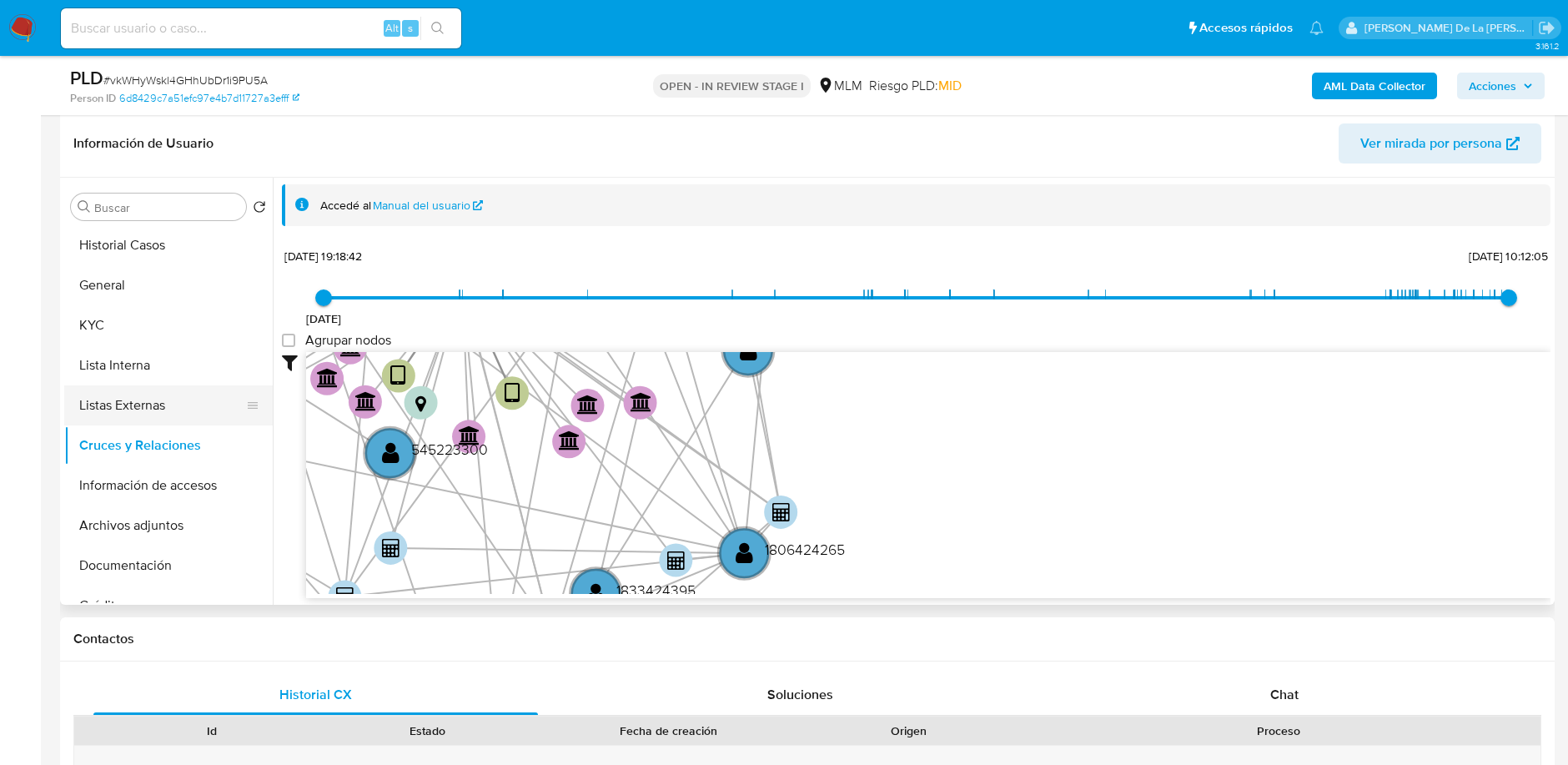
click at [166, 387] on button "Listas Externas" at bounding box center [162, 405] width 195 height 40
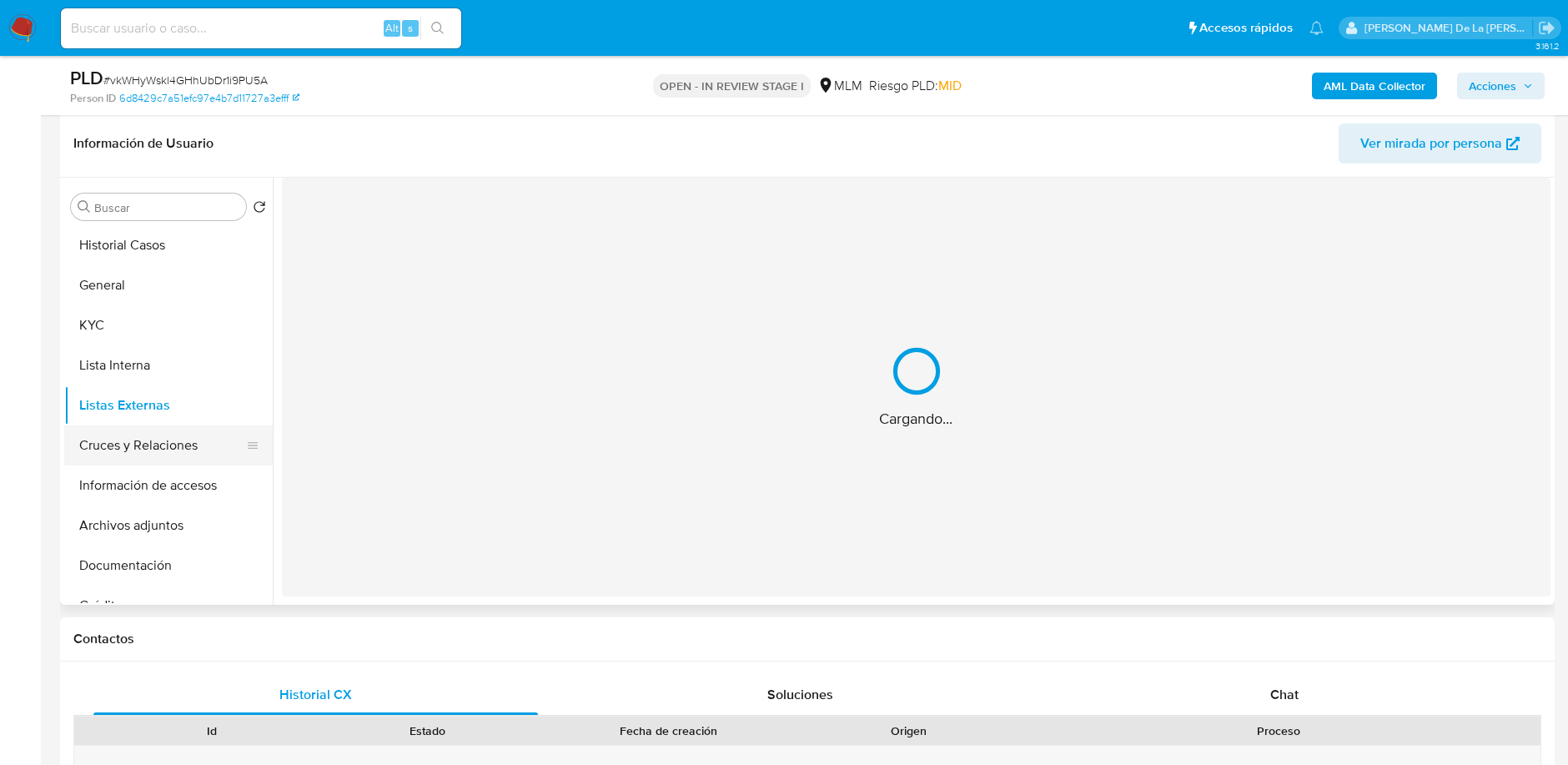
click at [186, 444] on button "Cruces y Relaciones" at bounding box center [162, 445] width 195 height 40
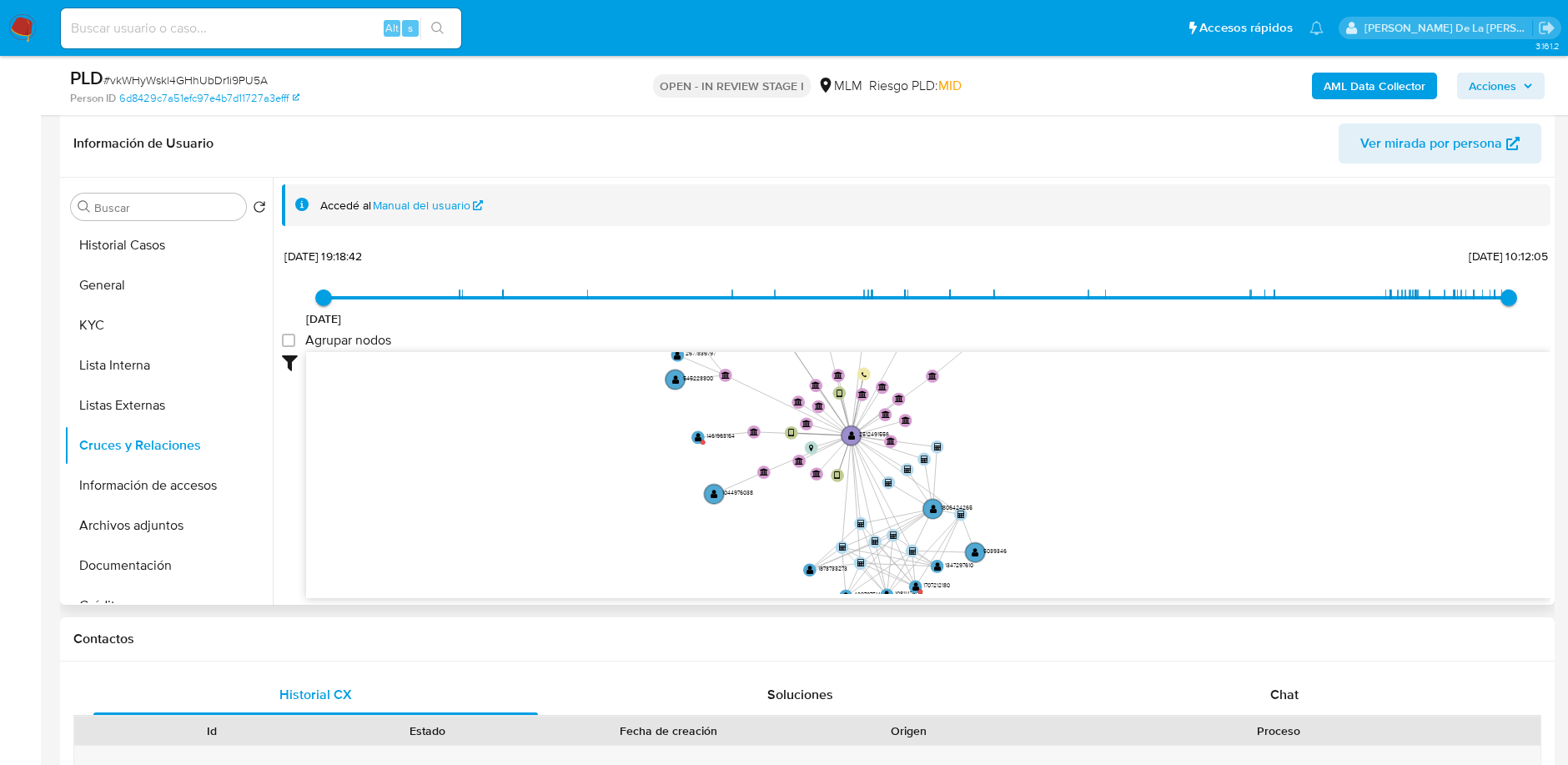
drag, startPoint x: 866, startPoint y: 441, endPoint x: 802, endPoint y: 376, distance: 91.2
click at [802, 376] on icon "device-6857419a66ea1bf2c8ee24f4  device-68e2e1ef384326da3e693181  user-251249…" at bounding box center [928, 472] width 1244 height 242
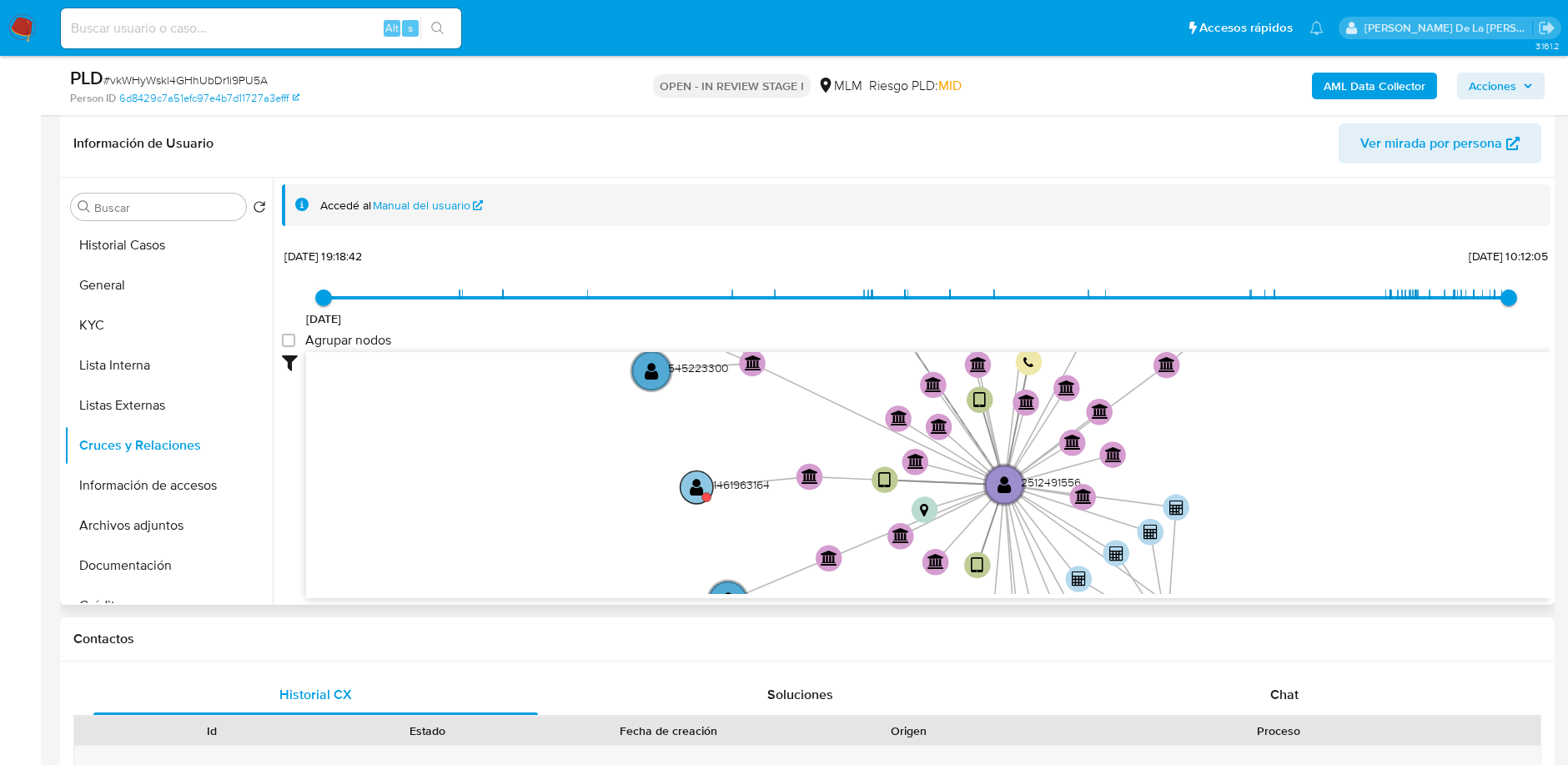
click at [686, 485] on circle at bounding box center [697, 487] width 32 height 32
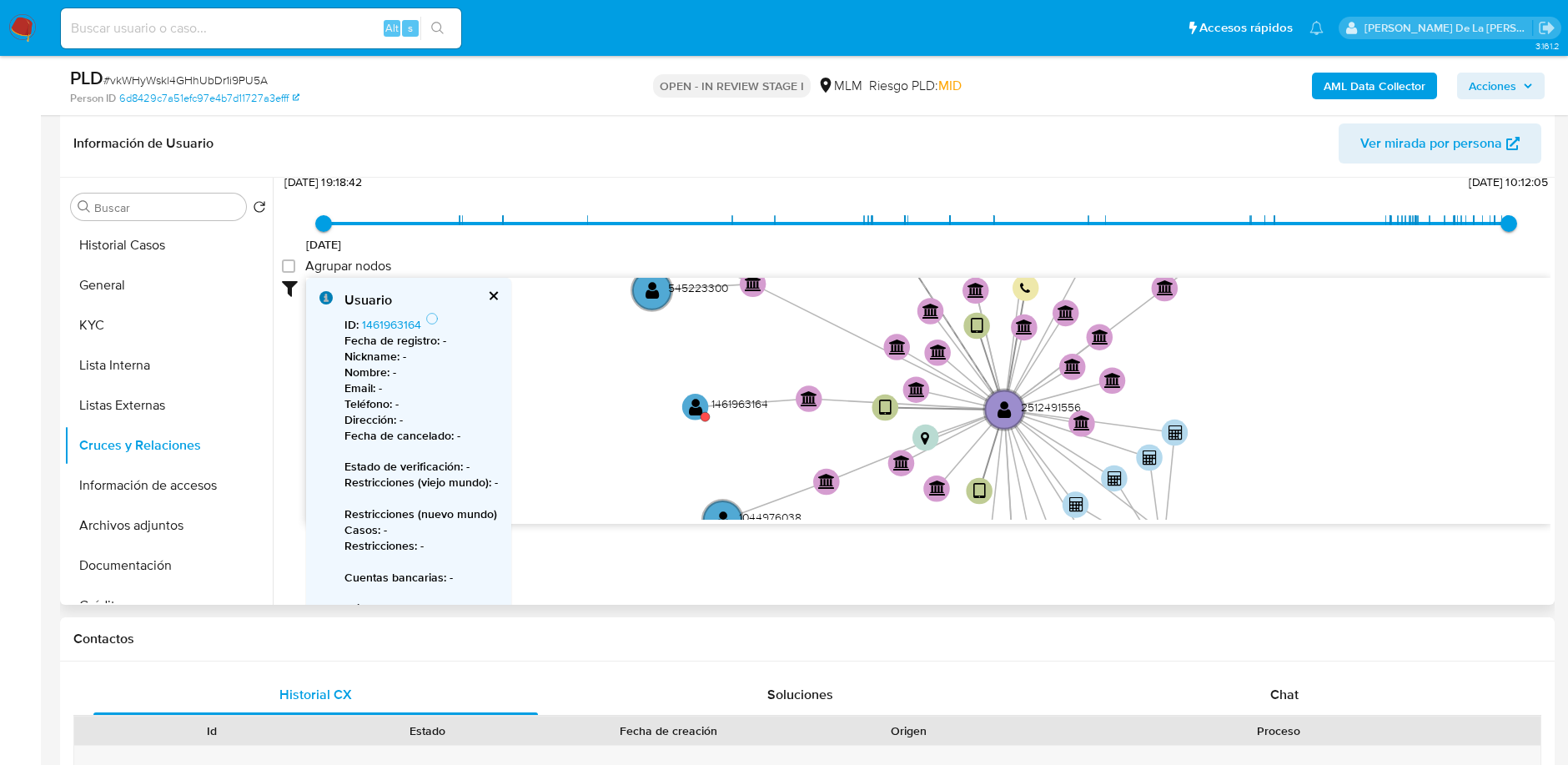
scroll to position [131, 0]
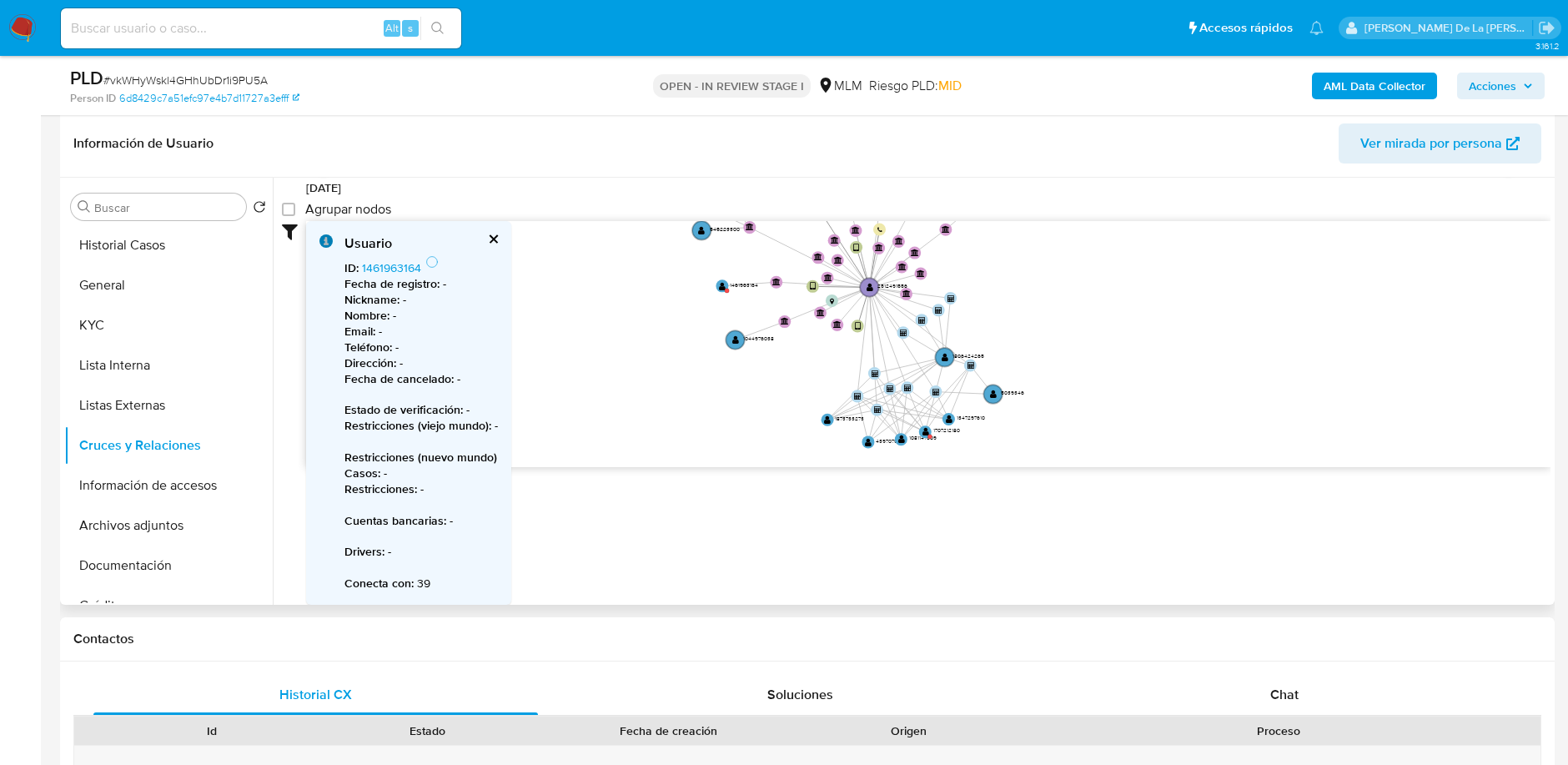
drag, startPoint x: 727, startPoint y: 327, endPoint x: 740, endPoint y: 271, distance: 57.5
click at [740, 271] on icon "device-6857419a66ea1bf2c8ee24f4  device-68e2e1ef384326da3e693181  user-251249…" at bounding box center [928, 342] width 1244 height 242
click at [398, 265] on link "1461963164" at bounding box center [392, 268] width 59 height 17
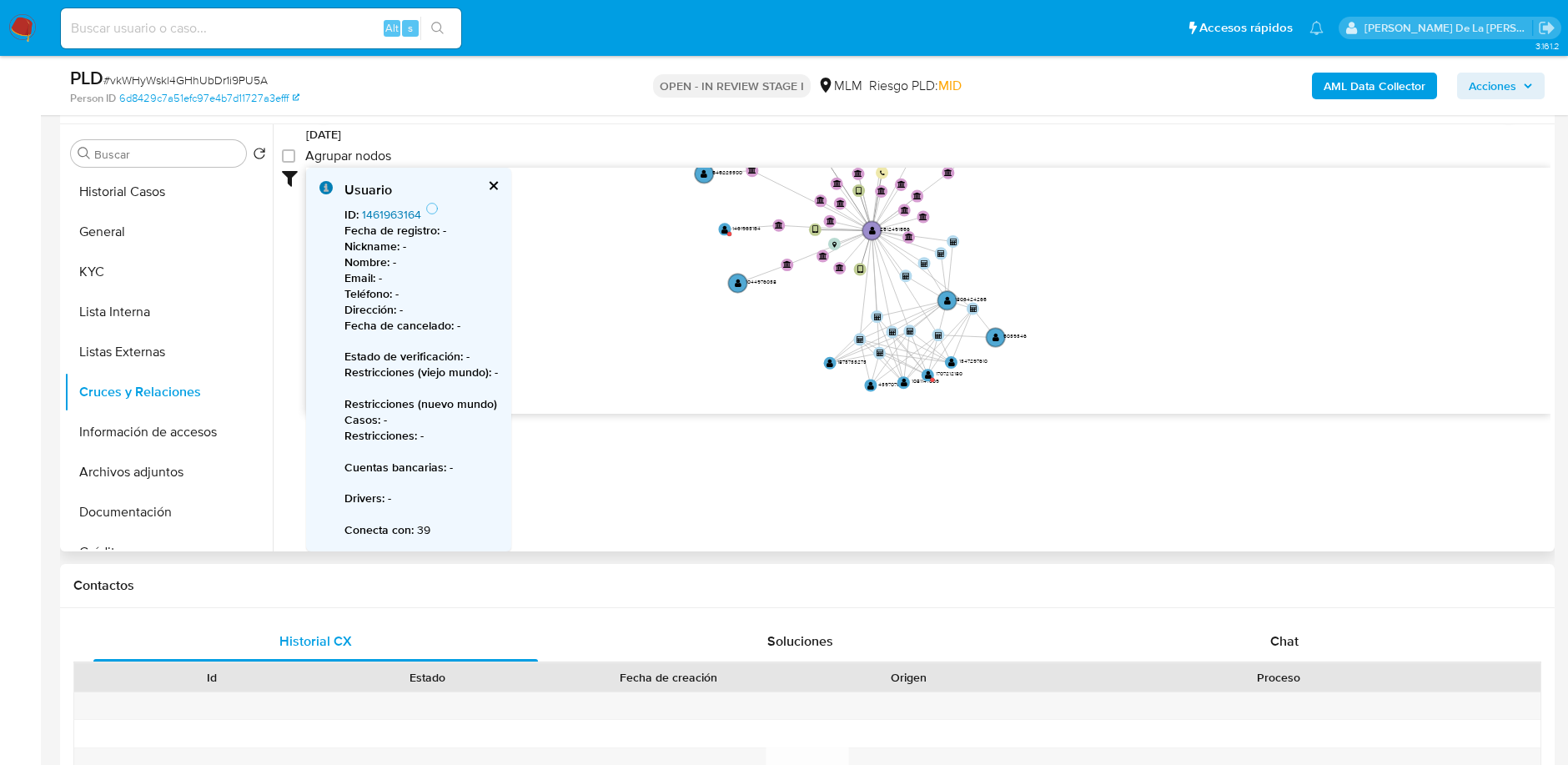
scroll to position [305, 0]
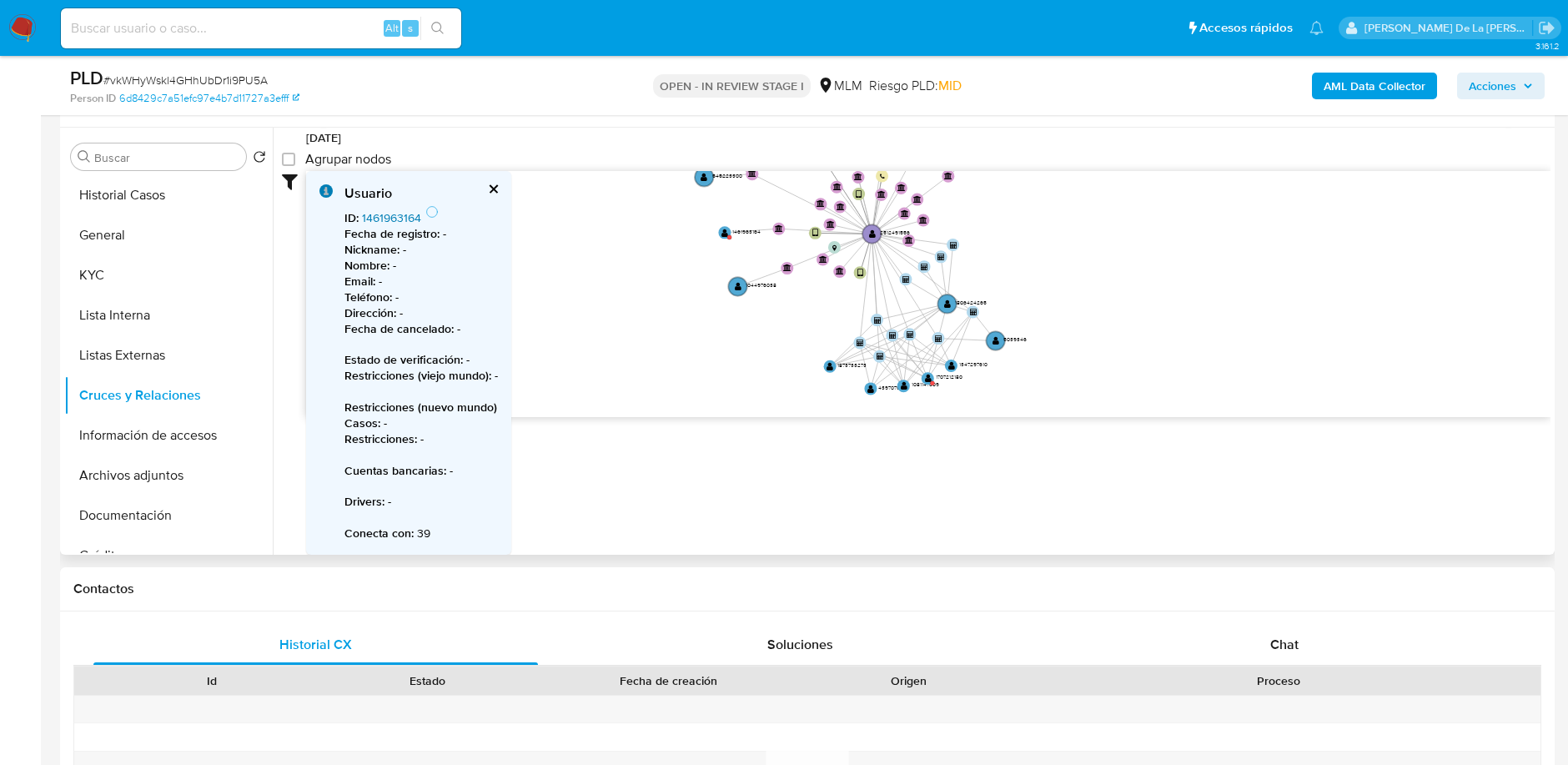
click at [388, 210] on link "1461963164" at bounding box center [392, 218] width 59 height 17
click at [171, 425] on button "Información de accesos" at bounding box center [162, 435] width 195 height 40
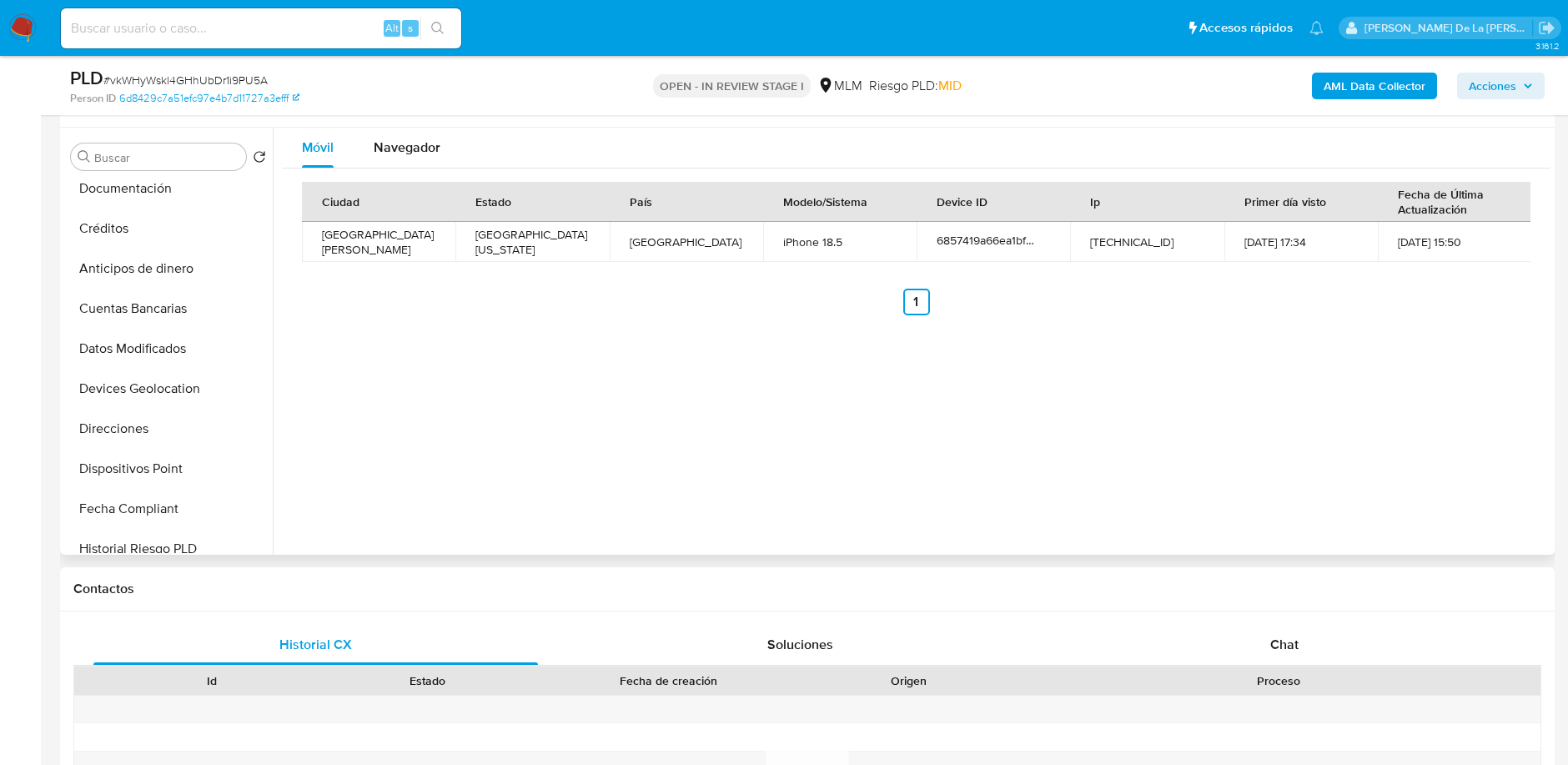
scroll to position [349, 0]
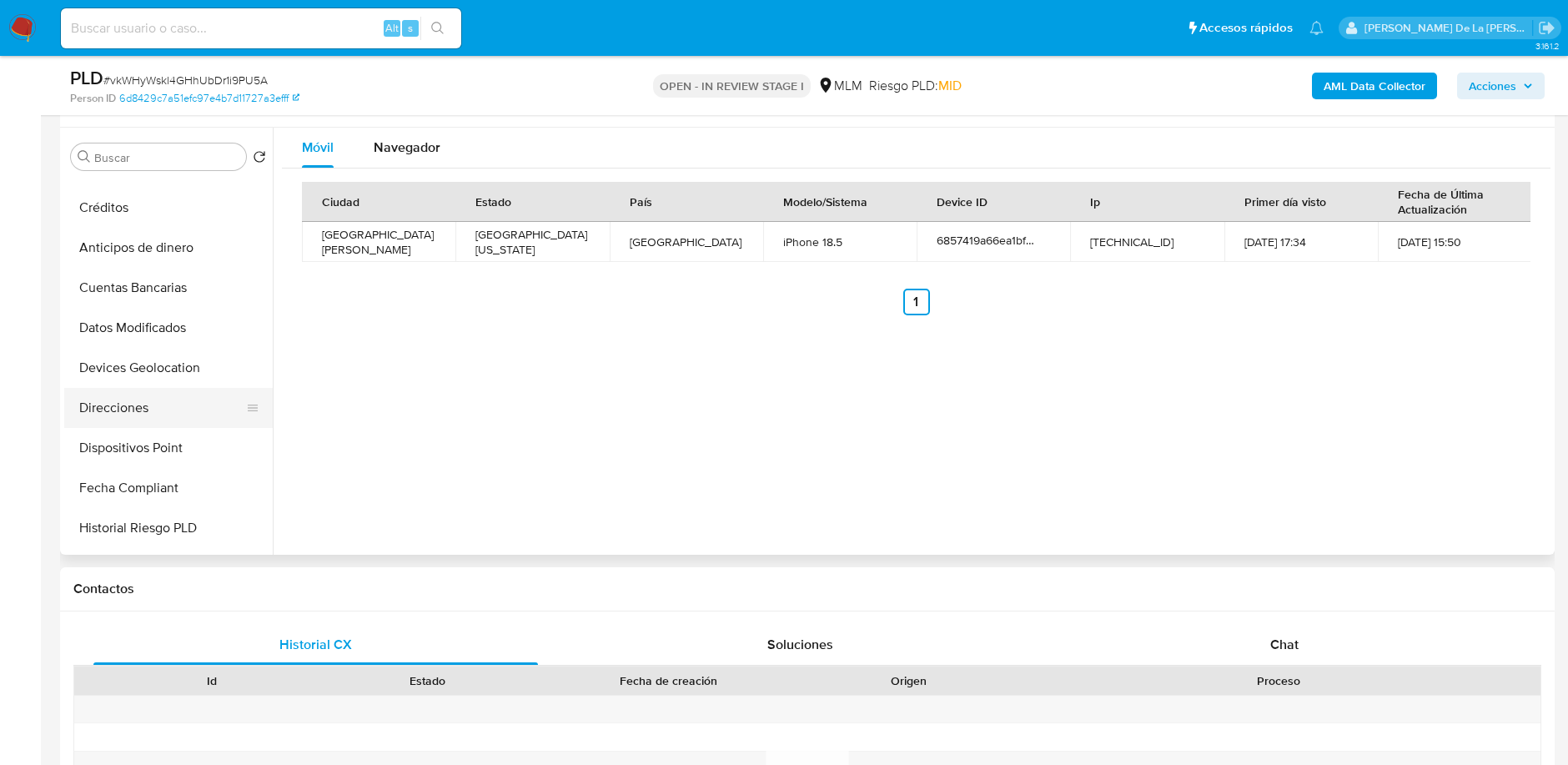
click at [174, 392] on button "Direcciones" at bounding box center [162, 408] width 195 height 40
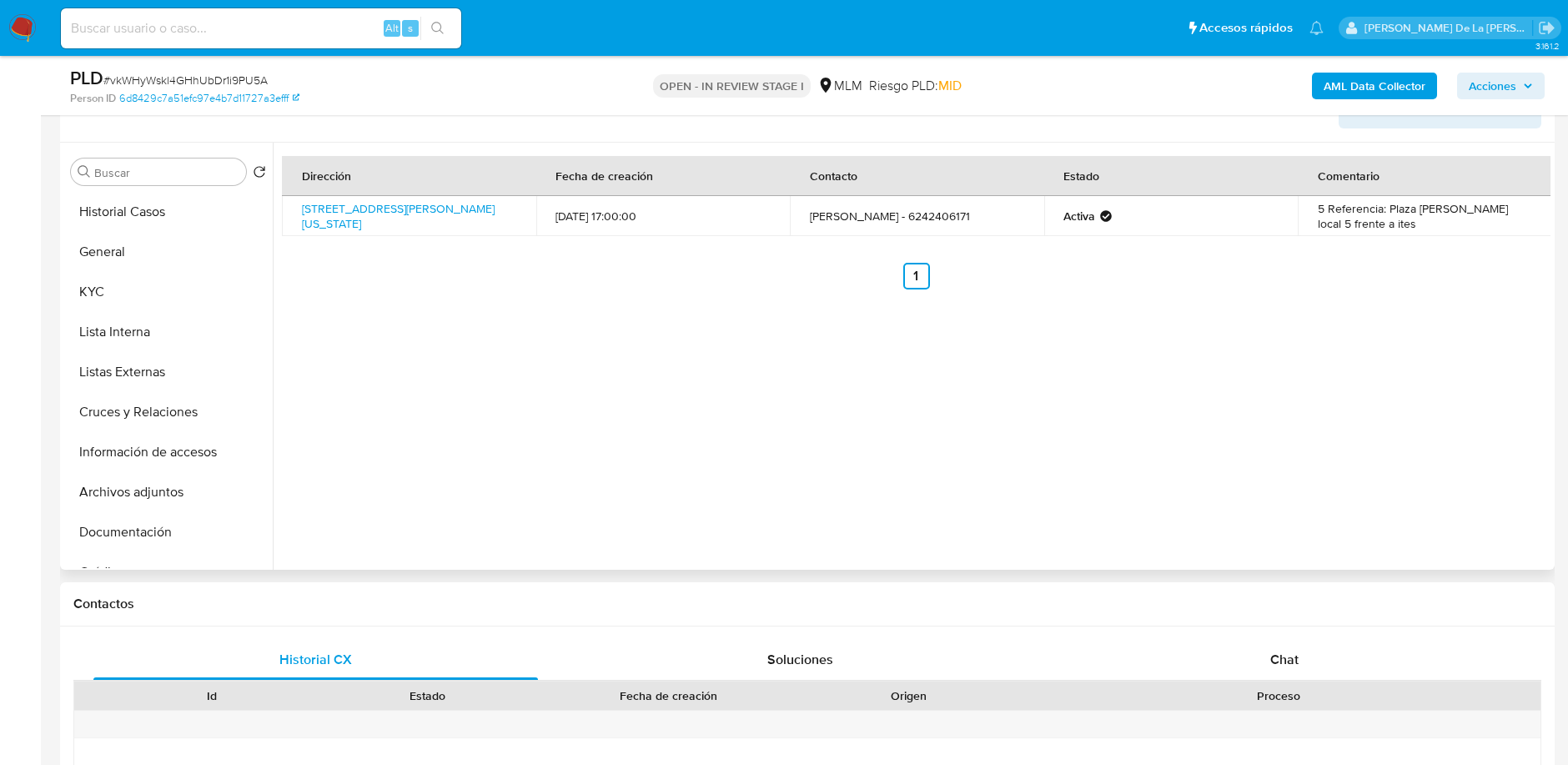
scroll to position [288, 0]
click at [144, 489] on button "Archivos adjuntos" at bounding box center [162, 494] width 195 height 40
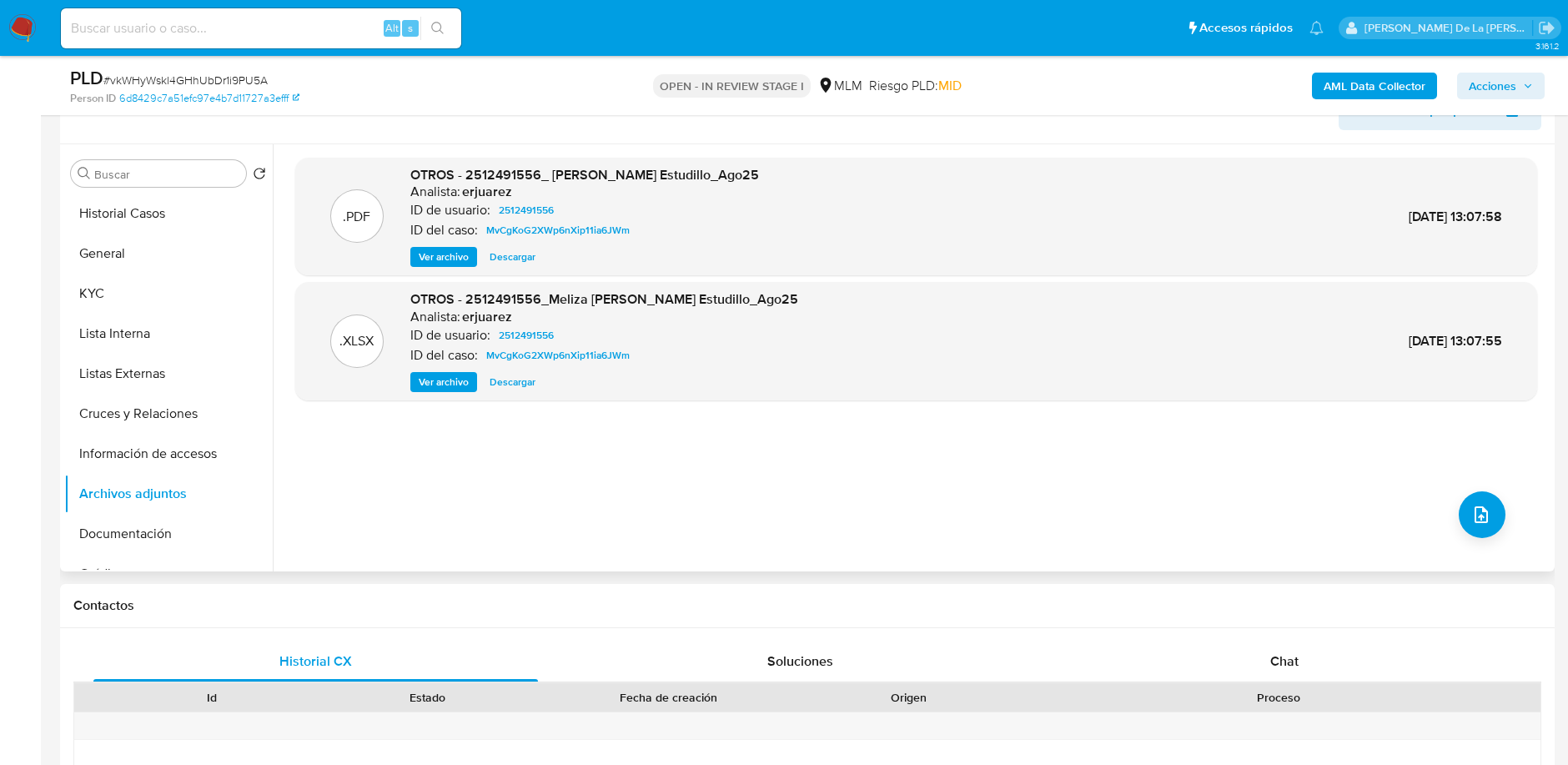
click at [436, 254] on span "Ver archivo" at bounding box center [443, 257] width 50 height 17
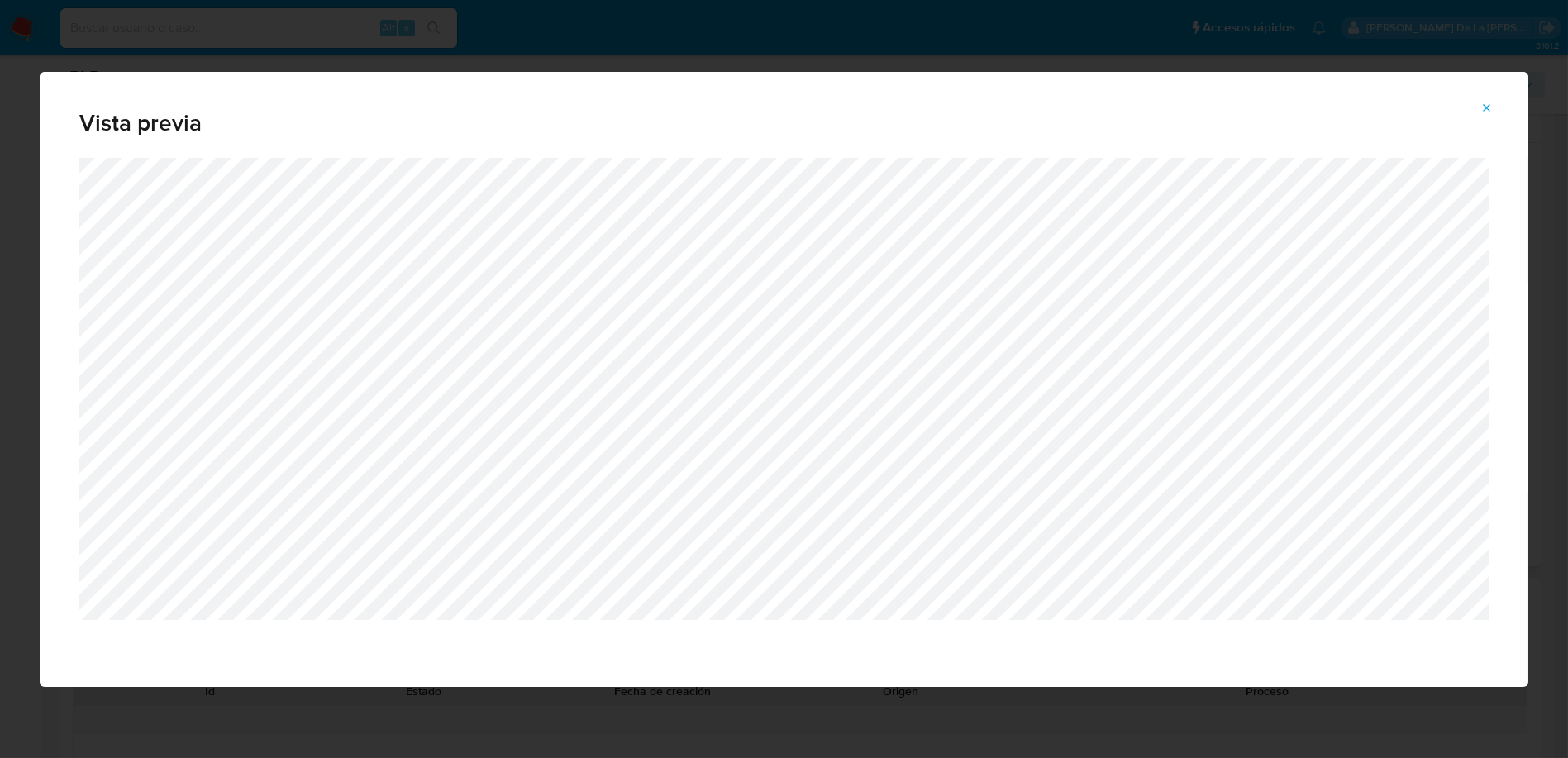
click at [1492, 110] on icon "Attachment preview" at bounding box center [1487, 108] width 13 height 13
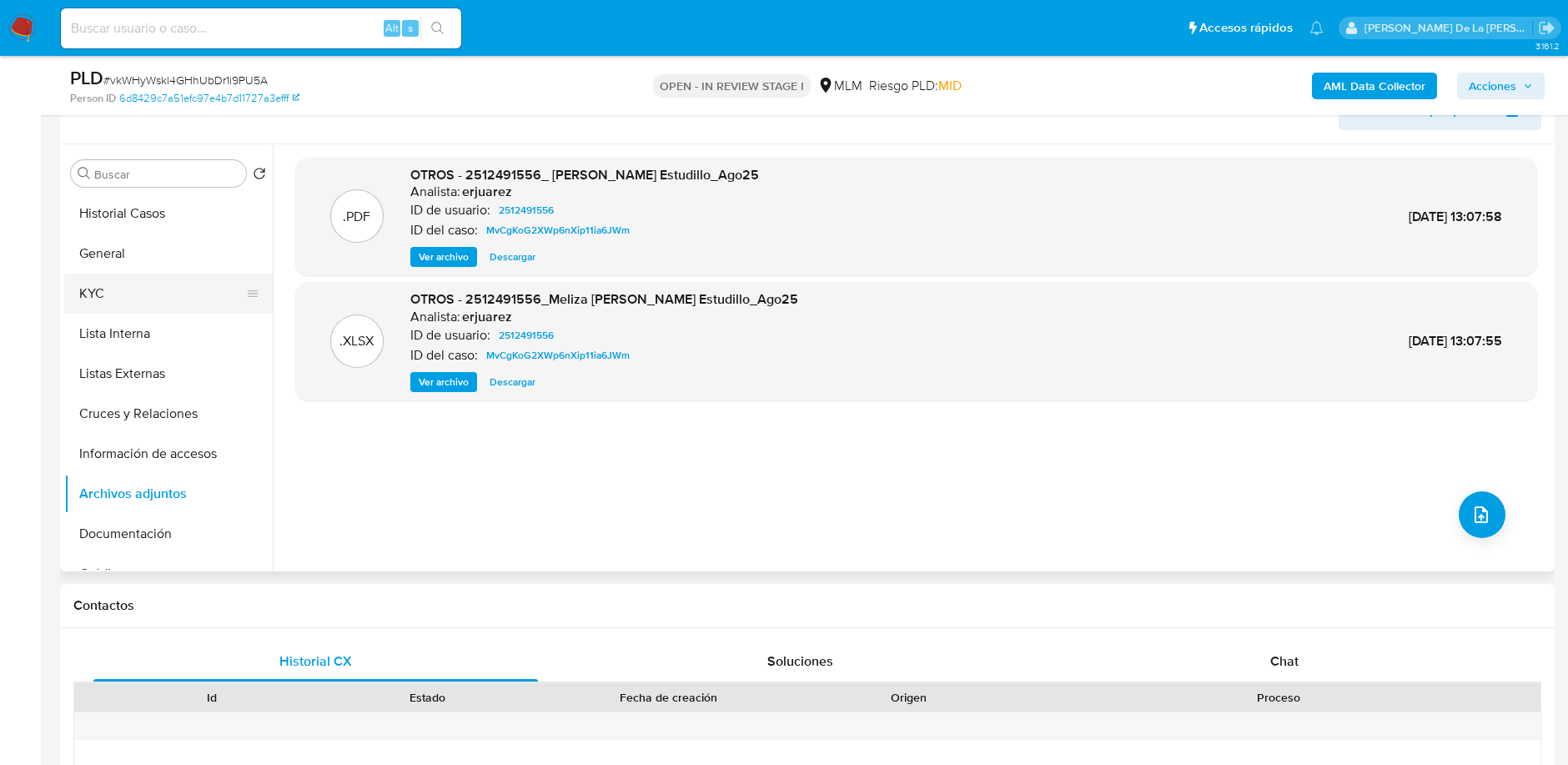
click at [105, 283] on button "KYC" at bounding box center [162, 293] width 195 height 40
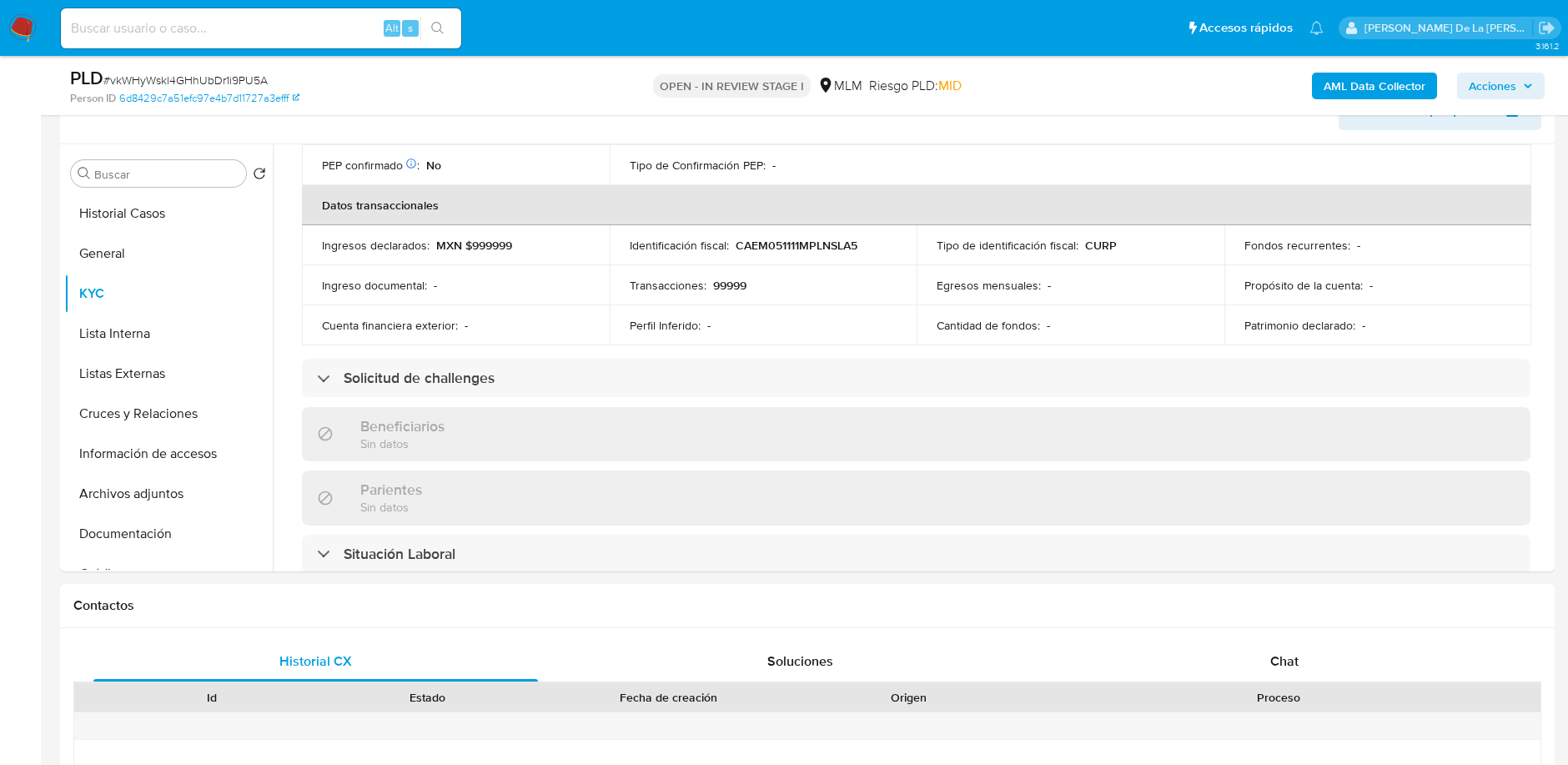
scroll to position [483, 0]
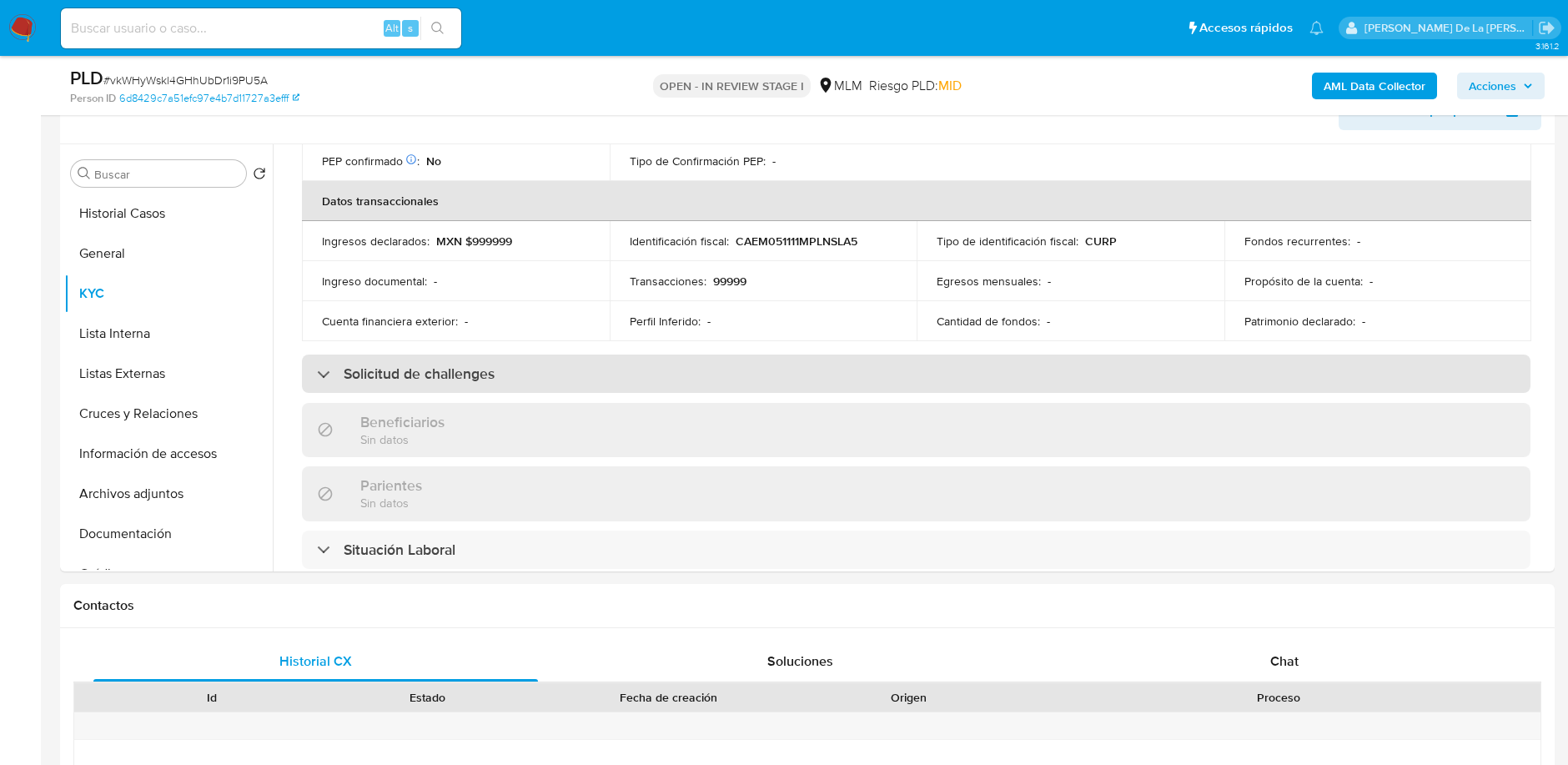
click at [422, 383] on div "Solicitud de challenges" at bounding box center [915, 373] width 1228 height 38
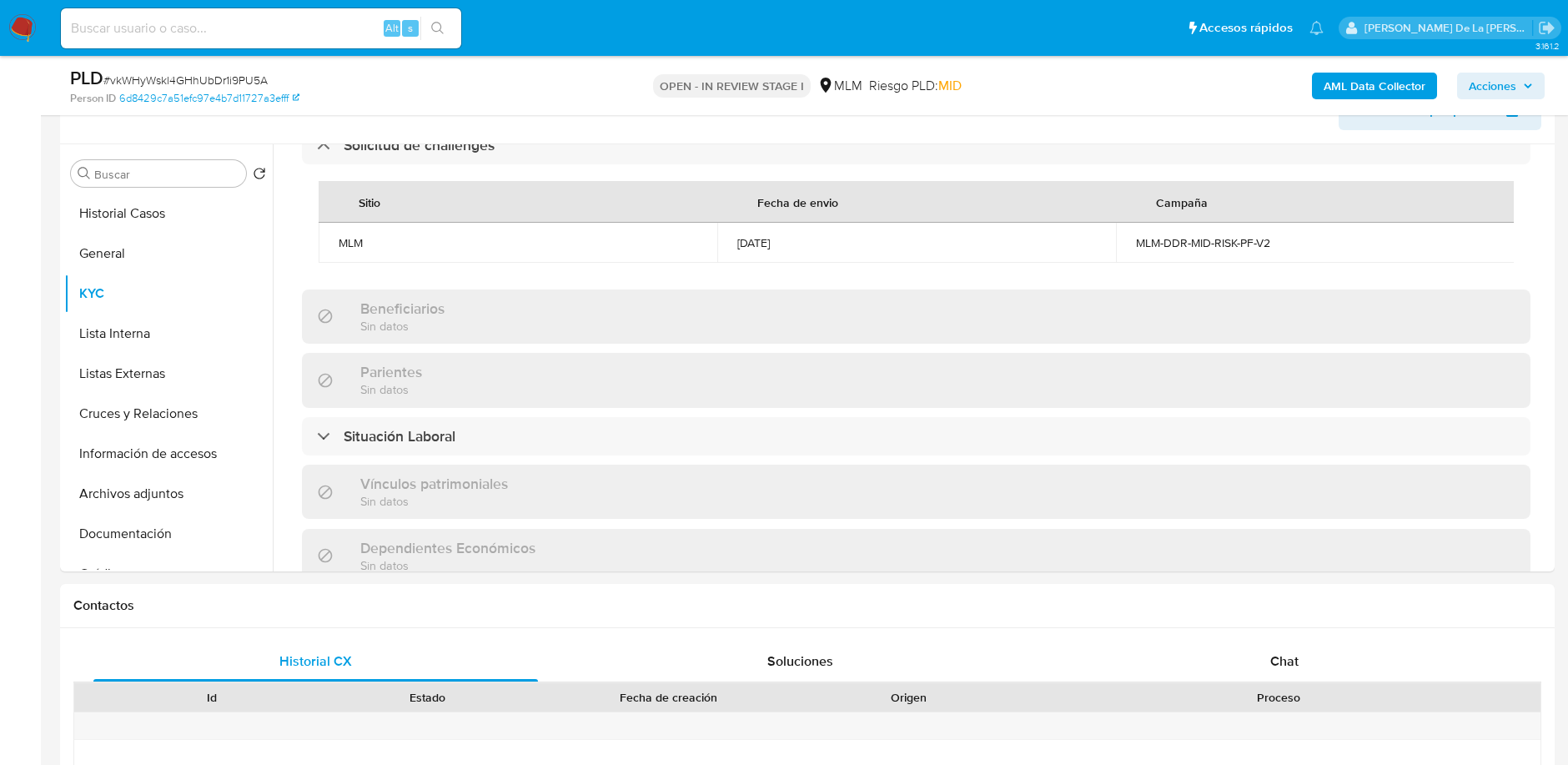
scroll to position [720, 0]
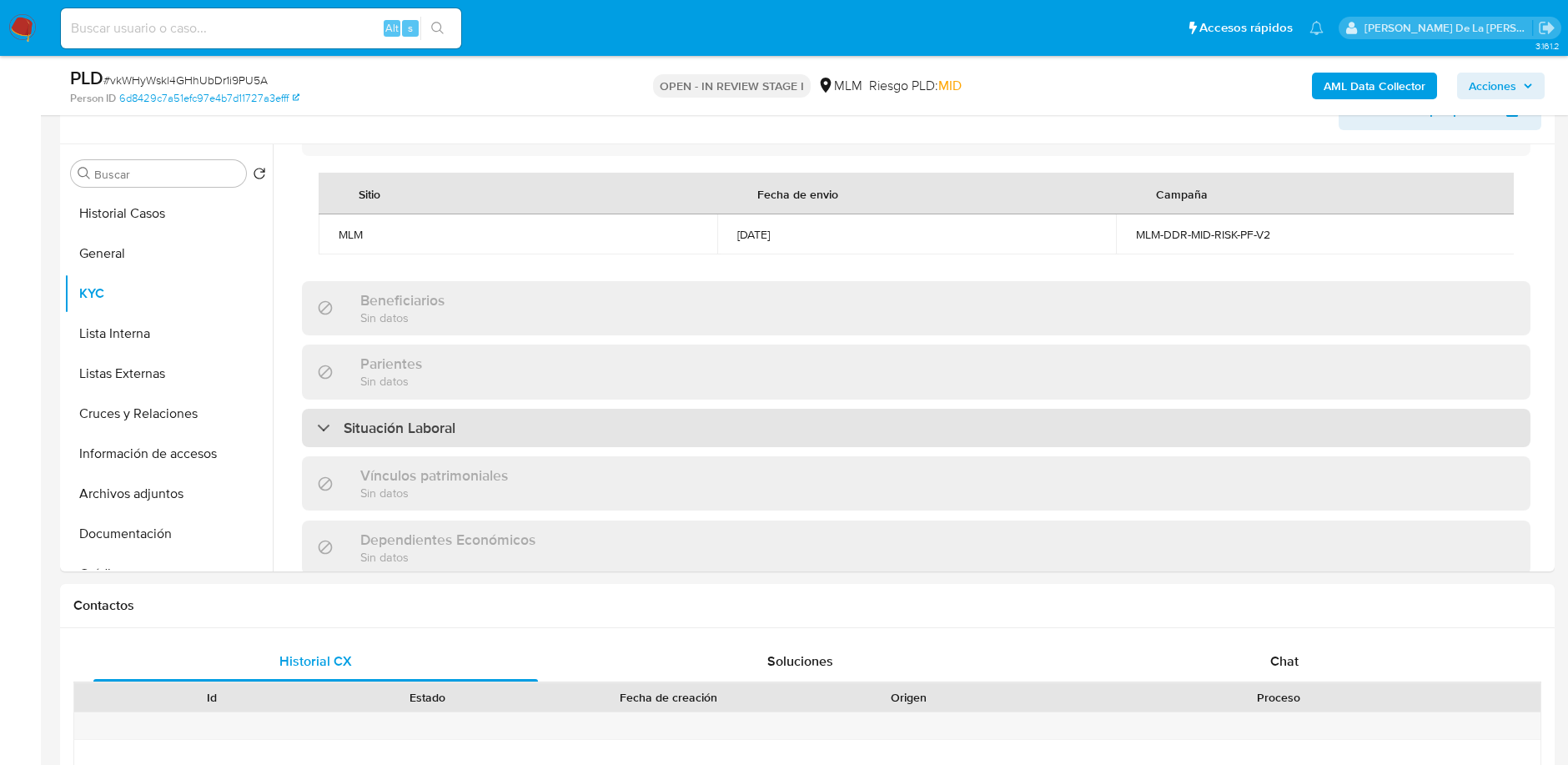
click at [340, 421] on div "Situación Laboral" at bounding box center [915, 427] width 1228 height 38
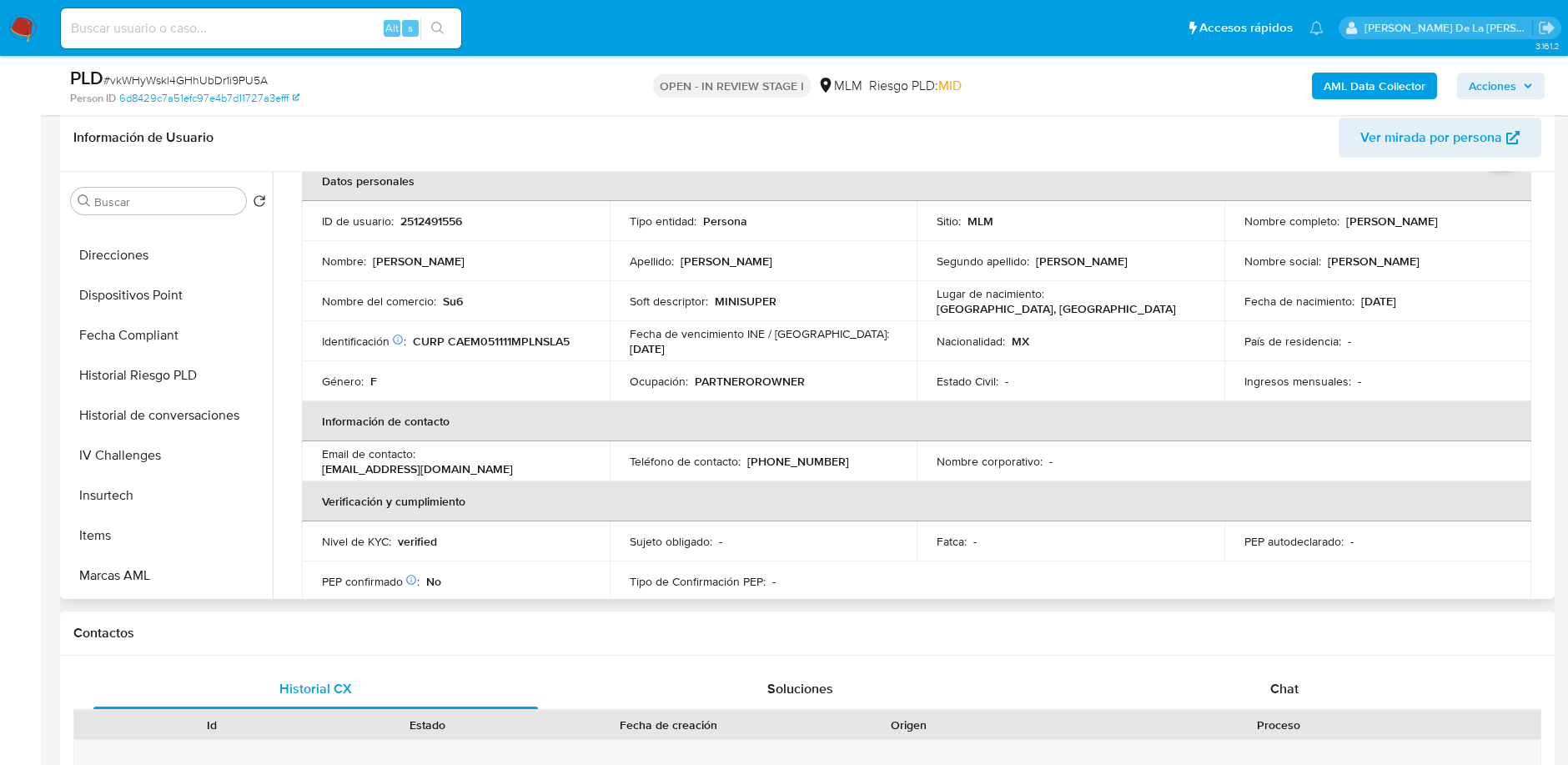
scroll to position [544, 0]
click at [168, 424] on button "Historial de conversaciones" at bounding box center [162, 416] width 195 height 40
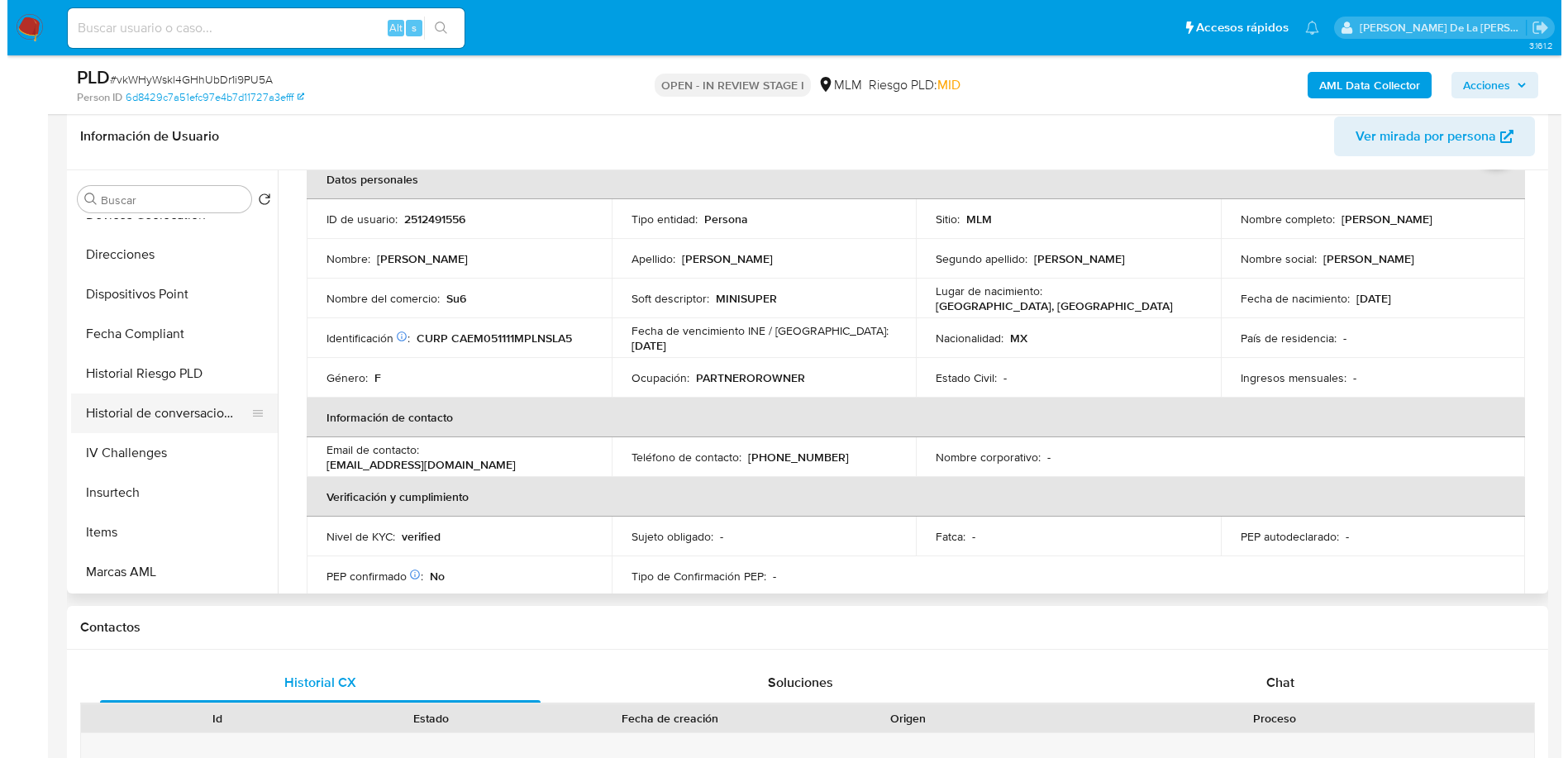
scroll to position [0, 0]
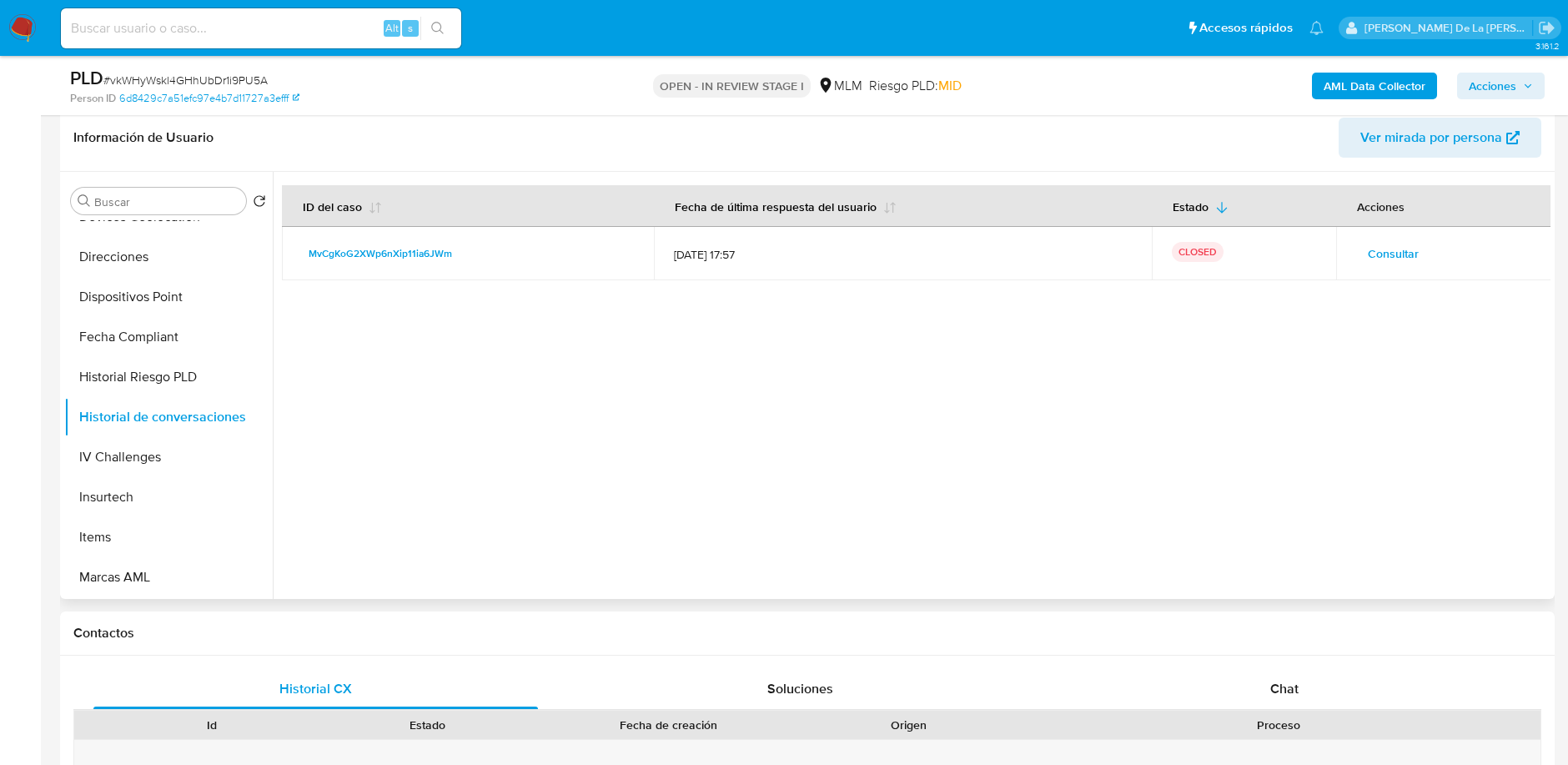
click at [1389, 260] on span "Consultar" at bounding box center [1393, 254] width 51 height 24
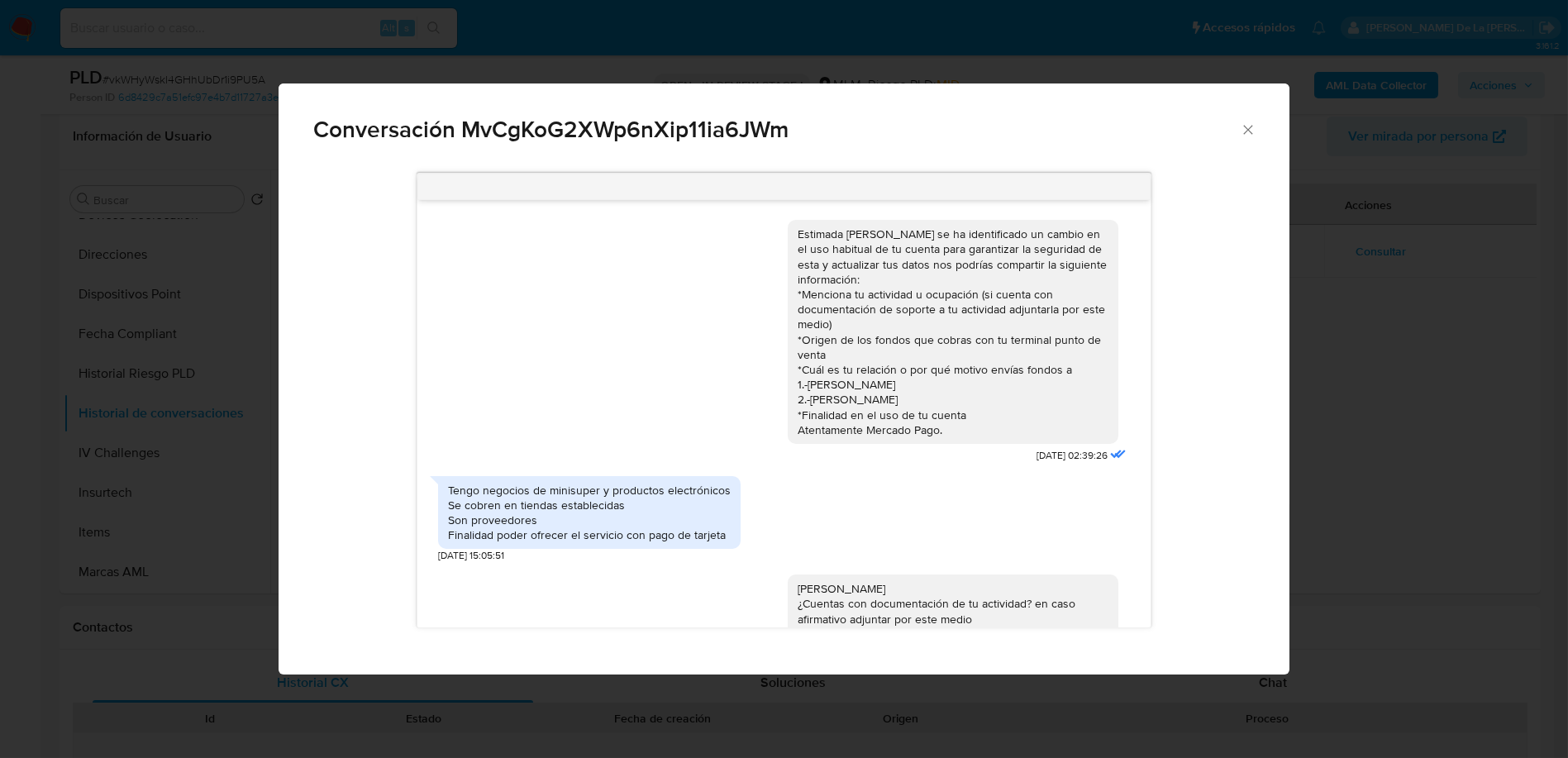
click at [1501, 545] on div "Conversación MvCgKoG2XWp6nXip11ia6JWm Estimada Meliza se ha identificado un cam…" at bounding box center [784, 379] width 1568 height 758
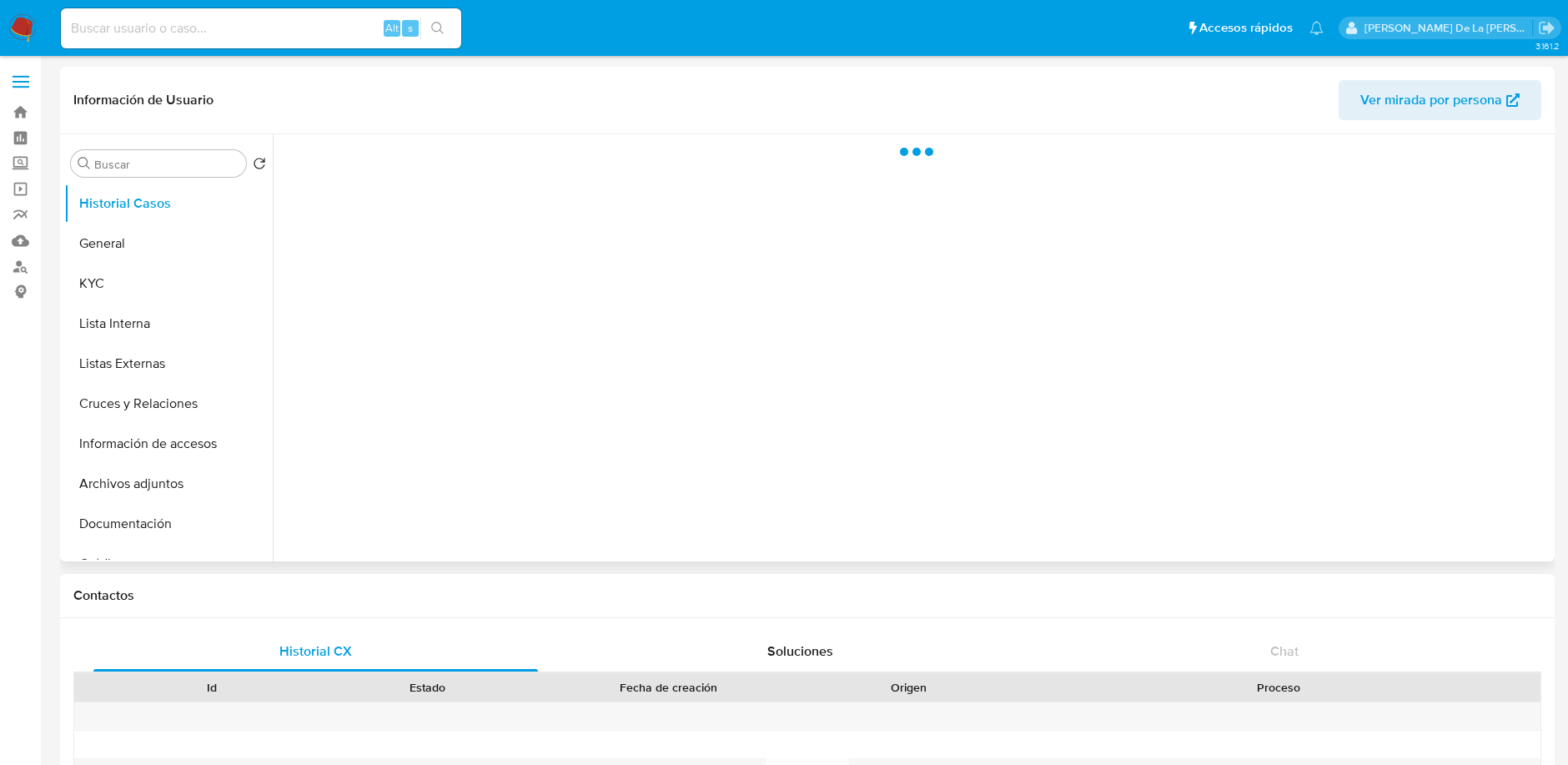
select select "10"
click at [178, 226] on button "General" at bounding box center [162, 243] width 195 height 40
select select "10"
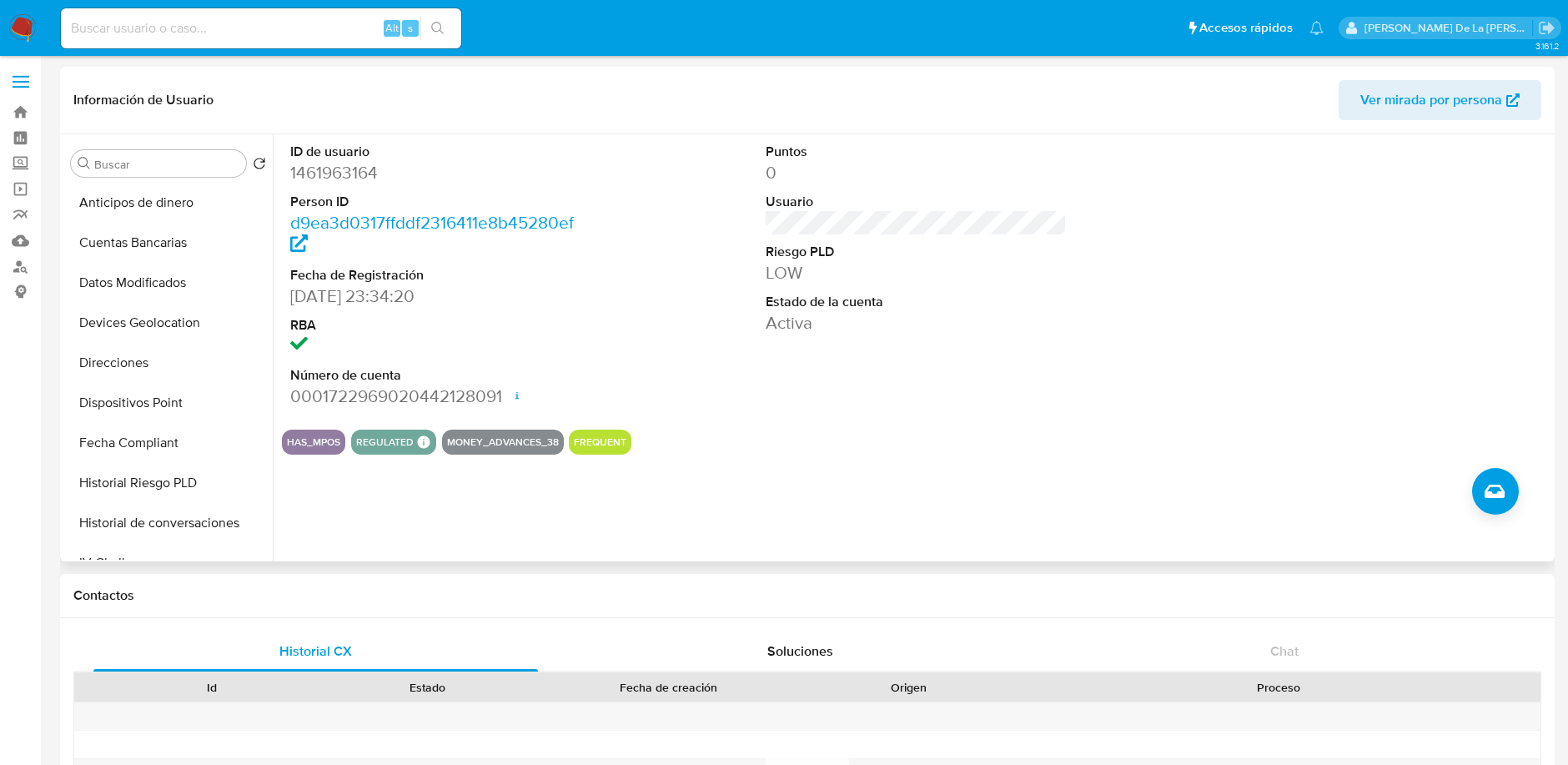
scroll to position [785, 0]
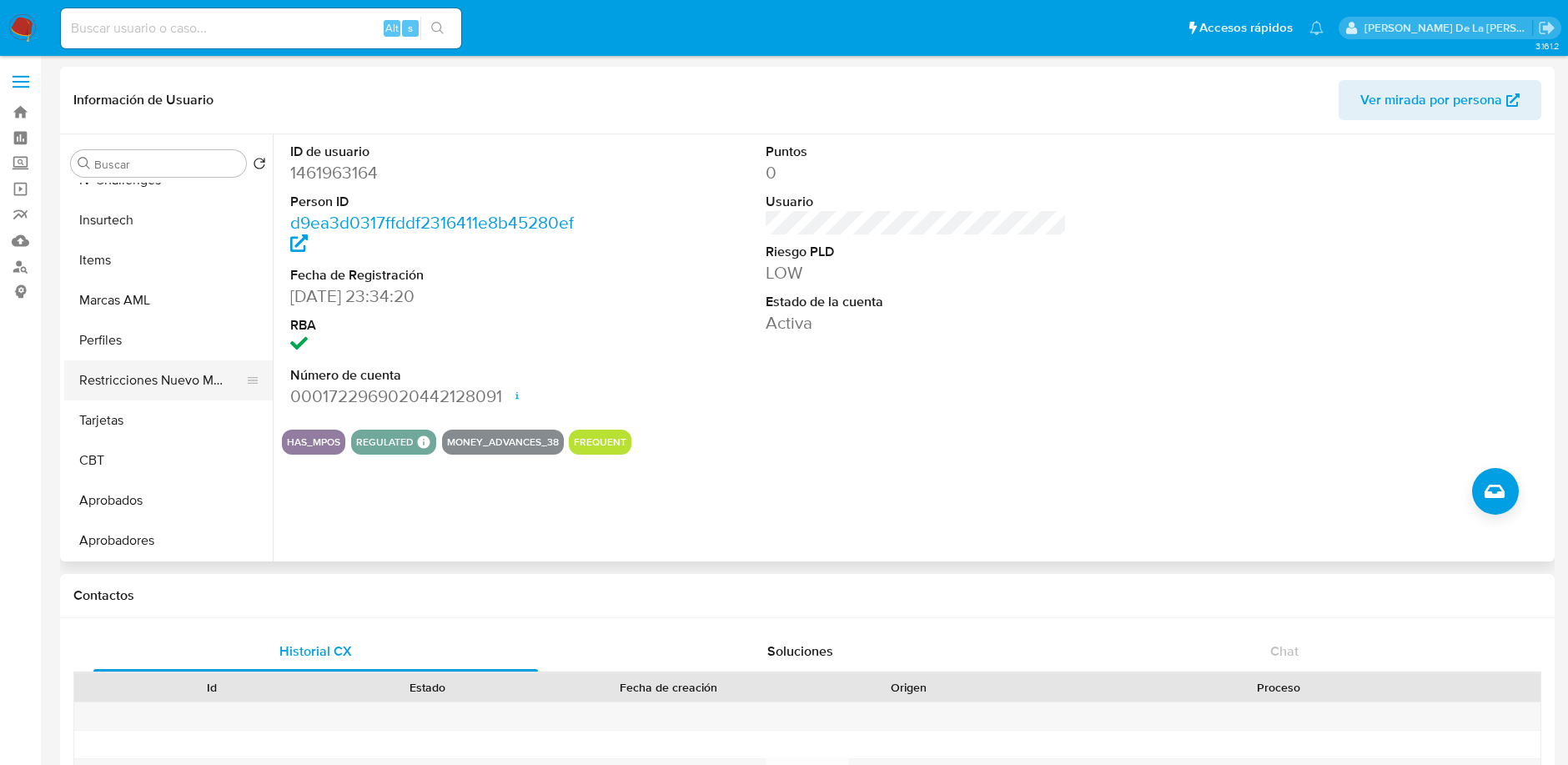
click at [170, 370] on button "Restricciones Nuevo Mundo" at bounding box center [162, 380] width 195 height 40
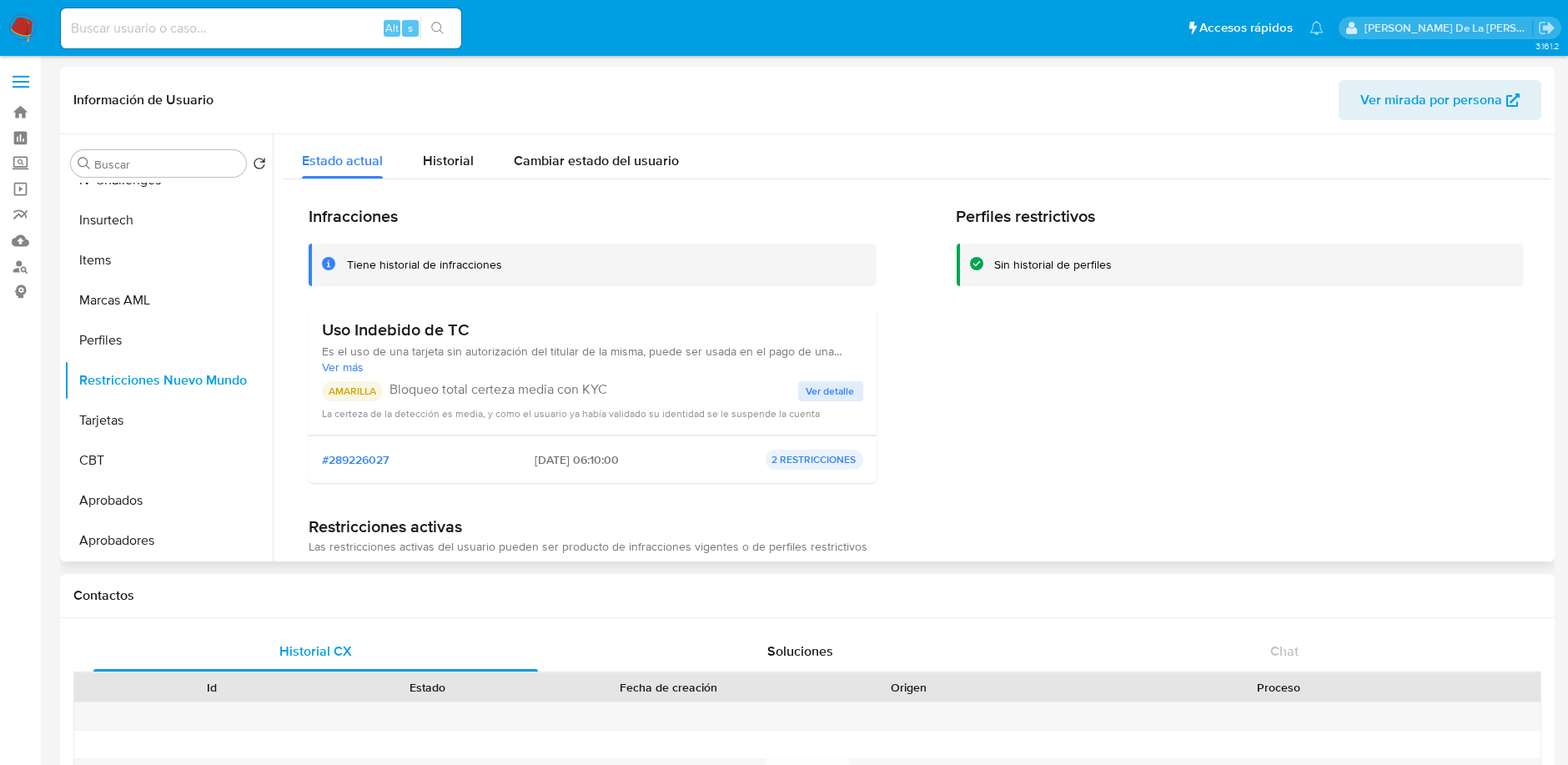
click at [815, 373] on span "Ver más" at bounding box center [592, 367] width 542 height 15
